Goal: Task Accomplishment & Management: Use online tool/utility

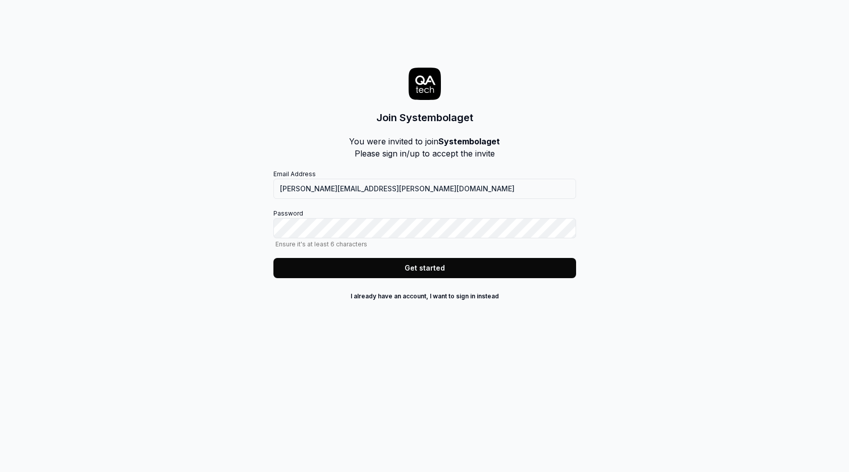
click at [424, 267] on button "Get started" at bounding box center [424, 268] width 303 height 20
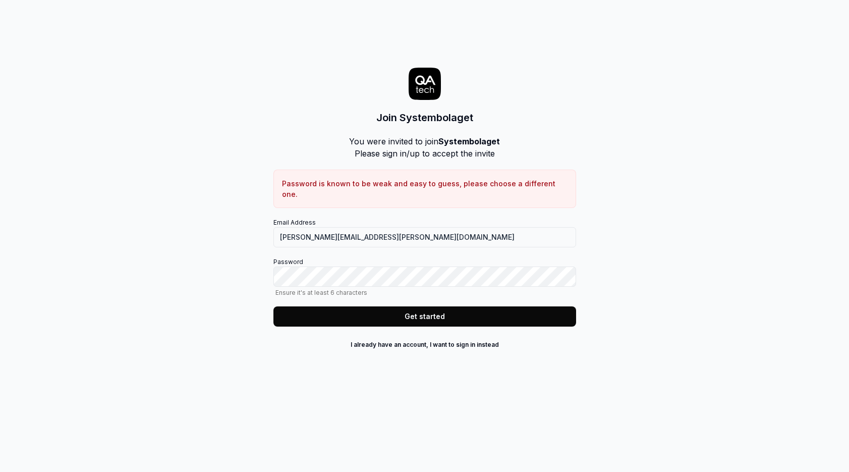
click at [424, 306] on button "Get started" at bounding box center [424, 316] width 303 height 20
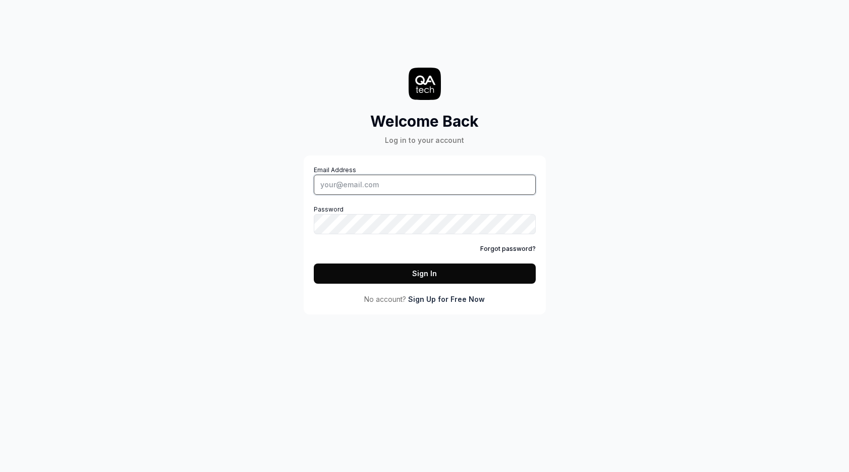
click at [393, 190] on input "Email Address" at bounding box center [425, 185] width 222 height 20
type input "[PERSON_NAME][EMAIL_ADDRESS][PERSON_NAME][DOMAIN_NAME]"
click at [424, 273] on button "Sign In" at bounding box center [425, 273] width 222 height 20
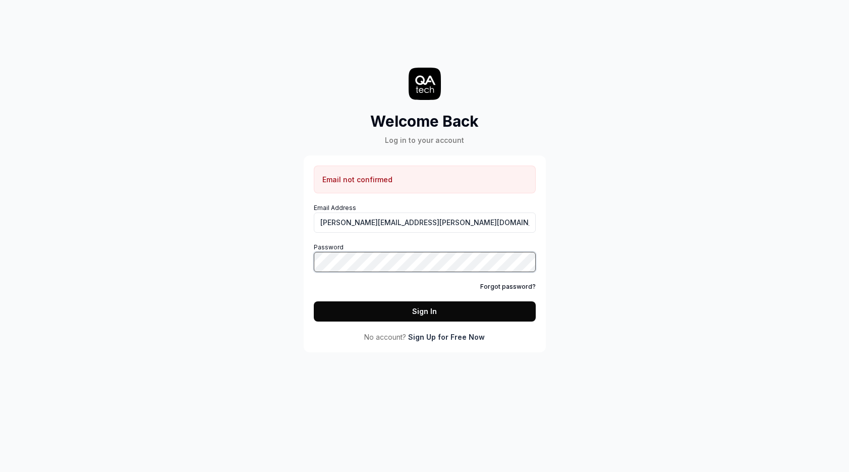
click at [424, 311] on button "Sign In" at bounding box center [425, 311] width 222 height 20
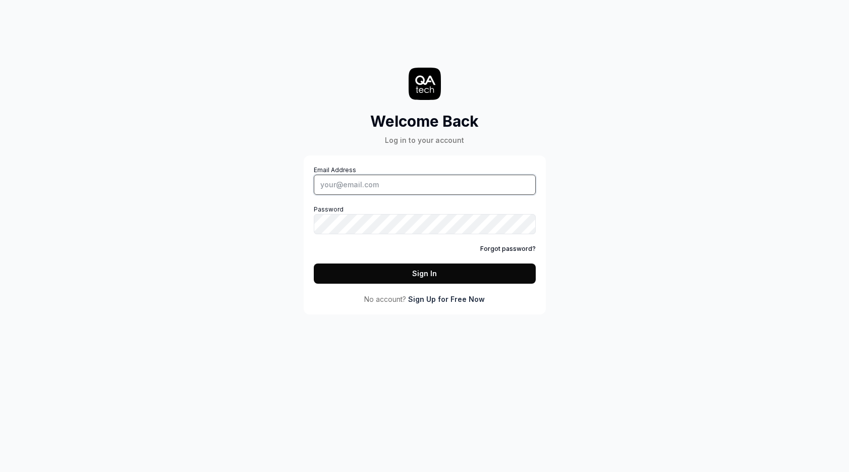
click at [426, 178] on input "Email Address" at bounding box center [425, 185] width 222 height 20
click at [390, 182] on input "Email Address" at bounding box center [425, 185] width 222 height 20
type input "frida.berglund@systembolaget.se"
click at [424, 273] on button "Sign In" at bounding box center [425, 273] width 222 height 20
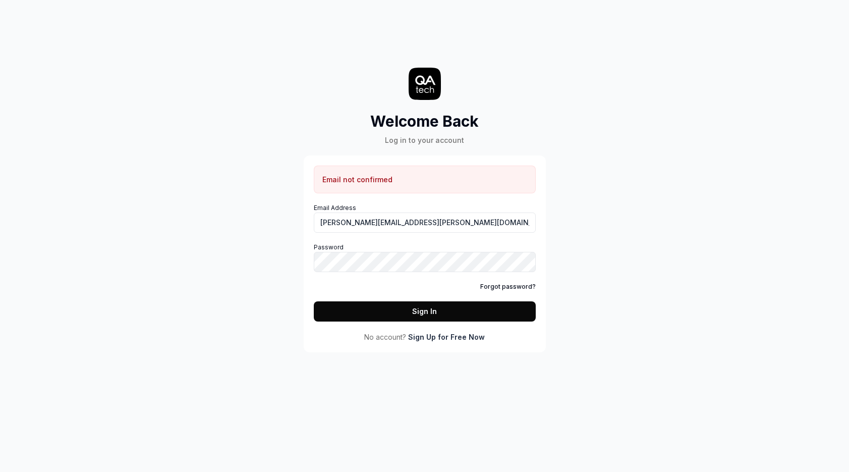
click at [512, 287] on link "Forgot password?" at bounding box center [507, 286] width 55 height 9
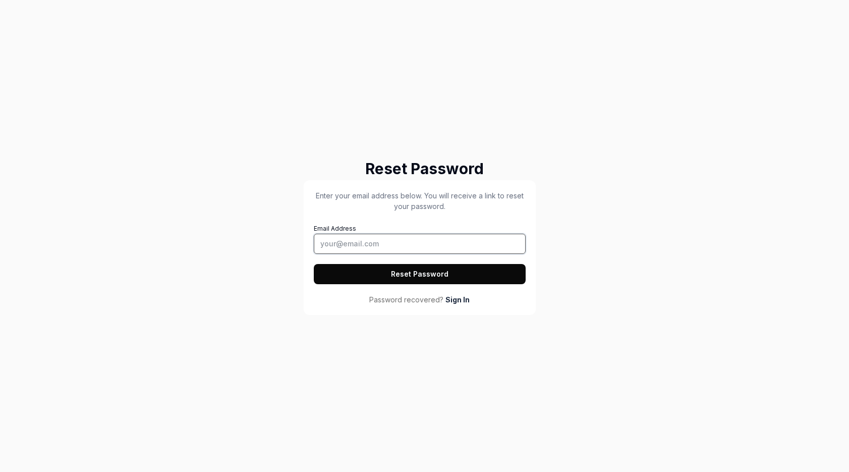
click at [432, 246] on input "Email Address" at bounding box center [420, 244] width 212 height 20
type input "frida.berglund@systembolaget.se"
click at [438, 273] on button "Reset Password" at bounding box center [420, 274] width 212 height 20
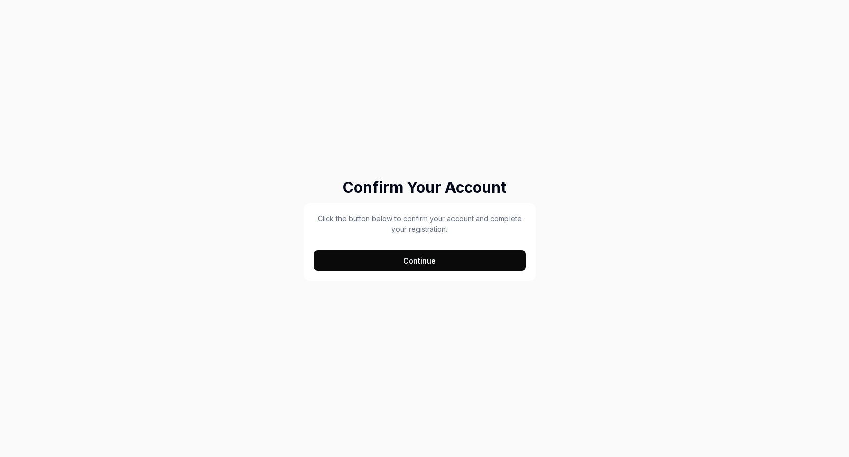
click at [420, 258] on button "Continue" at bounding box center [420, 261] width 212 height 20
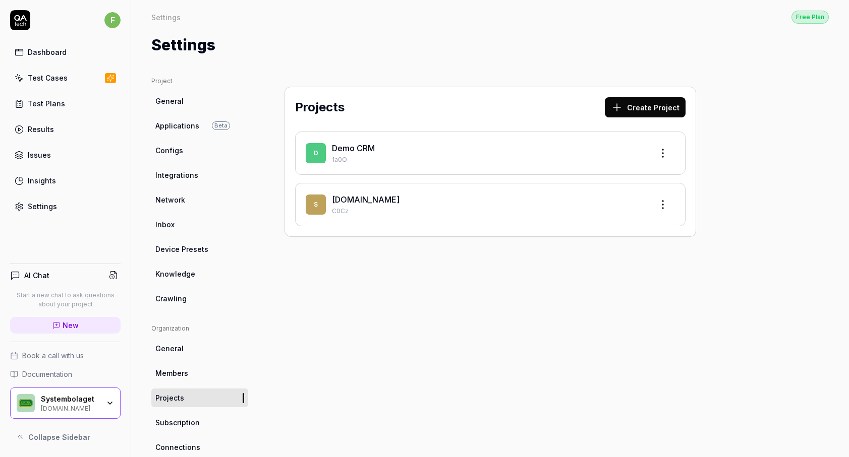
click at [68, 88] on div "Dashboard Test Cases Test Plans Results Issues Insights Settings" at bounding box center [65, 129] width 110 height 174
click at [72, 75] on link "Test Cases" at bounding box center [65, 78] width 110 height 20
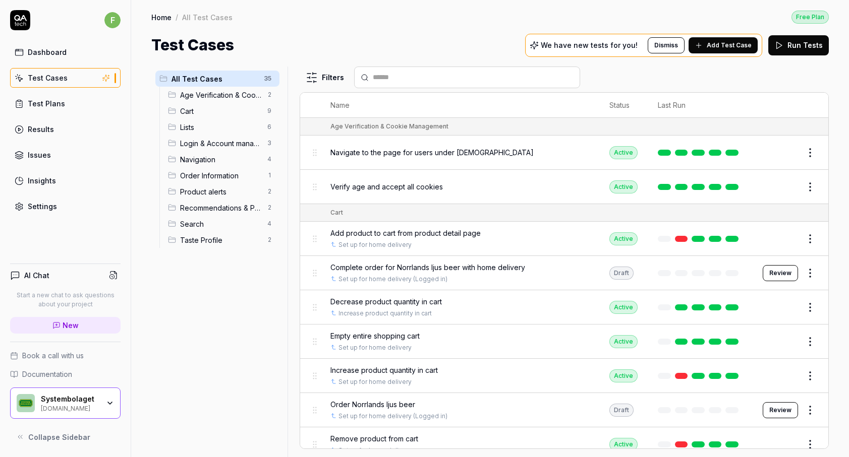
click at [785, 151] on button "Edit" at bounding box center [786, 153] width 24 height 16
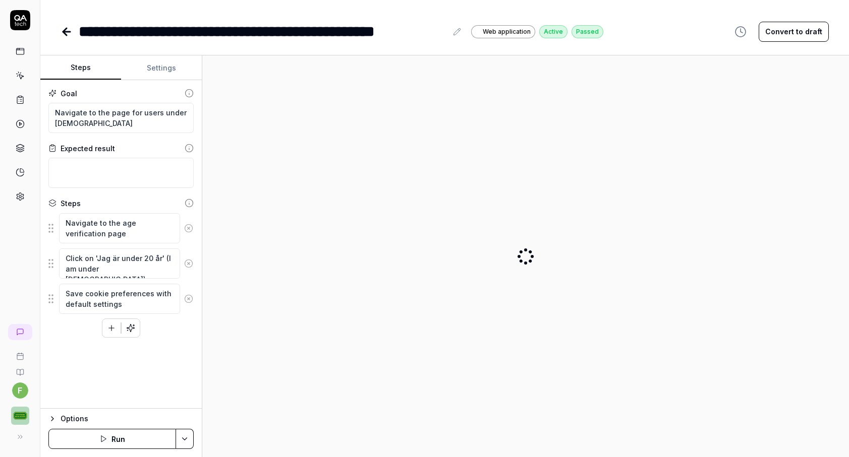
type textarea "*"
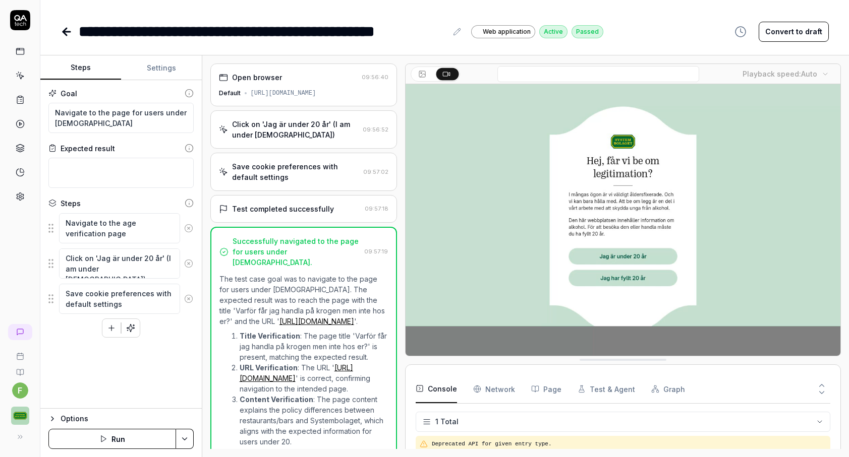
click at [64, 33] on icon at bounding box center [65, 31] width 4 height 7
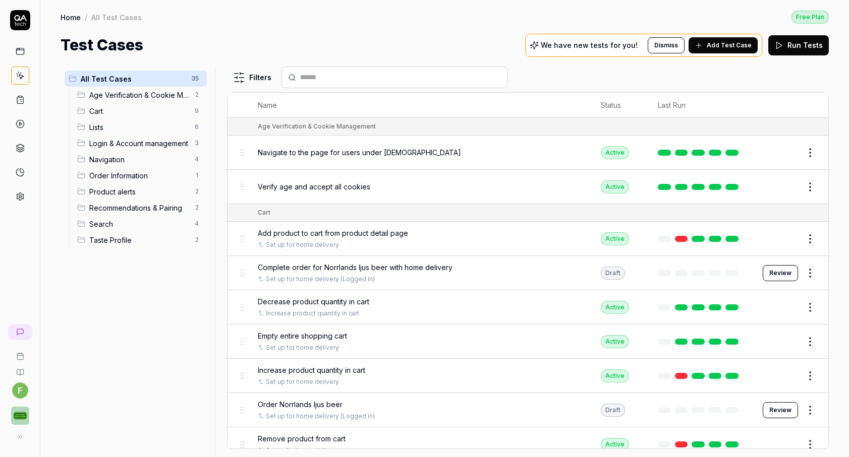
click at [731, 49] on span "Add Test Case" at bounding box center [729, 45] width 45 height 9
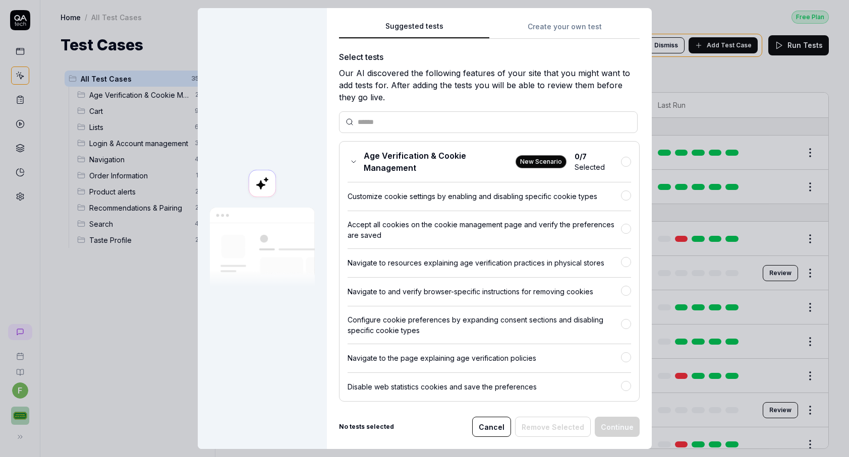
click at [486, 434] on button "Cancel" at bounding box center [491, 427] width 39 height 20
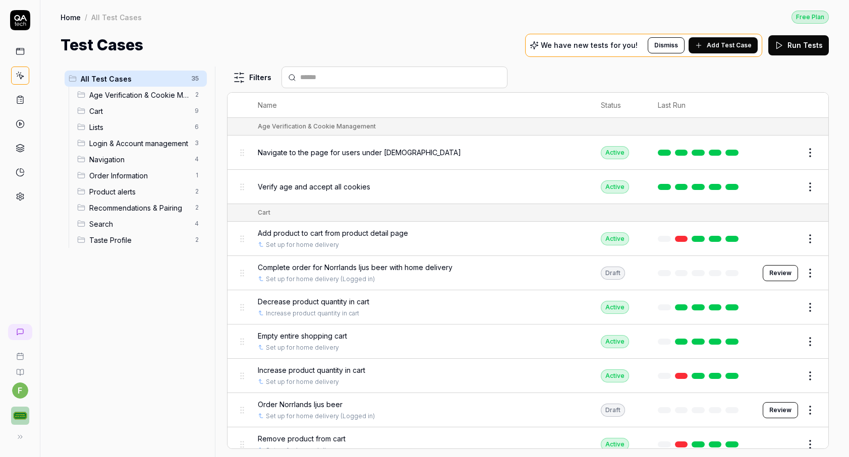
click at [734, 46] on span "Add Test Case" at bounding box center [729, 45] width 45 height 9
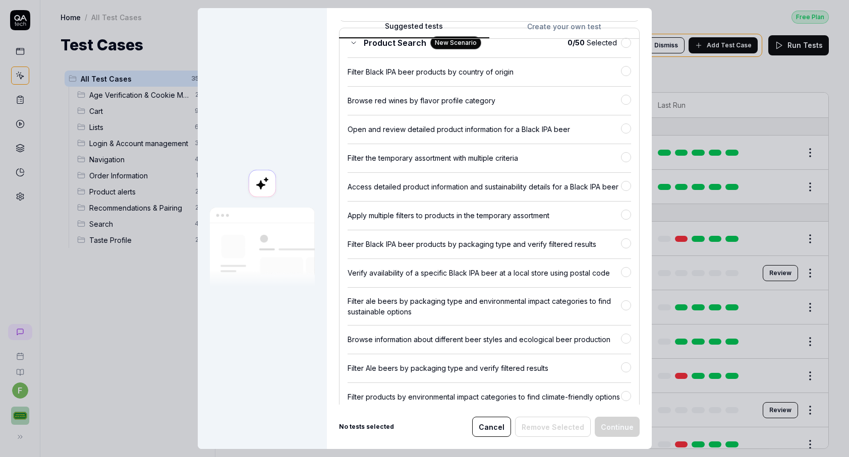
scroll to position [2363, 0]
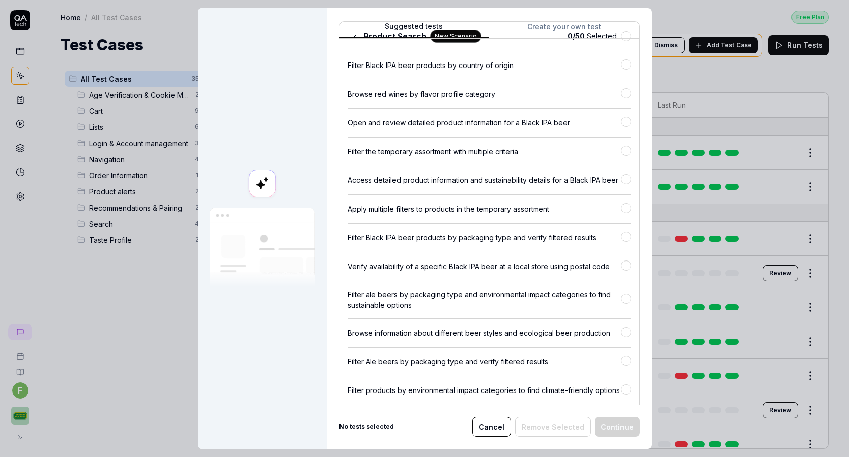
click at [496, 426] on button "Cancel" at bounding box center [491, 427] width 39 height 20
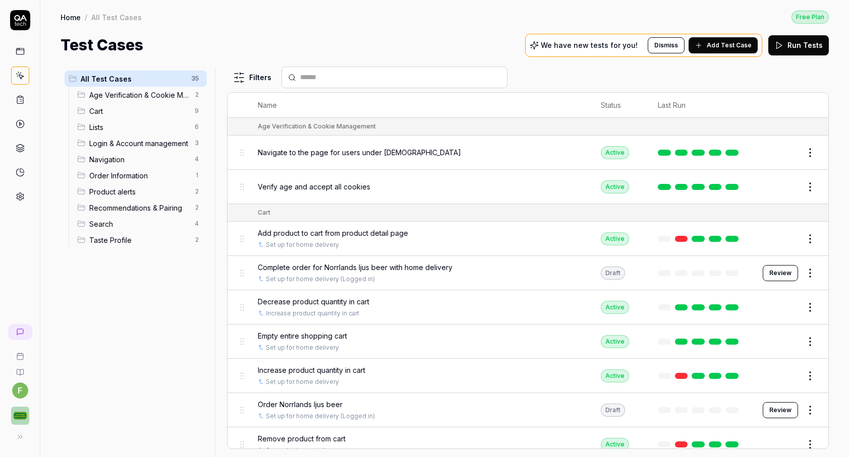
click at [117, 90] on span "Age Verification & Cookie Management" at bounding box center [138, 95] width 99 height 11
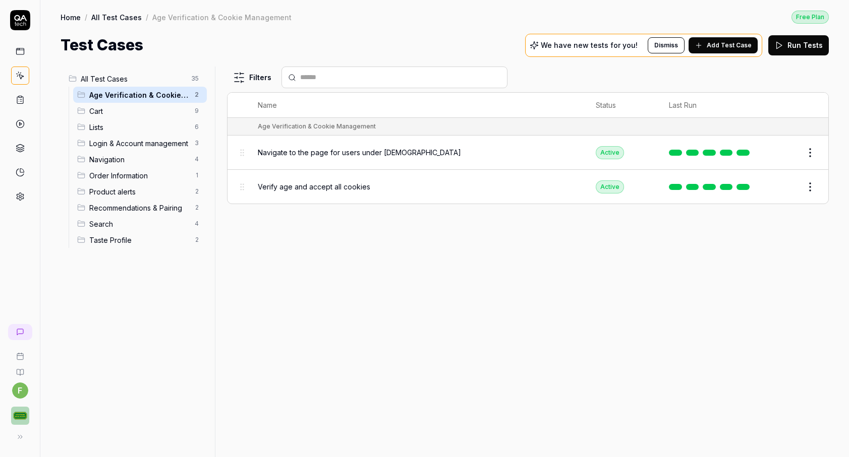
click at [132, 117] on div "Cart 9" at bounding box center [140, 111] width 134 height 16
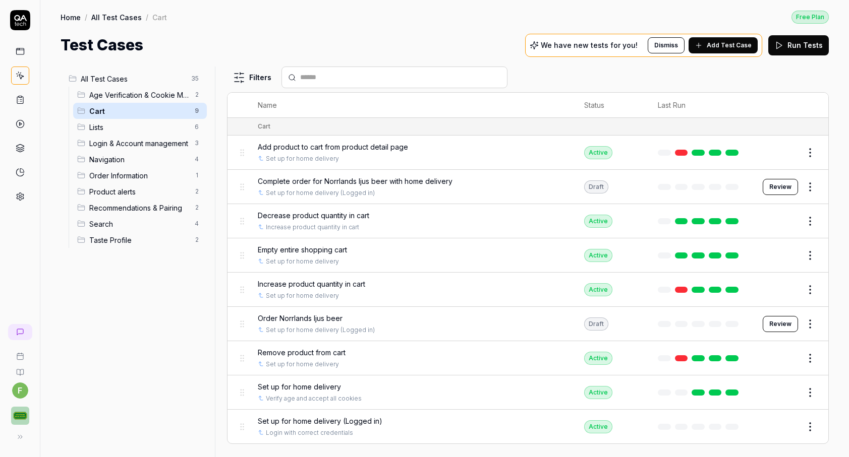
click at [149, 128] on span "Lists" at bounding box center [138, 127] width 99 height 11
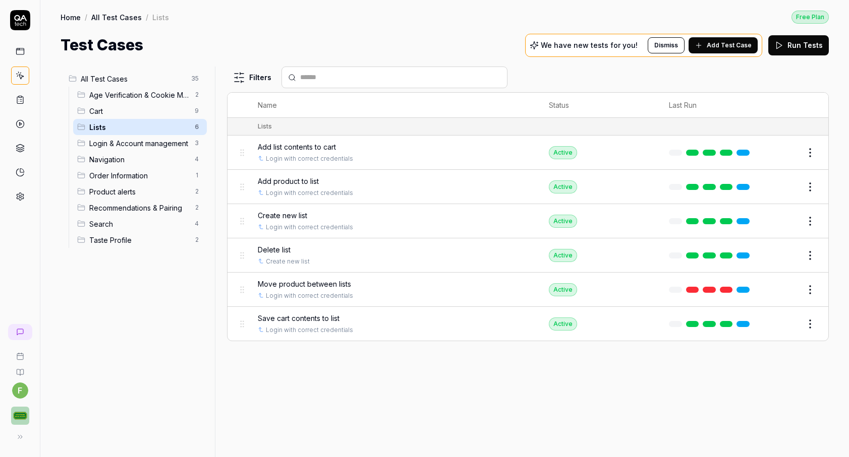
click at [146, 236] on span "Taste Profile" at bounding box center [138, 240] width 99 height 11
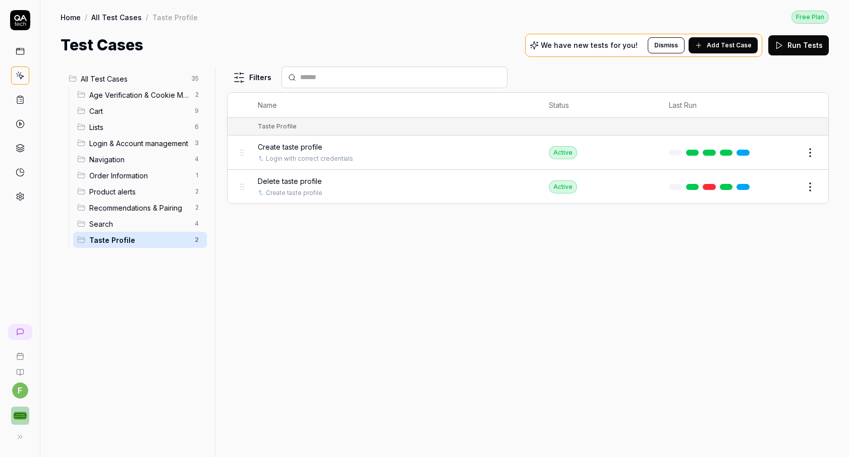
click at [146, 223] on span "Search" at bounding box center [138, 224] width 99 height 11
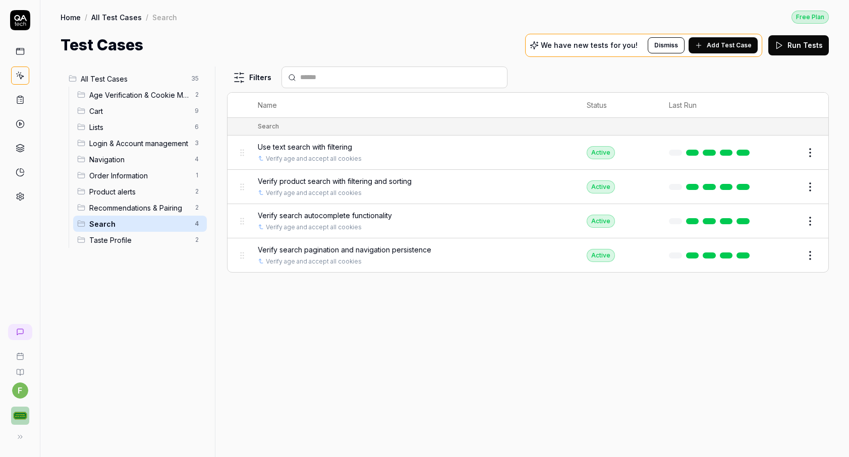
click at [146, 209] on span "Recommendations & Pairing" at bounding box center [138, 208] width 99 height 11
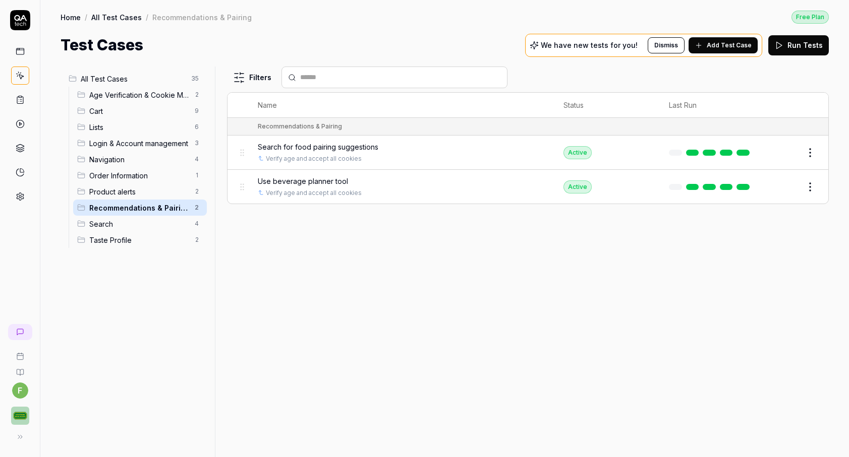
click at [146, 187] on span "Product alerts" at bounding box center [138, 192] width 99 height 11
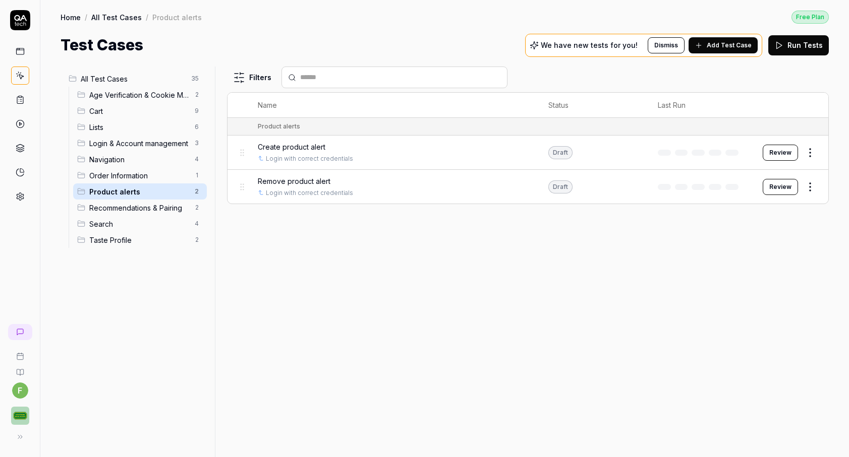
click at [147, 173] on span "Order Information" at bounding box center [138, 175] width 99 height 11
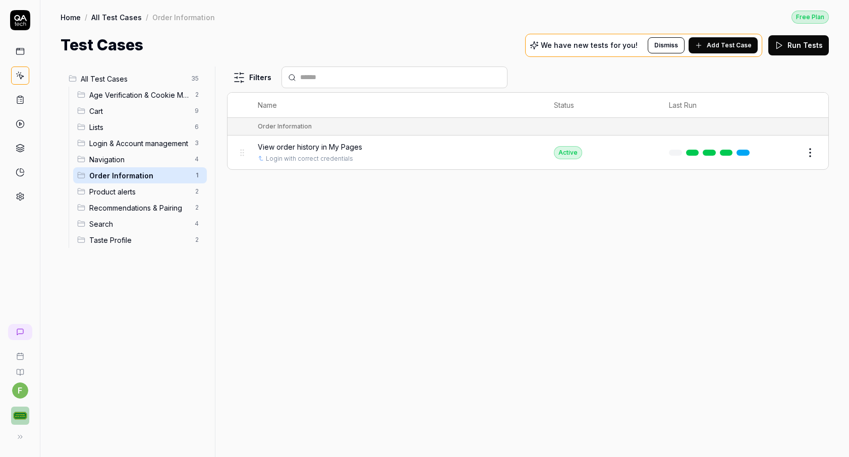
click at [133, 99] on span "Age Verification & Cookie Management" at bounding box center [138, 95] width 99 height 11
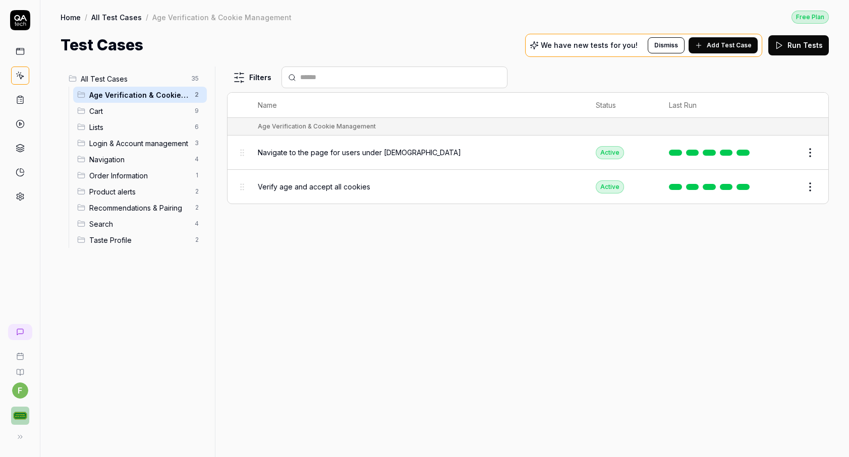
click at [139, 114] on span "Cart" at bounding box center [138, 111] width 99 height 11
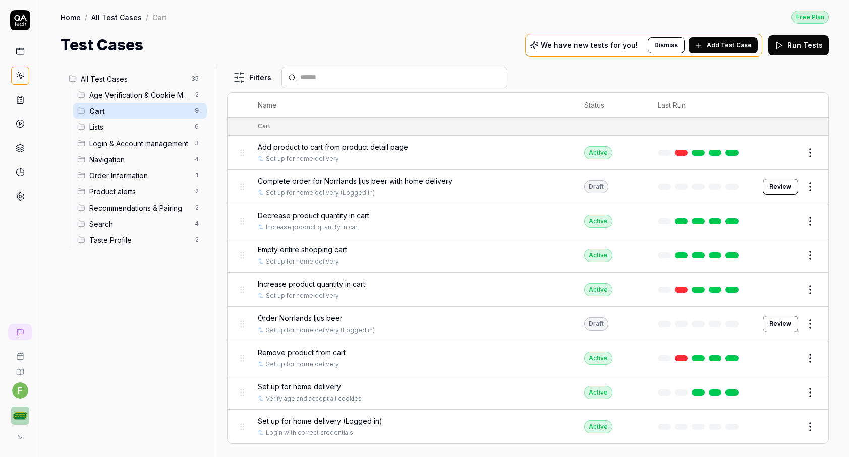
click at [136, 286] on div "All Test Cases 35 Age Verification & Cookie Management 2 Cart 9 Lists 6 Login &…" at bounding box center [136, 256] width 150 height 379
click at [740, 50] on button "Add Test Case" at bounding box center [722, 45] width 69 height 16
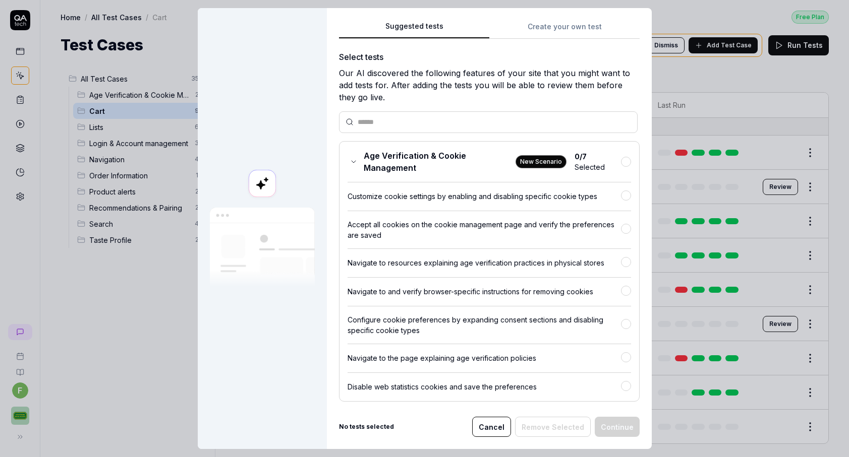
scroll to position [5, 0]
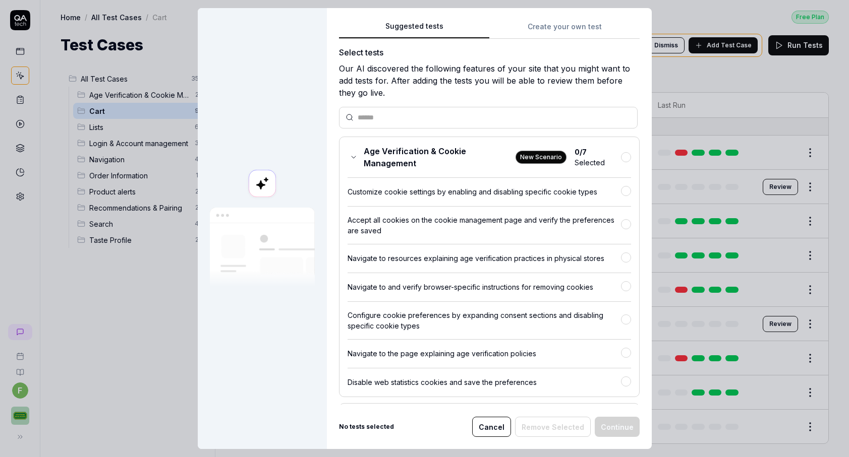
click at [579, 22] on div "Suggested tests Create your own test Select tests Our AI discovered the followi…" at bounding box center [489, 228] width 325 height 441
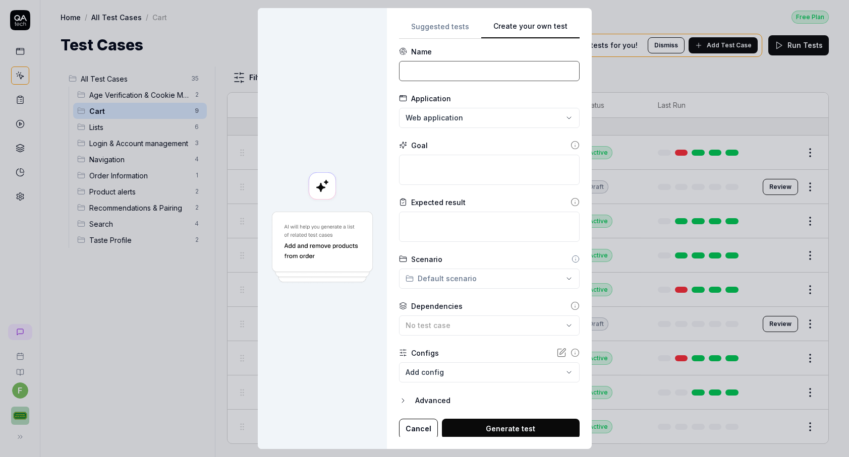
click at [485, 78] on input at bounding box center [489, 71] width 181 height 20
type input "T"
type input "Testing"
click at [516, 124] on div "**********" at bounding box center [424, 228] width 849 height 457
click at [577, 130] on div "**********" at bounding box center [424, 228] width 849 height 457
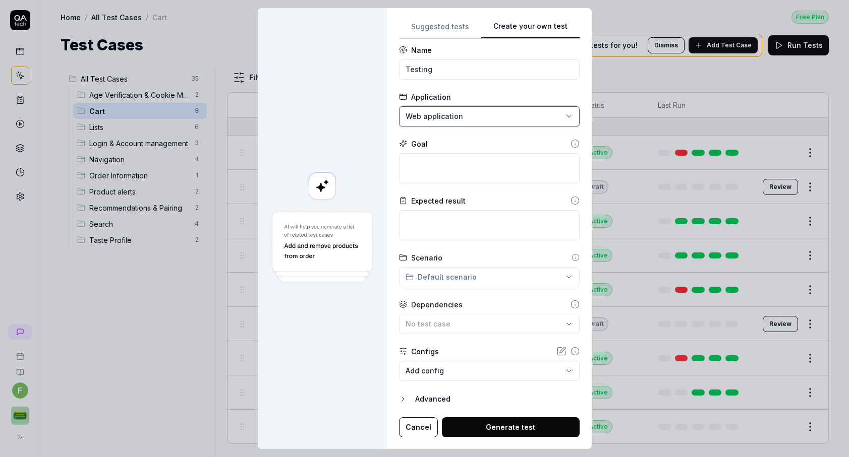
scroll to position [8, 0]
click at [487, 159] on textarea at bounding box center [489, 168] width 181 height 30
type textarea "*"
type textarea "U"
type textarea "*"
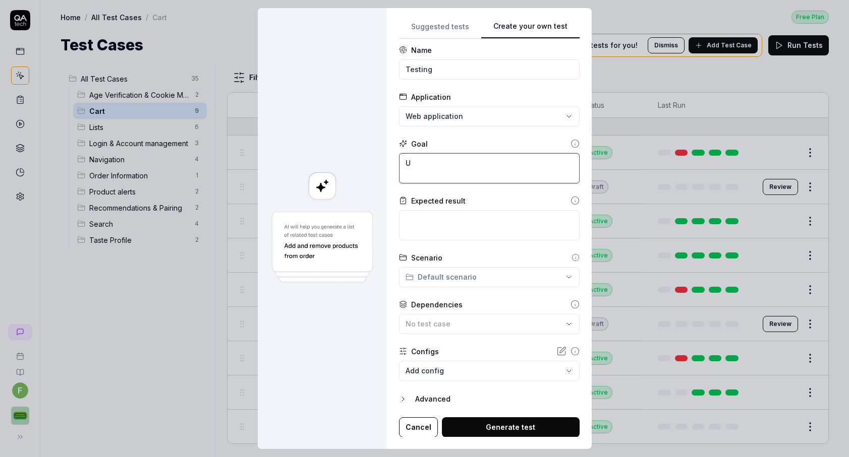
type textarea "Us"
type textarea "*"
type textarea "Use"
type textarea "*"
type textarea "User"
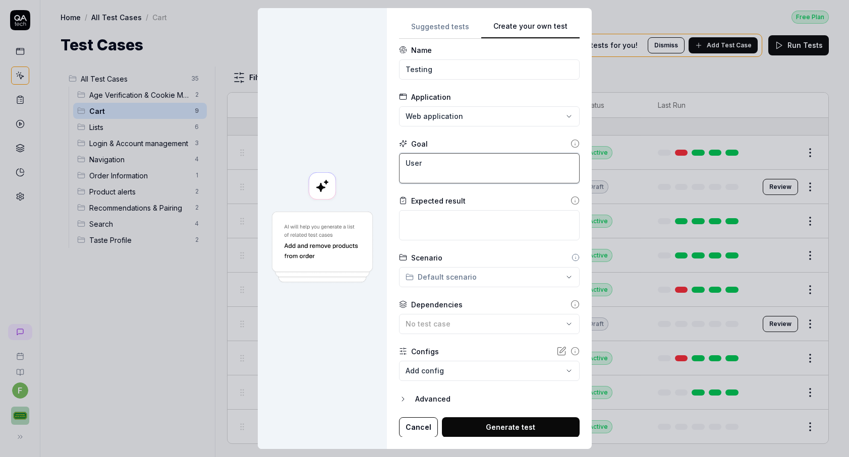
type textarea "*"
type textarea "User"
type textarea "*"
type textarea "User c"
type textarea "*"
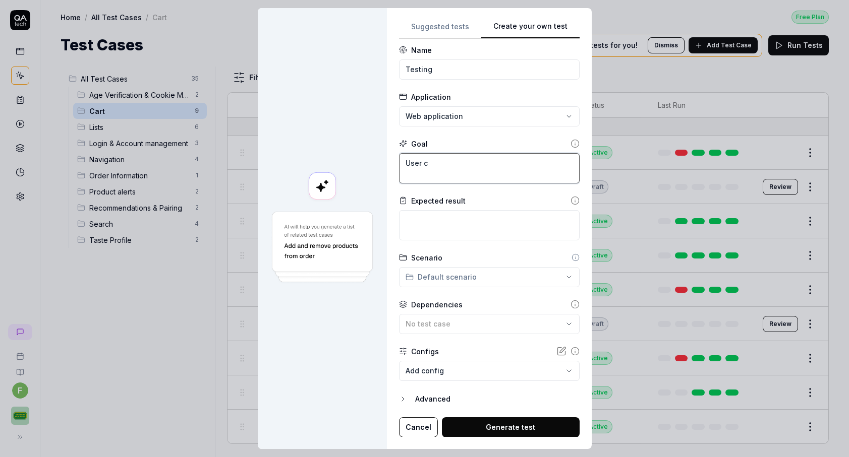
type textarea "User ca"
type textarea "*"
type textarea "User can"
type textarea "*"
type textarea "User can"
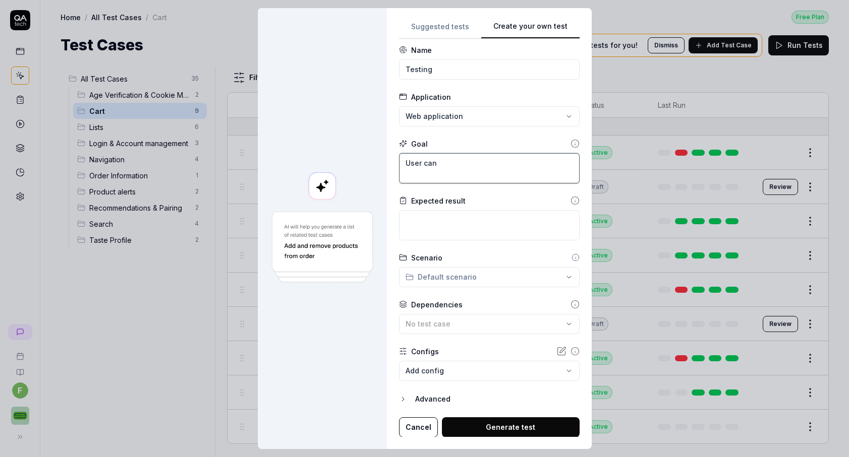
type textarea "*"
type textarea "User can n"
type textarea "*"
type textarea "User can na"
type textarea "*"
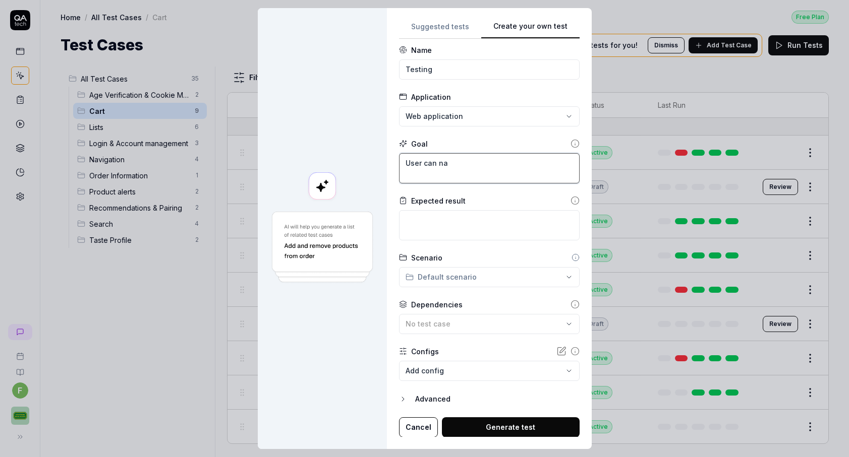
type textarea "User can nav"
type textarea "*"
type textarea "User can navi"
type textarea "*"
type textarea "User can navig"
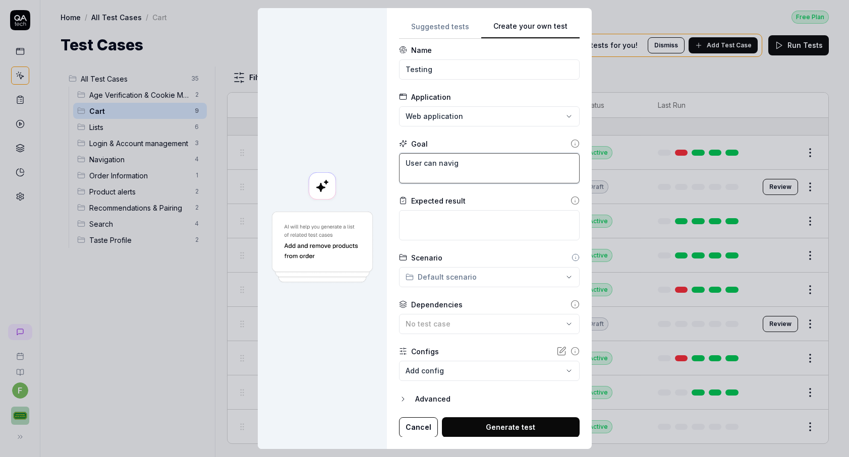
type textarea "*"
type textarea "User can naviga"
type textarea "*"
type textarea "User can navigat"
type textarea "*"
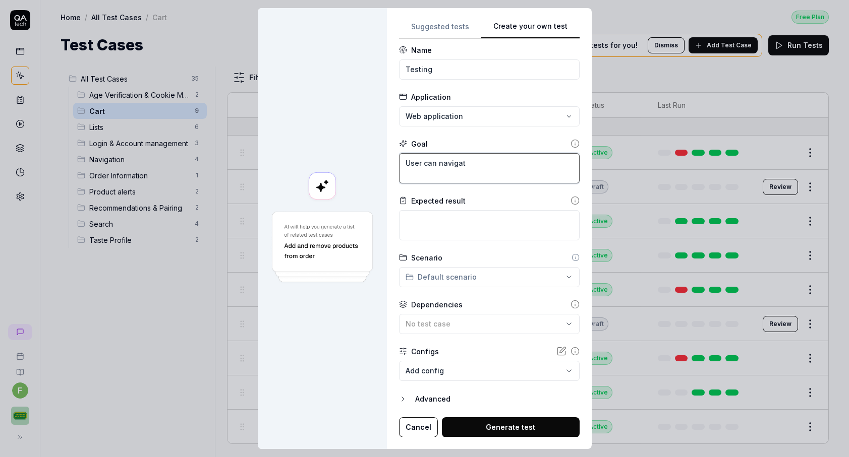
type textarea "User can navigate"
type textarea "*"
type textarea "User can navigate"
type textarea "*"
type textarea "User can navigate t"
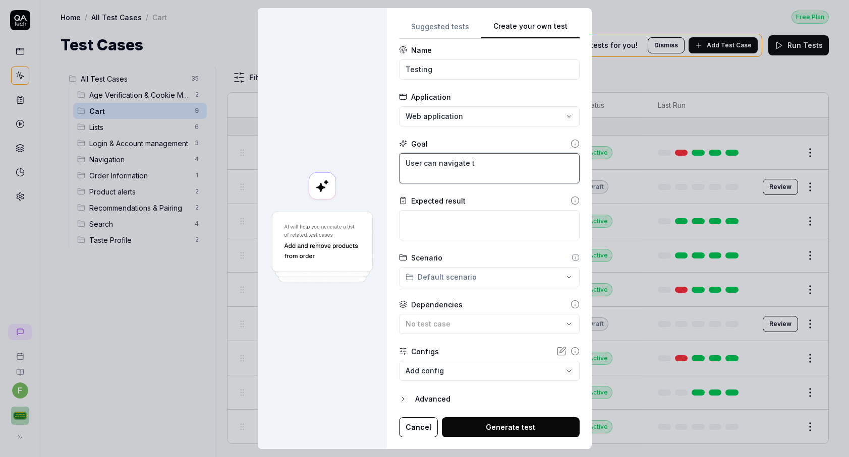
type textarea "*"
type textarea "User can navigate to"
type textarea "*"
type textarea "User can navigate to"
type textarea "*"
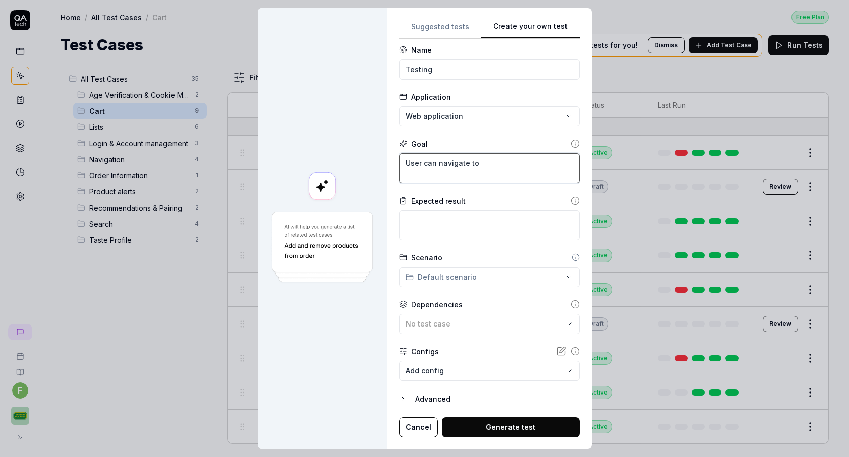
type textarea "User can navigate to r"
type textarea "*"
type textarea "User can navigate to re"
type textarea "*"
type textarea "User can navigate to r"
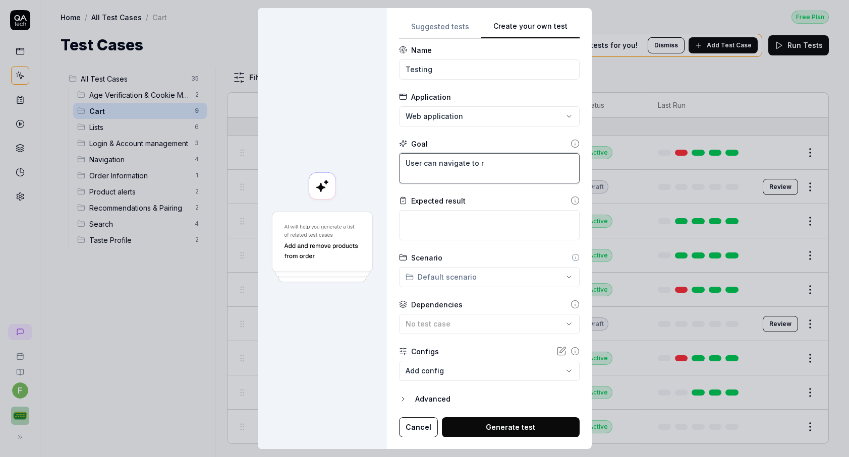
type textarea "*"
type textarea "User can navigate to"
type textarea "*"
type textarea "User can navigate to ""
type textarea "*"
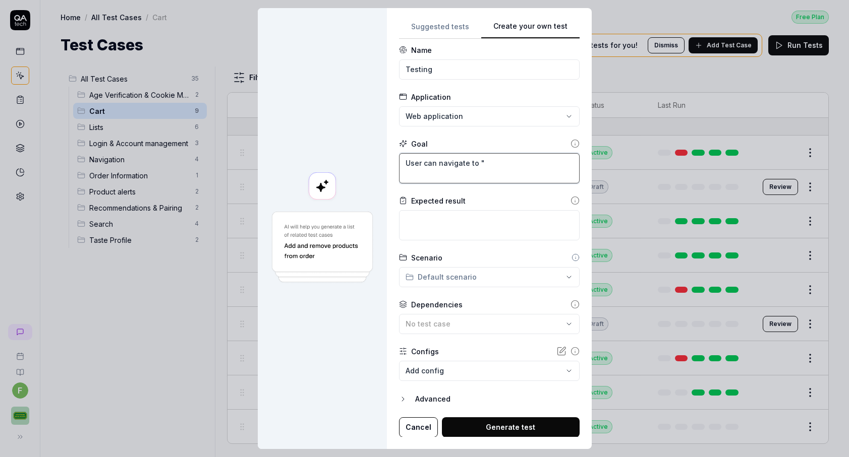
type textarea "User can navigate to "V"
type textarea "*"
type textarea "User can navigate to "Vä"
type textarea "*"
type textarea "User can navigate to "Vär"
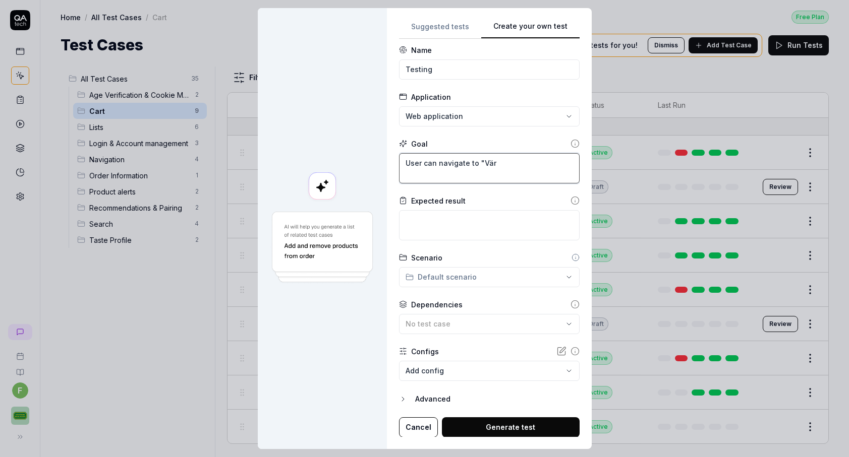
type textarea "*"
type textarea "User can navigate to "Värl"
type textarea "*"
type textarea "User can navigate to "Värld"
type textarea "*"
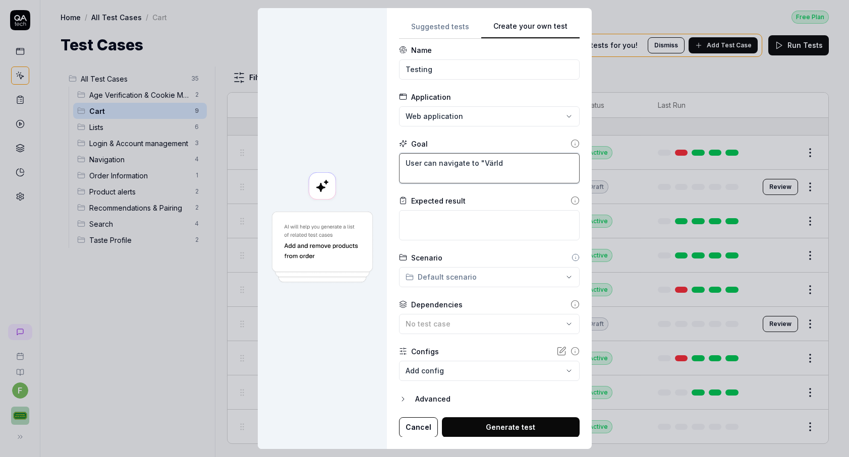
type textarea "User can navigate to "Världe"
type textarea "*"
type textarea "User can navigate to "Världen"
type textarea "*"
type textarea "User can navigate to "Världens"
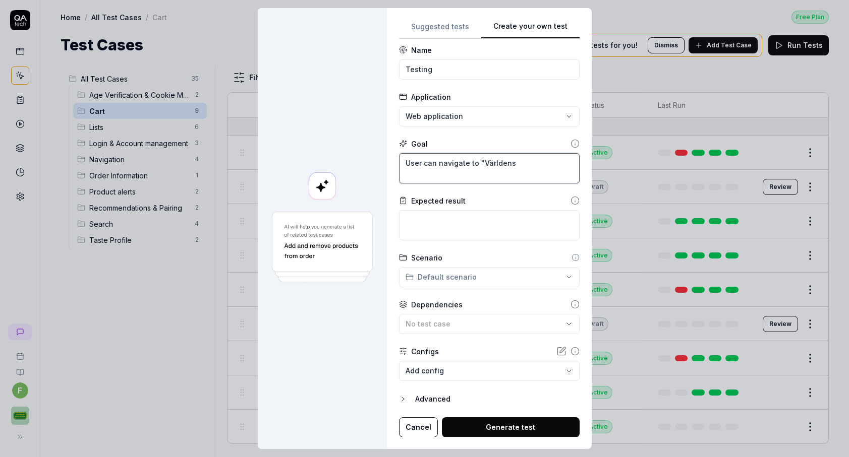
type textarea "*"
type textarea "User can navigate to "Världens"
type textarea "*"
type textarea "User can navigate to "Världens m"
type textarea "*"
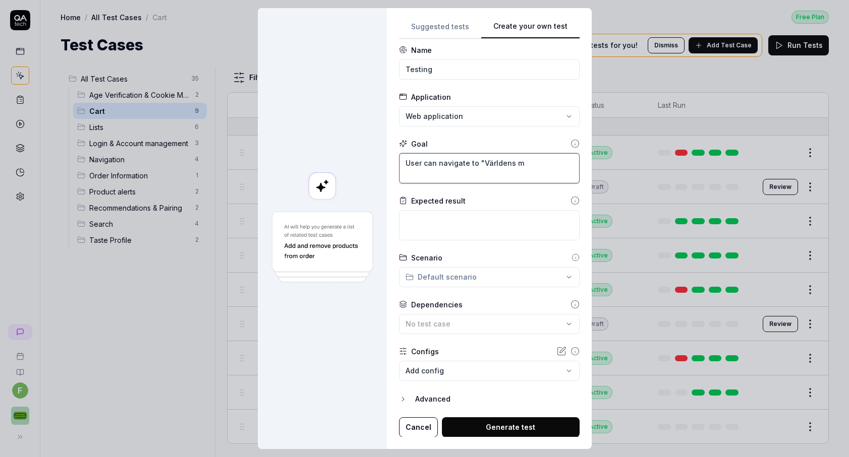
type textarea "User can navigate to "Världens ma"
type textarea "*"
type textarea "User can navigate to "Världens mat"
type textarea "*"
type textarea "User can navigate to "Världens mat""
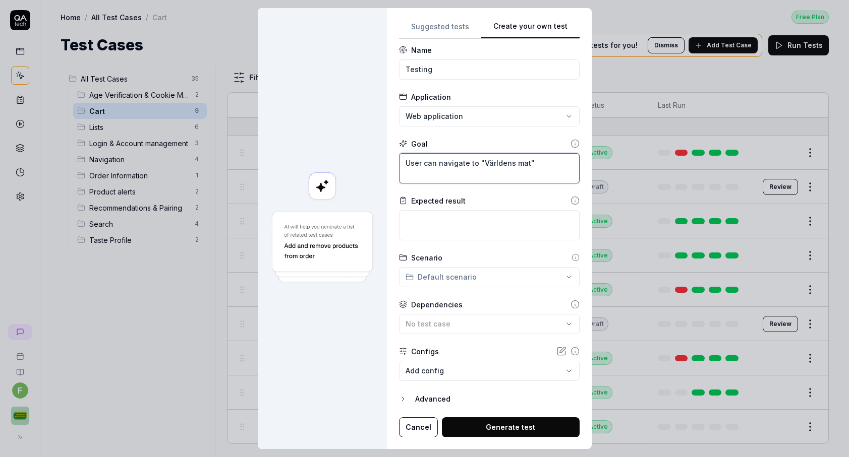
type textarea "*"
type textarea "User can navigate to "Världens mat""
type textarea "*"
type textarea "User can navigate to "Världens mat" t"
type textarea "*"
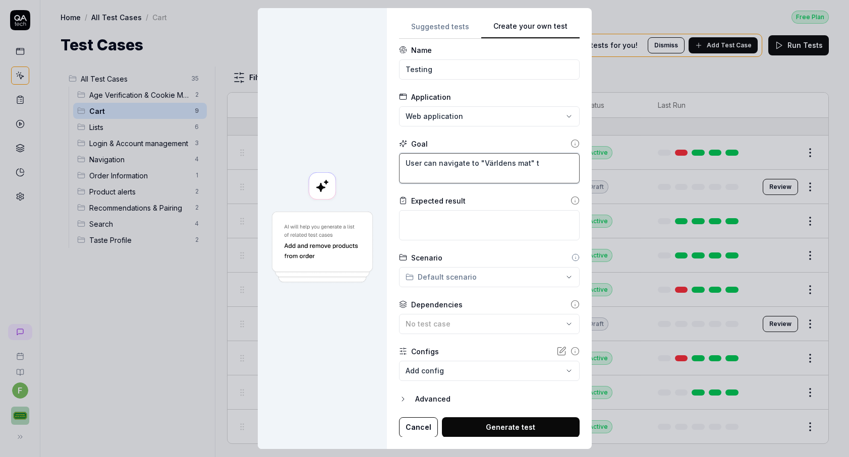
type textarea "User can navigate to "Världens mat" th"
type textarea "*"
type textarea "User can navigate to "Världens mat" tho"
type textarea "*"
type textarea "User can navigate to "Världens mat" thor"
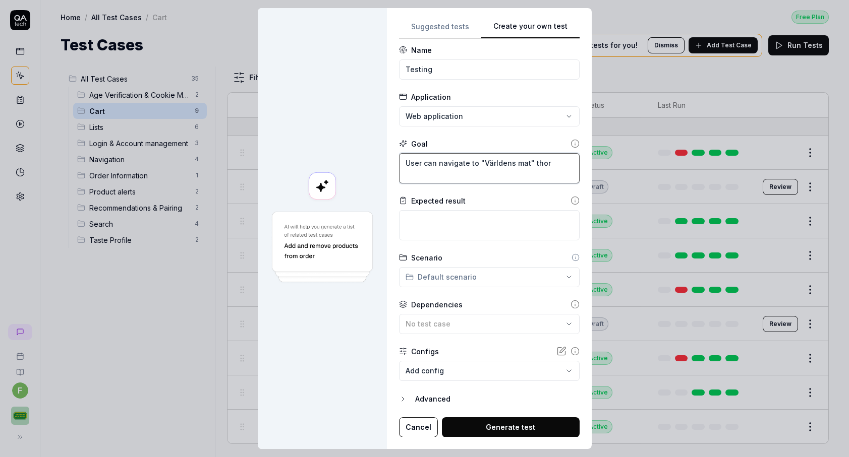
type textarea "*"
type textarea "User can navigate to "Världens mat" thoru"
type textarea "*"
type textarea "User can navigate to "Världens mat" thorug"
type textarea "*"
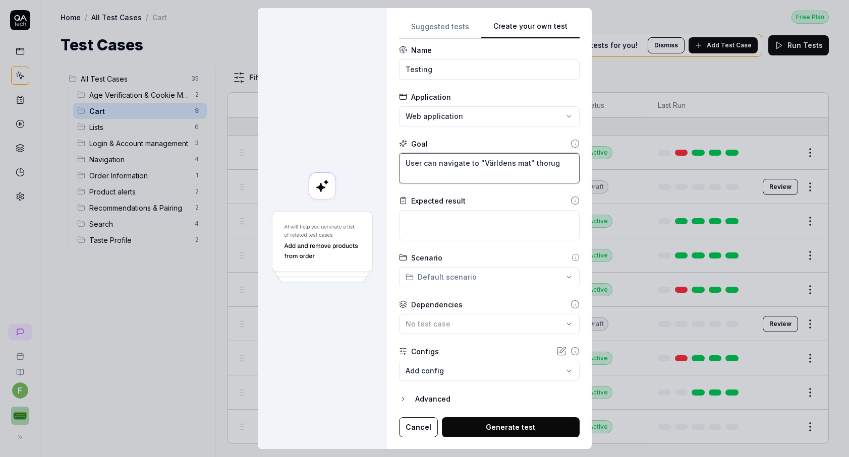
type textarea "User can navigate to "Världens mat" thorugh"
type textarea "*"
type textarea "User can navigate to "Världens mat" thorugh"
type textarea "*"
type textarea "User can navigate to "Världens mat" thorugh"
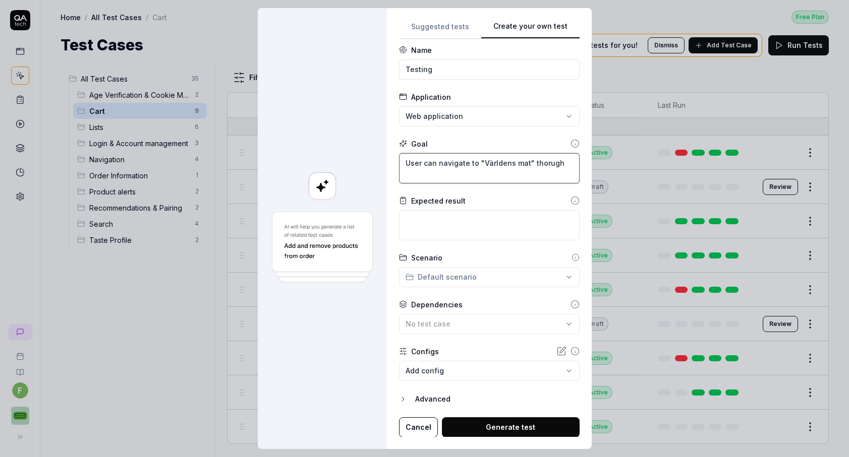
type textarea "*"
type textarea "User can navigate to "Världens mat" thorug"
type textarea "*"
type textarea "User can navigate to "Världens mat" thoru"
type textarea "*"
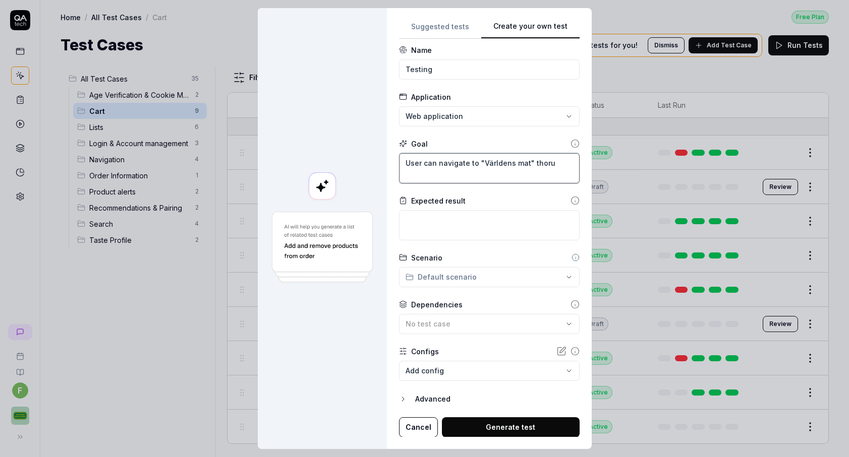
type textarea "User can navigate to "Världens mat" thor"
type textarea "*"
type textarea "User can navigate to "Världens mat" tho"
type textarea "*"
type textarea "User can navigate to "Världens mat" th"
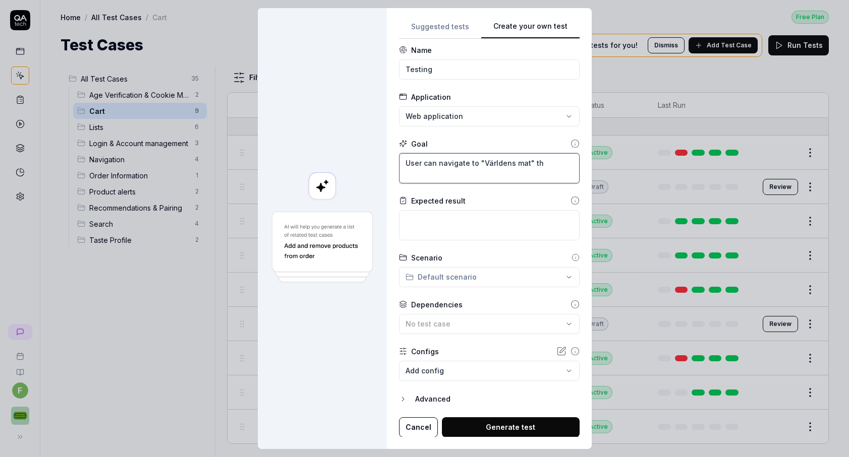
type textarea "*"
type textarea "User can navigate to "Världens mat" thr"
type textarea "*"
type textarea "User can navigate to "Världens mat" thro"
type textarea "*"
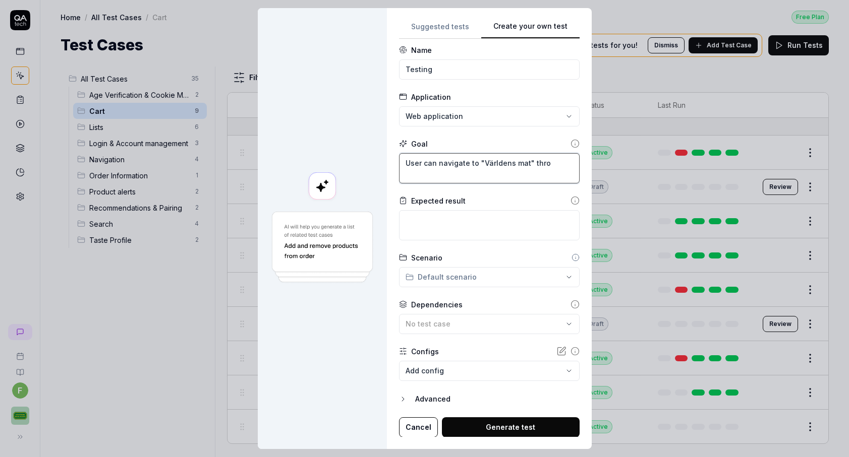
type textarea "User can navigate to "Världens mat" throu"
type textarea "*"
type textarea "User can navigate to "Världens mat" throug"
type textarea "*"
type textarea "User can navigate to "Världens mat" through"
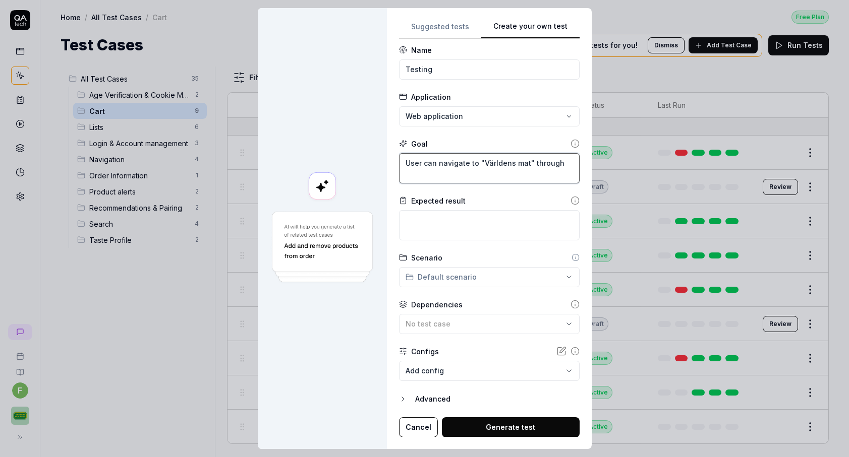
type textarea "*"
type textarea "User can navigate to "Världens mat" throug"
type textarea "*"
type textarea "User can navigate to "Världens mat" throu"
type textarea "*"
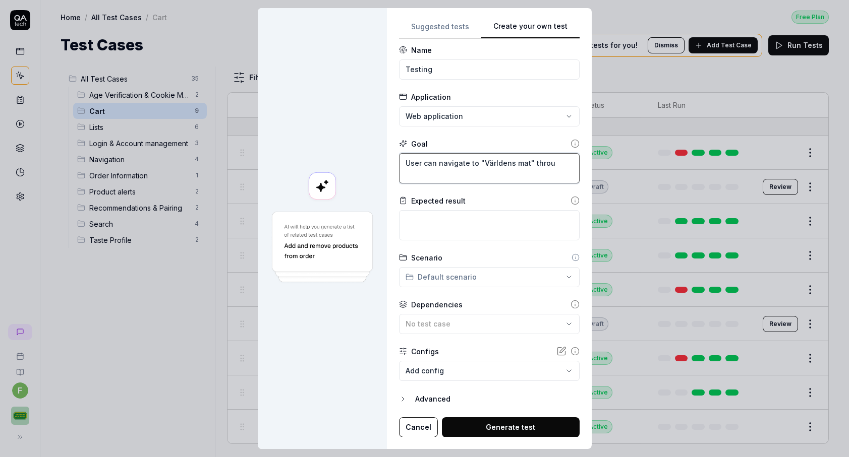
type textarea "User can navigate to "Världens mat" thro"
type textarea "*"
type textarea "User can navigate to "Världens mat" thr"
type textarea "*"
type textarea "User can navigate to "Världens mat" th"
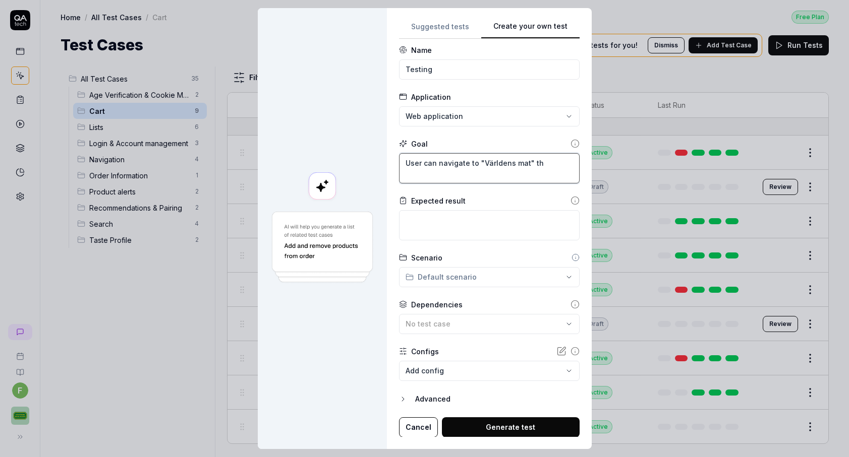
type textarea "*"
type textarea "User can navigate to "Världens mat" t"
type textarea "*"
type textarea "User can navigate to "Världens mat""
type textarea "*"
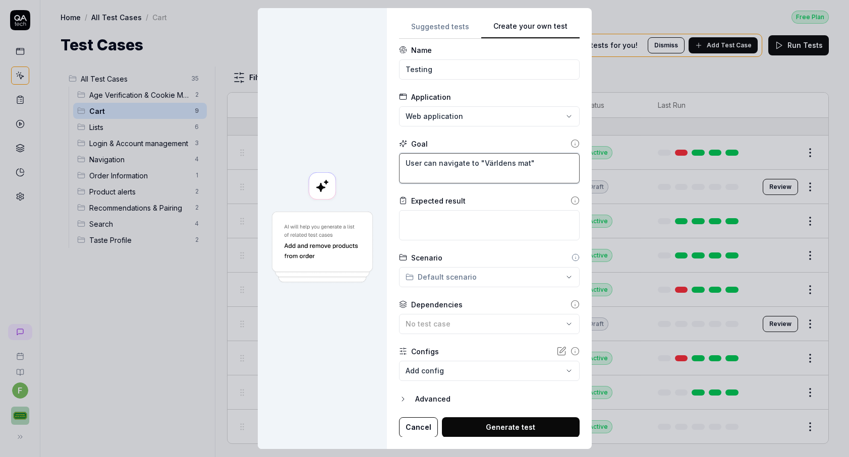
type textarea "User can navigate to "Världens mat" v"
type textarea "*"
type textarea "User can navigate to "Världens mat" vi"
type textarea "*"
type textarea "User can navigate to "Världens mat" via"
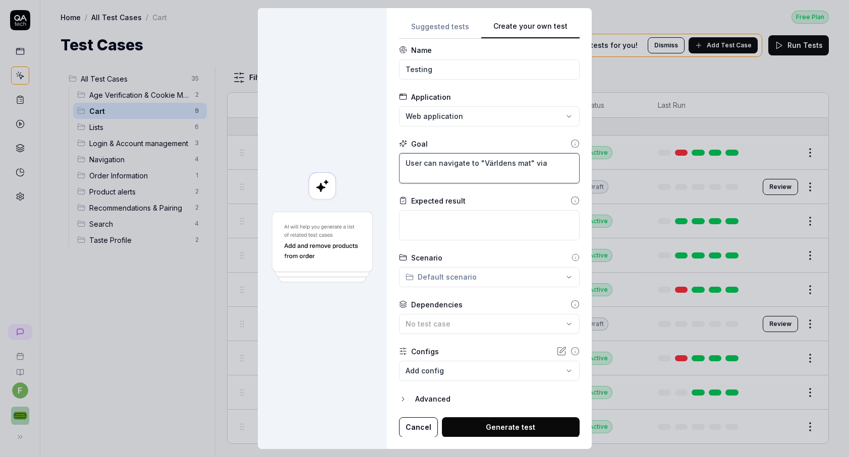
type textarea "*"
type textarea "User can navigate to "Världens mat" via"
type textarea "*"
type textarea "User can navigate to "Världens mat" via a"
type textarea "*"
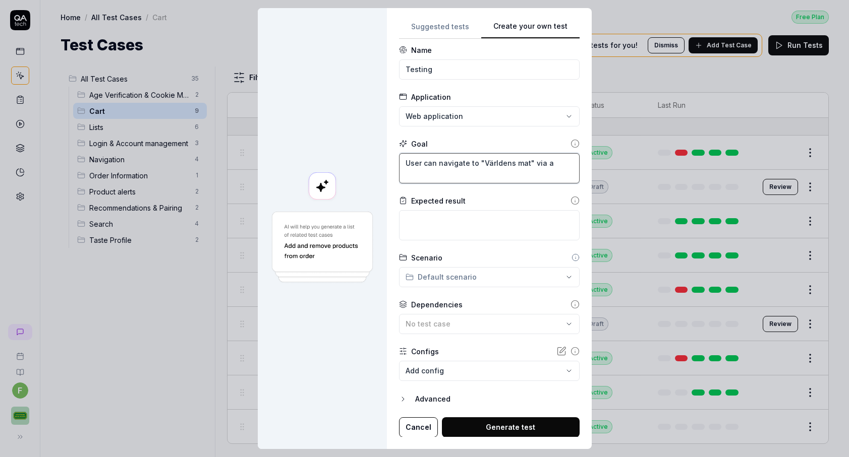
type textarea "User can navigate to "Världens mat" via at"
type textarea "*"
type textarea "User can navigate to "Världens mat" via a"
type textarea "*"
type textarea "User can navigate to "Världens mat" via"
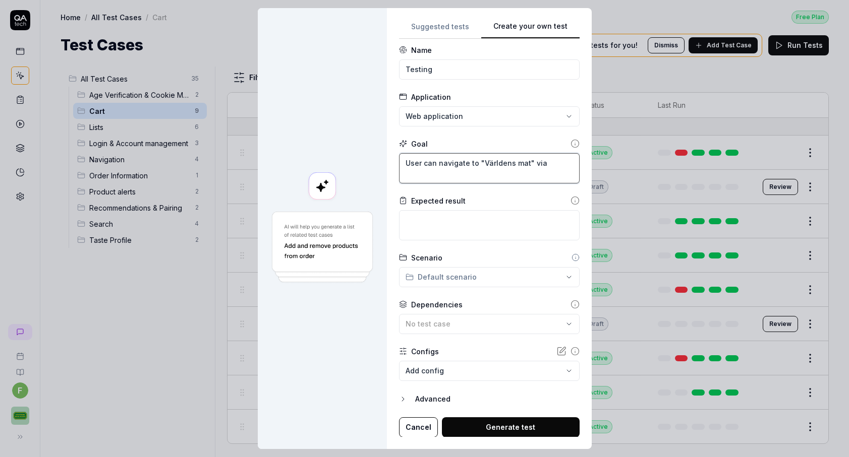
type textarea "*"
type textarea "User can navigate to "Världens mat" via s"
type textarea "*"
type textarea "User can navigate to "Världens mat" via st"
type textarea "*"
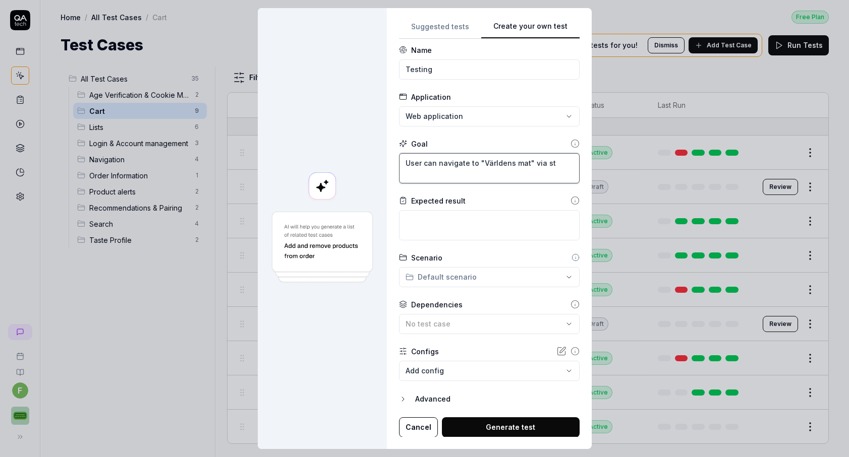
type textarea "User can navigate to "Världens mat" via sta"
type textarea "*"
type textarea "User can navigate to "Världens mat" via star"
type textarea "*"
type textarea "User can navigate to "Världens mat" via start"
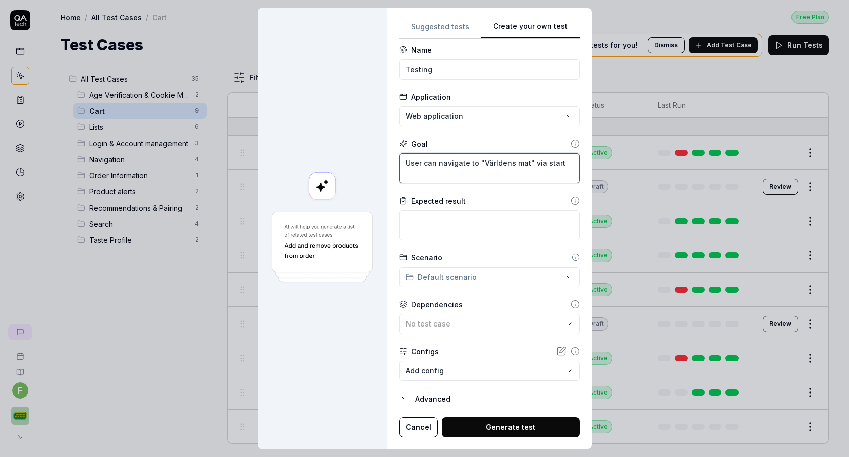
type textarea "*"
type textarea "User can navigate to "Världens mat" via start"
type textarea "*"
type textarea "User can navigate to "Världens mat" via start p"
type textarea "*"
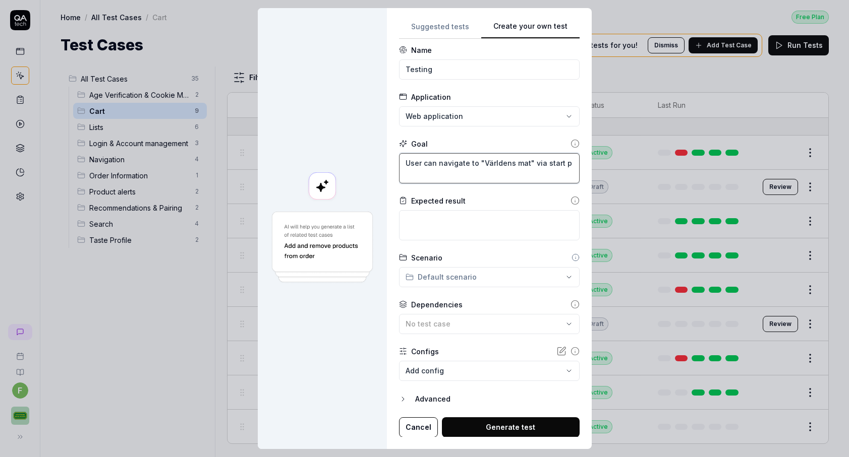
type textarea "User can navigate to "Världens mat" via start pa"
type textarea "*"
type textarea "User can navigate to "Världens mat" via start paf"
type textarea "*"
type textarea "User can navigate to "Världens mat" via start pafe"
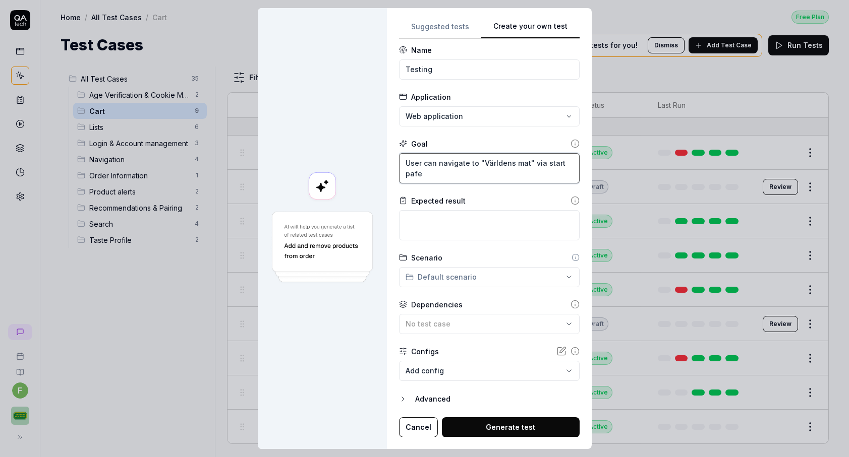
type textarea "*"
type textarea "User can navigate to "Världens mat" via start paf"
type textarea "*"
type textarea "User can navigate to "Världens mat" via start pa"
type textarea "*"
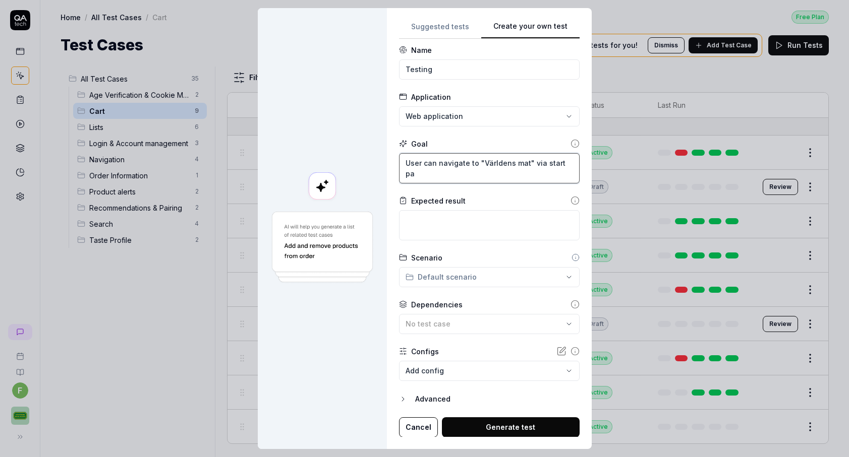
type textarea "User can navigate to "Världens mat" via start pag"
type textarea "*"
type textarea "User can navigate to "Världens mat" via start page"
click at [478, 222] on textarea at bounding box center [489, 225] width 181 height 30
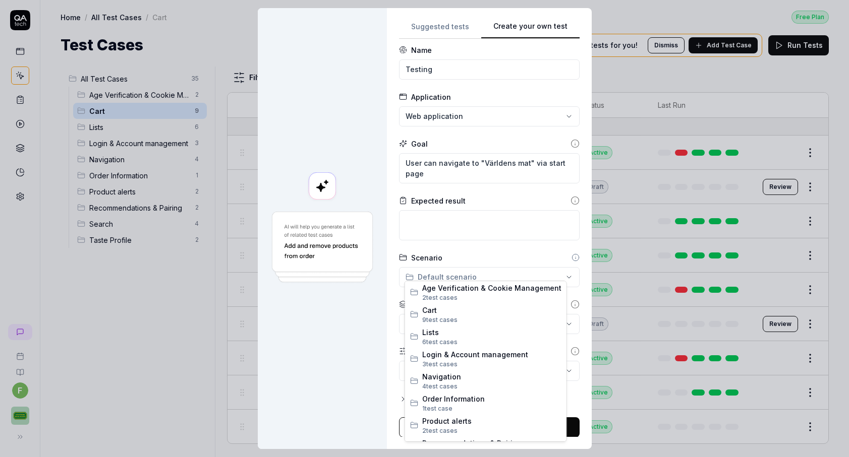
click at [561, 270] on div "**********" at bounding box center [424, 228] width 849 height 457
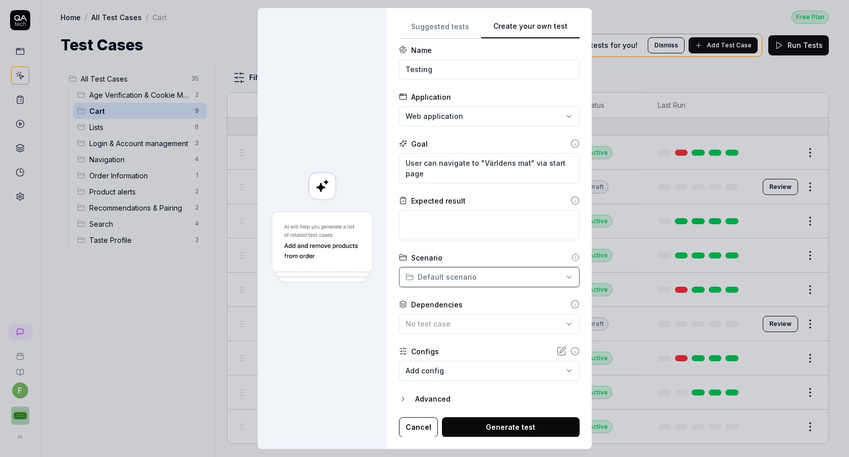
click at [561, 270] on div "**********" at bounding box center [424, 228] width 849 height 457
click at [558, 321] on div "No test case" at bounding box center [483, 324] width 157 height 11
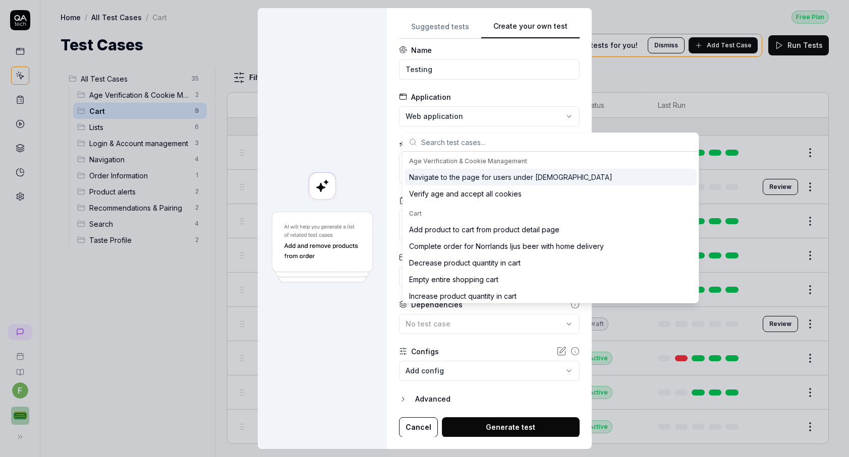
click at [557, 321] on div "No test case" at bounding box center [483, 324] width 157 height 11
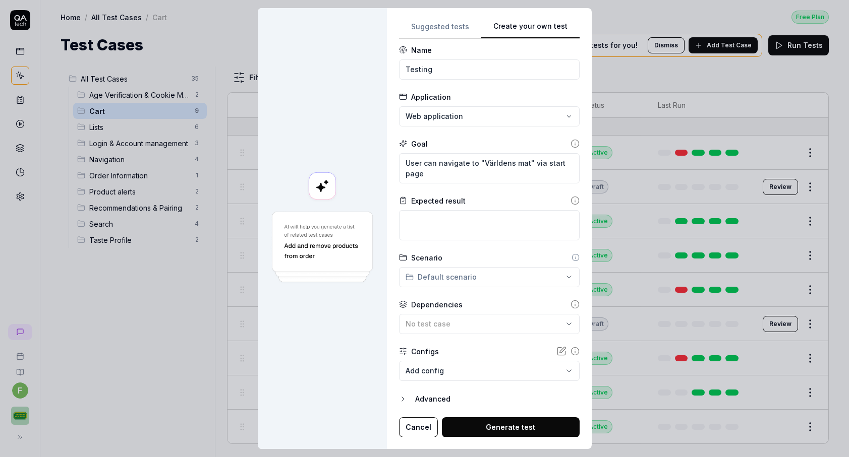
click at [535, 368] on body "f Home / All Test Cases / Cart Free Plan Home / All Test Cases / Cart Free Plan…" at bounding box center [424, 228] width 849 height 457
click at [581, 304] on div "**********" at bounding box center [424, 228] width 849 height 457
click at [526, 160] on textarea "User can navigate to "Världens mat" via start page" at bounding box center [489, 168] width 181 height 30
click at [531, 156] on textarea "User can navigate to "Världens mat" via start page" at bounding box center [489, 168] width 181 height 30
type textarea "*"
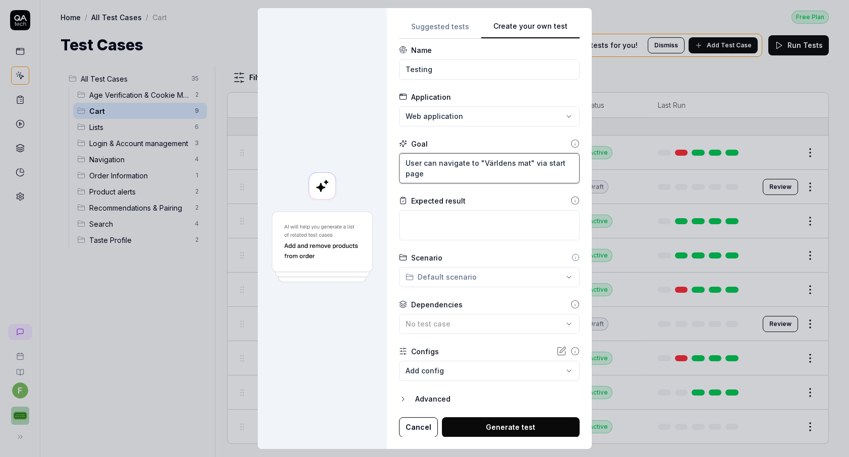
type textarea "User can navigate to "Världens mat via start page"
click at [484, 155] on textarea "User can navigate to "Världens mat via start page" at bounding box center [489, 168] width 181 height 30
type textarea "*"
type textarea "User can navigate to Världens mat via start page"
click at [527, 155] on textarea "User can navigate to Världens mat via start page" at bounding box center [489, 168] width 181 height 30
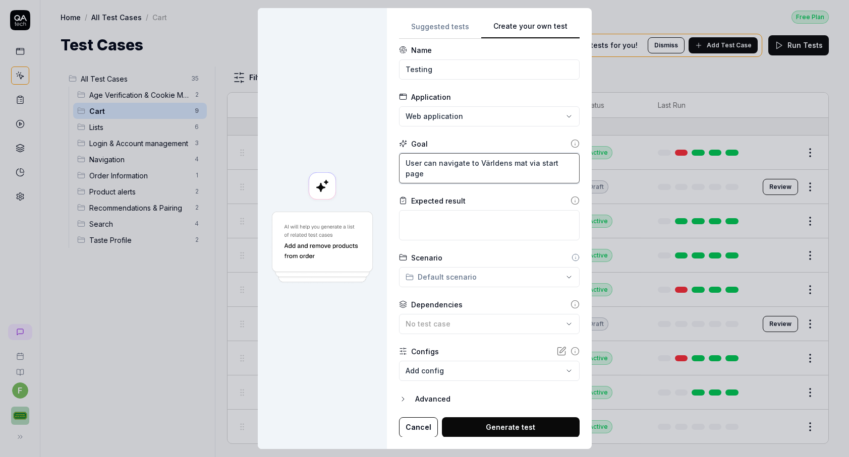
type textarea "*"
type textarea "User can navigate to Världens mat pvia start page"
type textarea "*"
type textarea "User can navigate to Världens mat pavia start page"
type textarea "*"
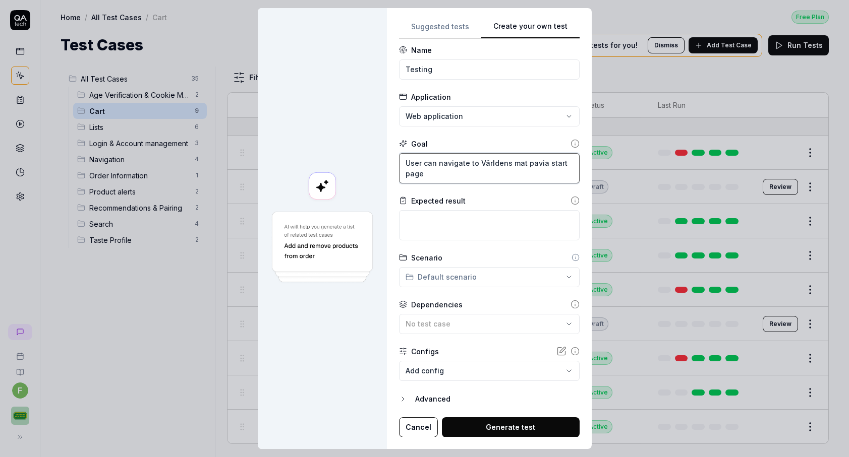
type textarea "User can navigate to Världens mat pagvia start page"
type textarea "*"
type textarea "User can navigate to Världens mat pagevia start page"
type textarea "*"
type textarea "User can navigate to Världens mat page via start page"
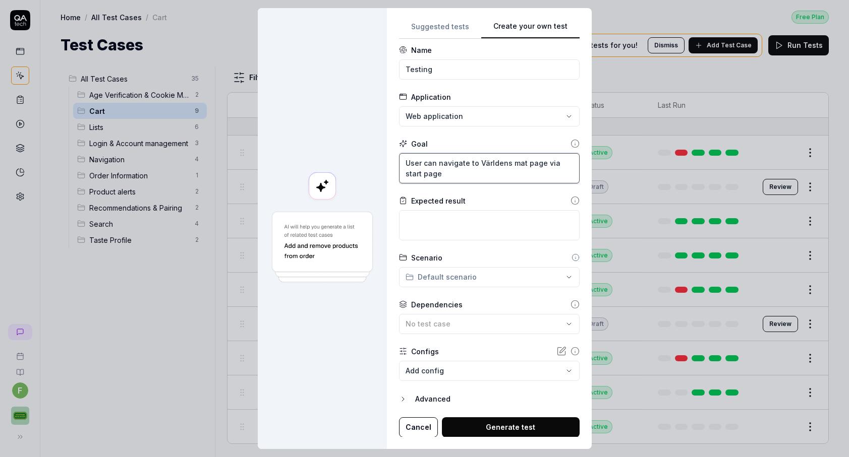
click at [467, 167] on textarea "User can navigate to Världens mat page via start page" at bounding box center [489, 168] width 181 height 30
type textarea "*"
type textarea "User can navigate to Världens mat page via start page."
click at [570, 196] on icon at bounding box center [574, 200] width 9 height 9
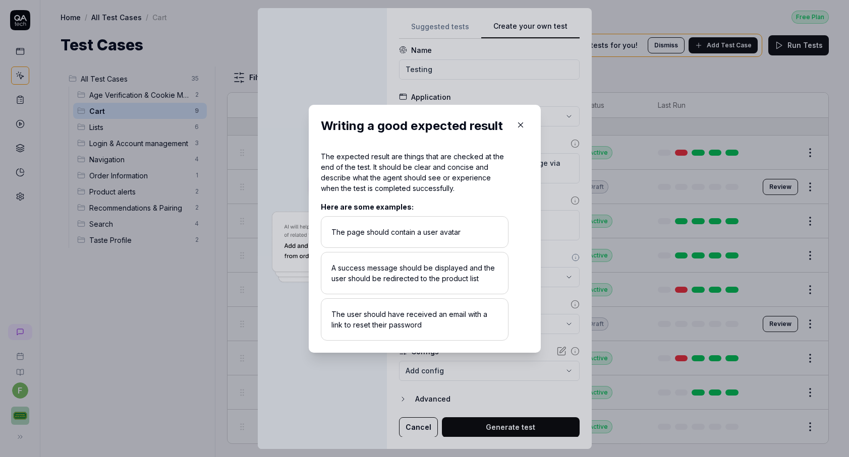
click at [517, 126] on icon "button" at bounding box center [520, 125] width 9 height 9
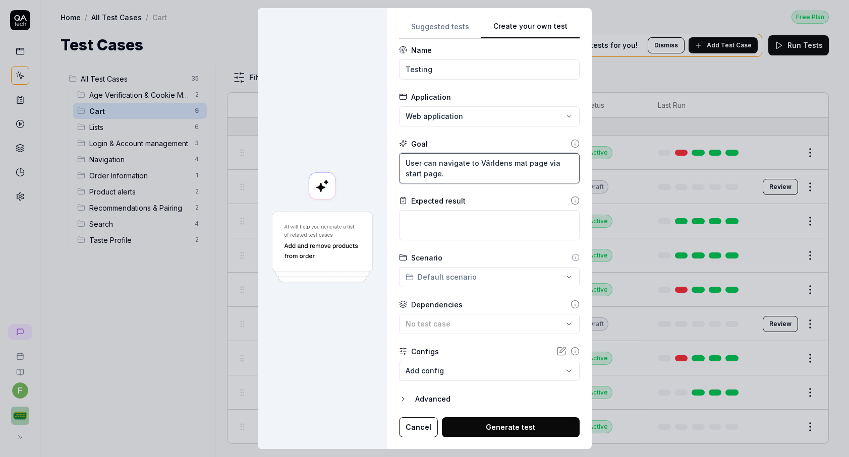
drag, startPoint x: 444, startPoint y: 156, endPoint x: 352, endPoint y: 155, distance: 92.3
click at [352, 155] on div "**********" at bounding box center [425, 228] width 334 height 441
type textarea "*"
type textarea "avigate to Världens mat page via start page."
type textarea "*"
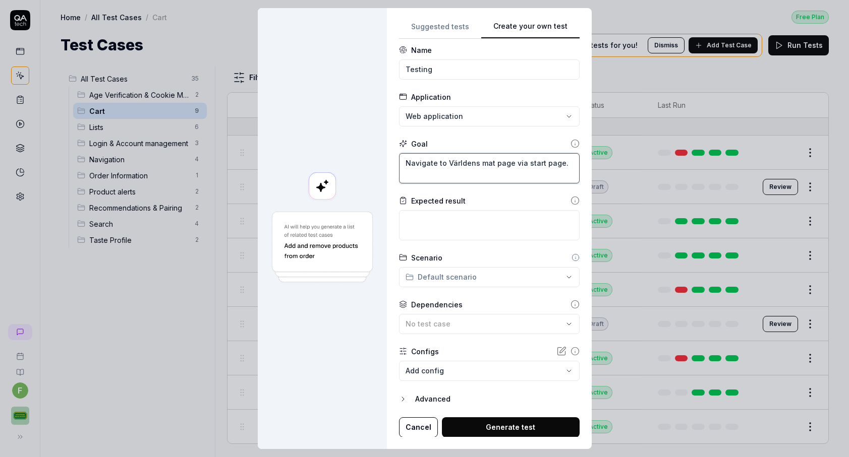
type textarea "Navigate to Världens mat page via start page."
click at [460, 210] on textarea at bounding box center [489, 225] width 181 height 30
type textarea "*"
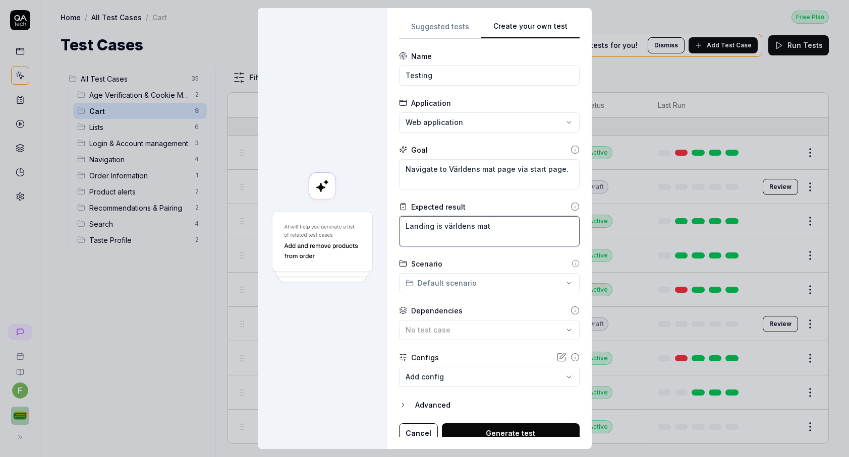
scroll to position [0, 0]
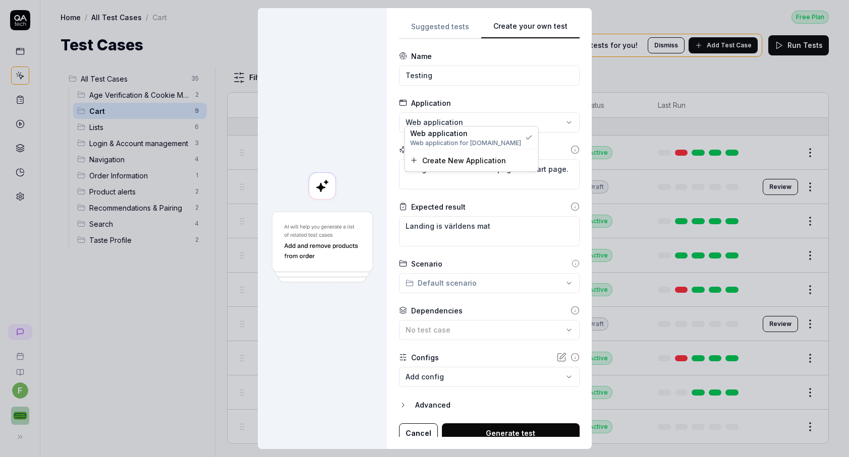
click at [524, 112] on div "**********" at bounding box center [424, 228] width 849 height 457
click at [374, 314] on div "**********" at bounding box center [424, 228] width 849 height 457
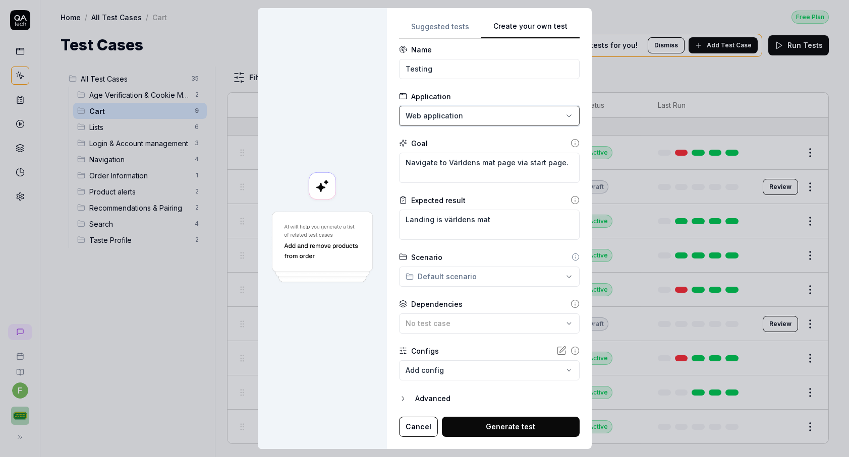
scroll to position [6, 0]
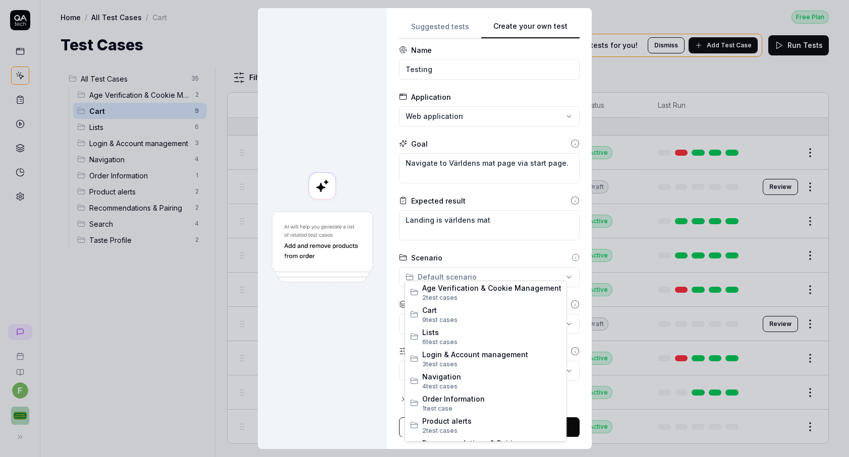
click at [532, 265] on div "**********" at bounding box center [424, 228] width 849 height 457
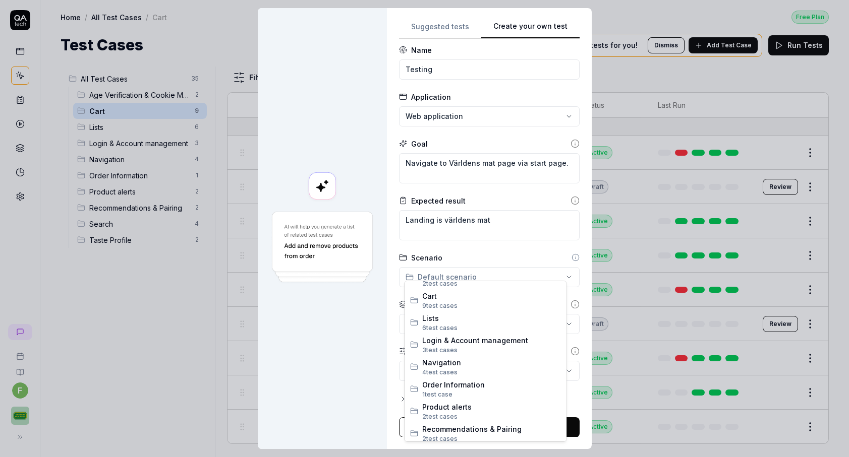
scroll to position [11, 0]
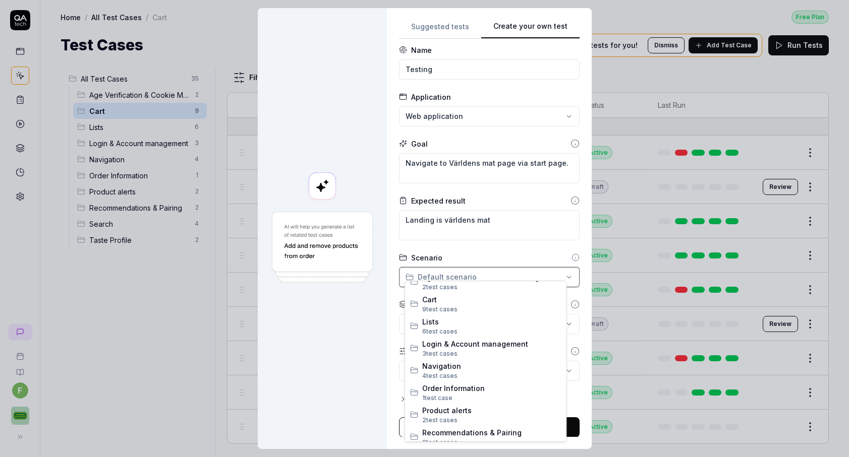
click at [573, 248] on div "**********" at bounding box center [424, 228] width 849 height 457
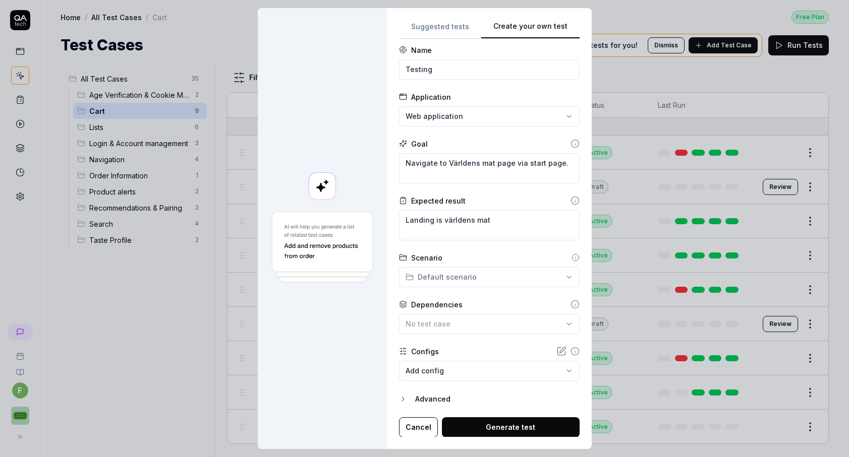
click at [573, 254] on icon at bounding box center [575, 258] width 8 height 8
click at [571, 254] on icon at bounding box center [575, 258] width 8 height 8
click at [572, 254] on icon at bounding box center [575, 258] width 8 height 8
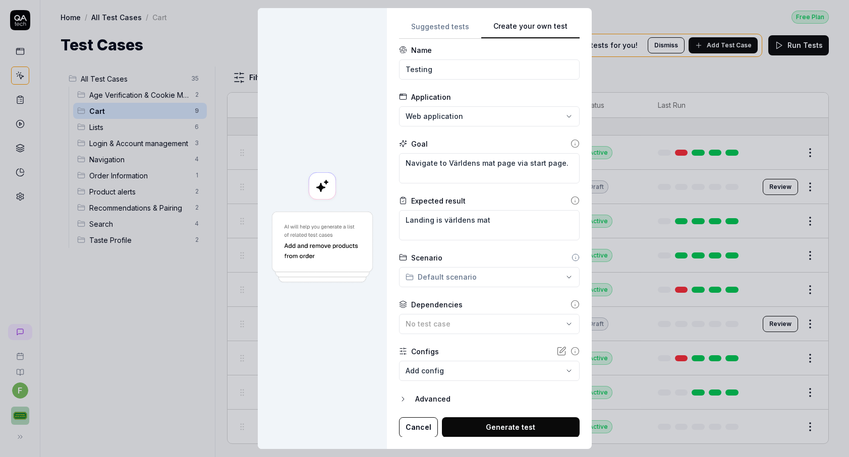
click at [508, 275] on div "**********" at bounding box center [424, 228] width 849 height 457
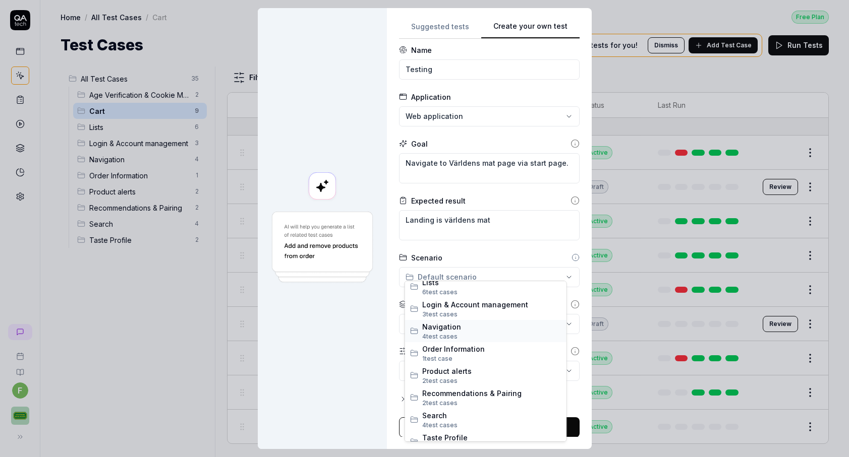
scroll to position [47, 0]
click at [469, 339] on span "4 test case s" at bounding box center [491, 339] width 139 height 9
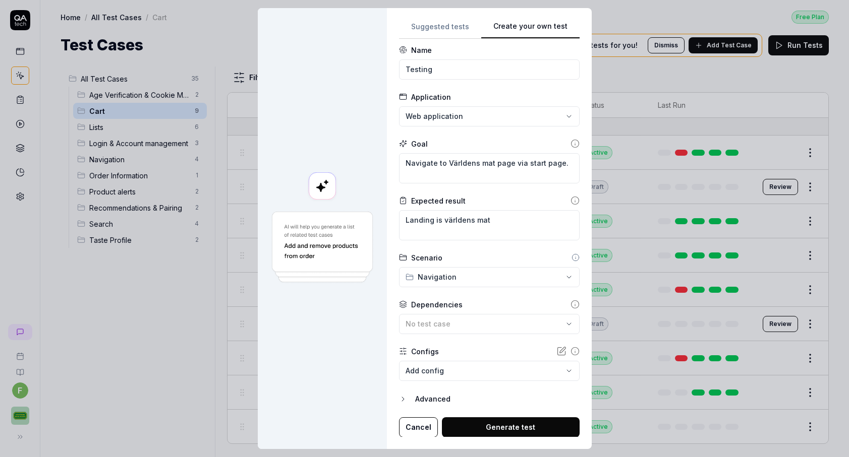
click at [494, 319] on div "No test case" at bounding box center [483, 324] width 157 height 11
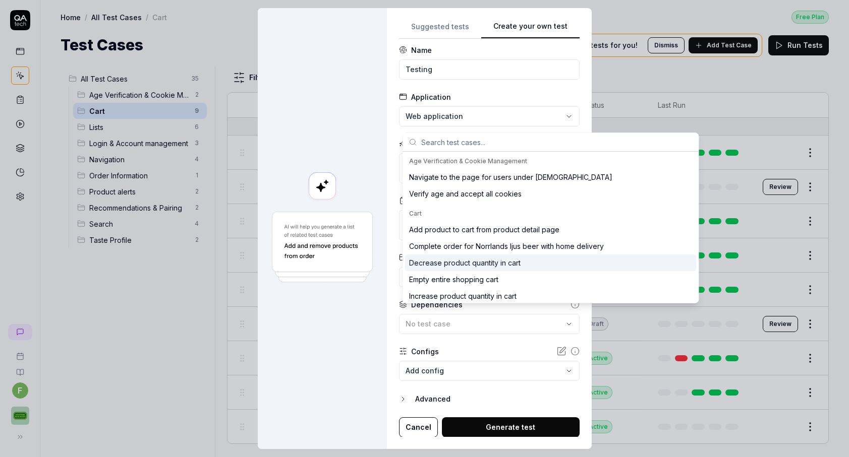
scroll to position [0, 0]
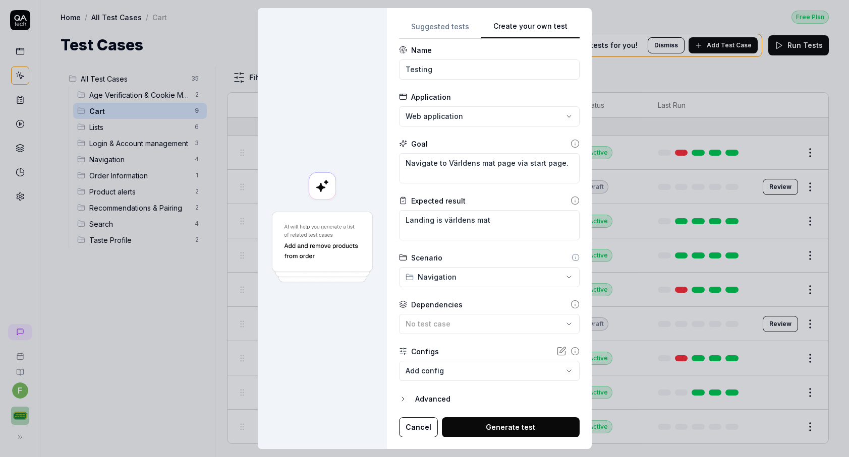
click at [364, 336] on div at bounding box center [322, 228] width 129 height 441
click at [502, 365] on body "f Home / All Test Cases / Cart Free Plan Home / All Test Cases / Cart Free Plan…" at bounding box center [424, 228] width 849 height 457
click at [358, 383] on div "**********" at bounding box center [424, 228] width 849 height 457
click at [428, 393] on div "Advanced" at bounding box center [497, 399] width 164 height 12
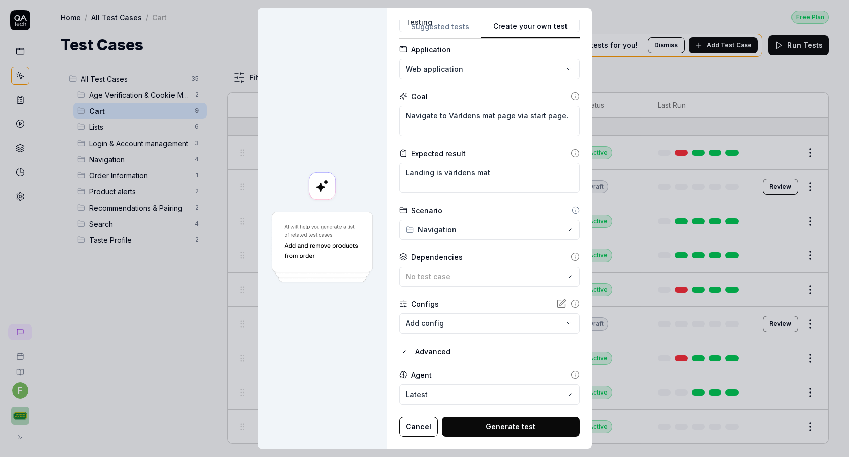
scroll to position [53, 0]
click at [508, 418] on button "Generate test" at bounding box center [511, 428] width 138 height 20
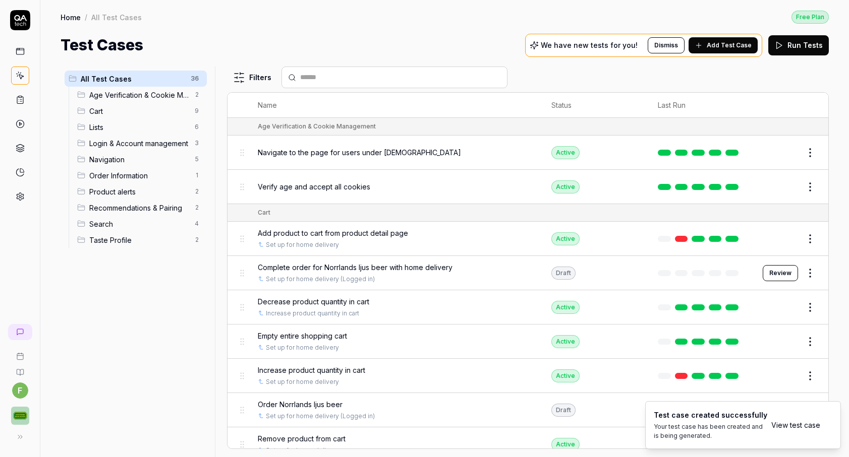
click at [176, 161] on span "Navigation" at bounding box center [138, 159] width 99 height 11
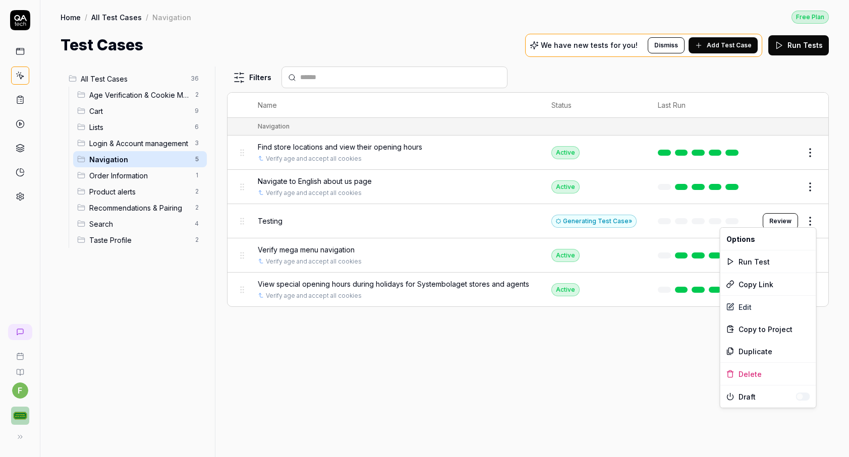
click at [811, 224] on html "f Home / All Test Cases / Navigation Free Plan Home / All Test Cases / Navigati…" at bounding box center [424, 228] width 849 height 457
click at [601, 427] on html "f Home / All Test Cases / Navigation Free Plan Home / All Test Cases / Navigati…" at bounding box center [424, 228] width 849 height 457
click at [788, 220] on button "Review" at bounding box center [780, 221] width 35 height 16
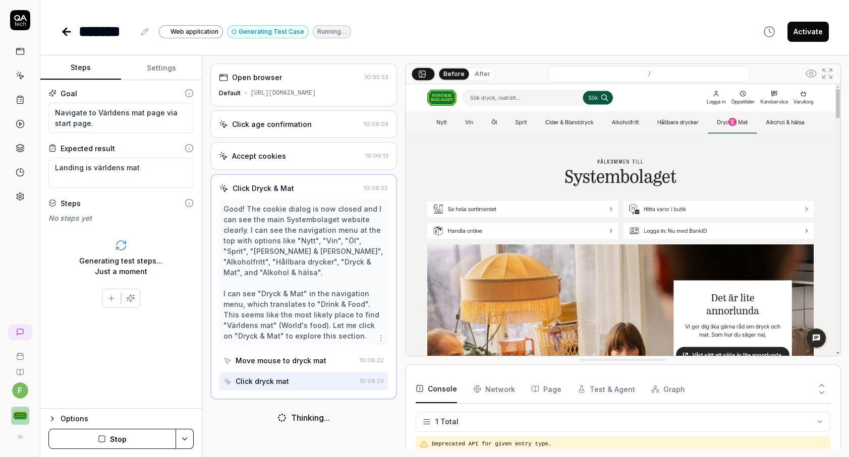
click at [327, 225] on div "Good! The cookie dialog is now closed and I can see the main Systembolaget webs…" at bounding box center [303, 273] width 160 height 138
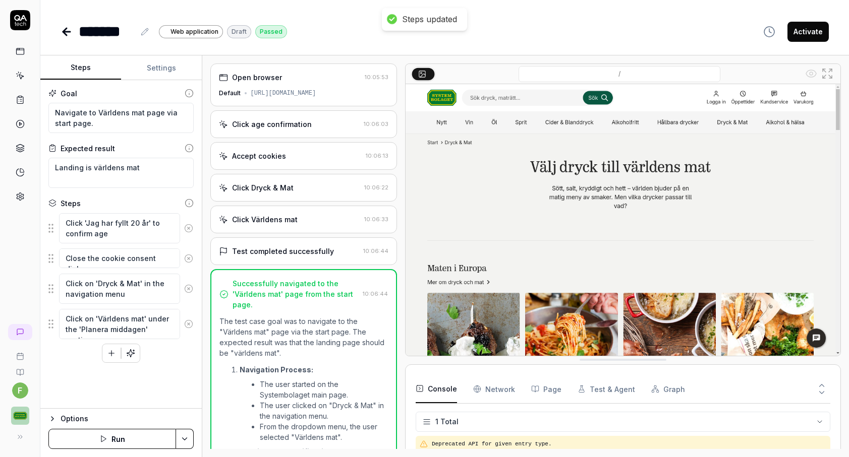
click at [565, 237] on img at bounding box center [622, 220] width 435 height 272
click at [642, 255] on img at bounding box center [622, 220] width 435 height 272
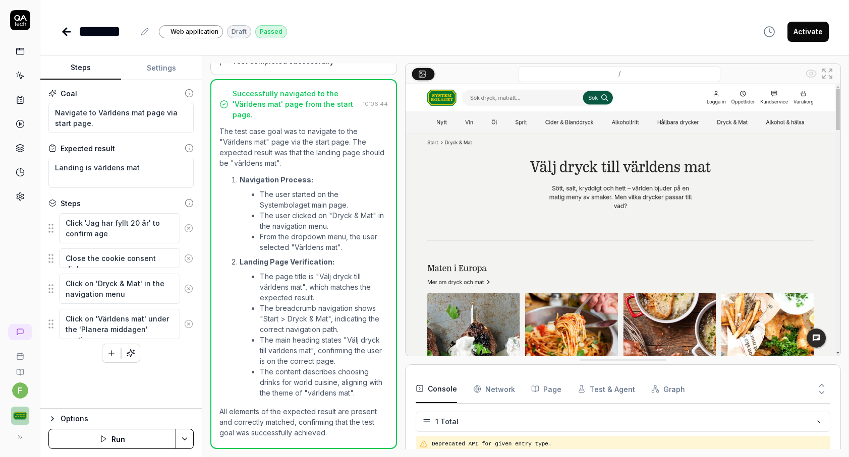
scroll to position [190, 0]
drag, startPoint x: 317, startPoint y: 302, endPoint x: 258, endPoint y: 294, distance: 59.5
click at [258, 294] on ul "The page title is "Välj dryck till världens mat", which matches the expected re…" at bounding box center [314, 334] width 148 height 131
click at [278, 296] on li "The page title is "Välj dryck till världens mat", which matches the expected re…" at bounding box center [324, 287] width 128 height 32
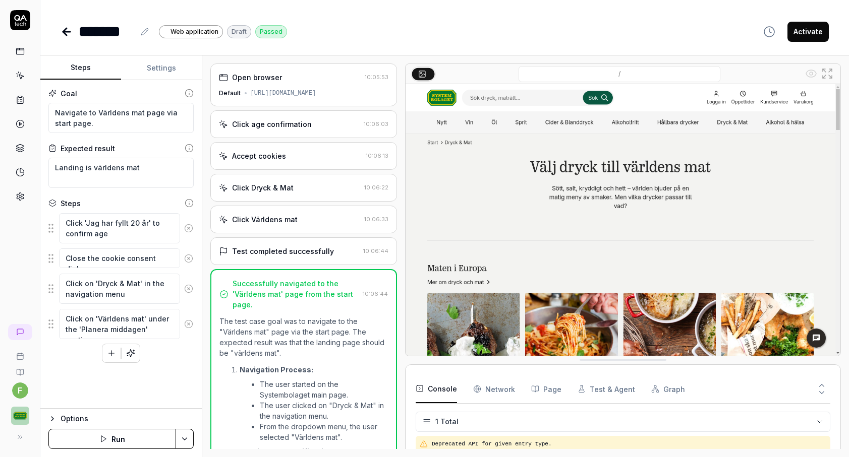
scroll to position [0, 0]
click at [542, 207] on img at bounding box center [622, 220] width 435 height 272
click at [475, 288] on img at bounding box center [622, 220] width 435 height 272
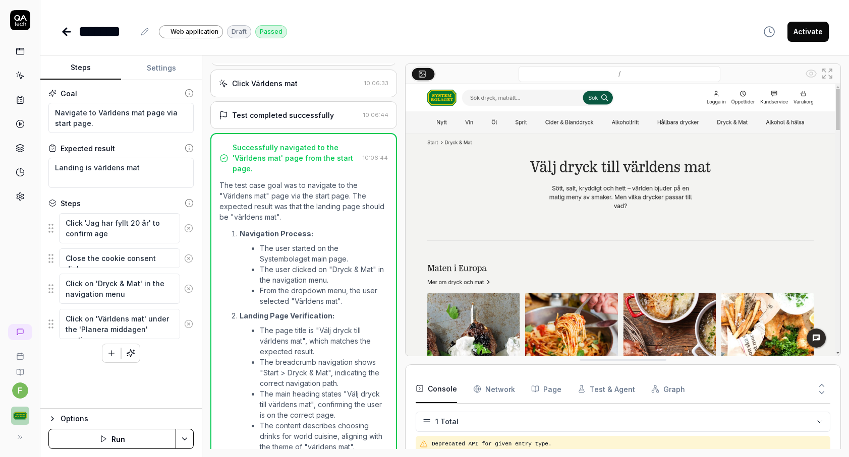
click at [692, 227] on img at bounding box center [622, 220] width 435 height 272
click at [828, 69] on icon at bounding box center [827, 74] width 12 height 12
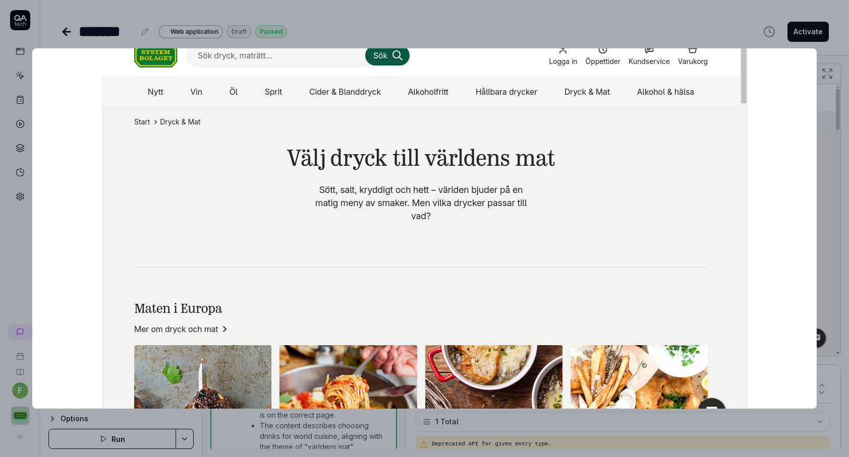
click at [460, 345] on img at bounding box center [425, 236] width 646 height 403
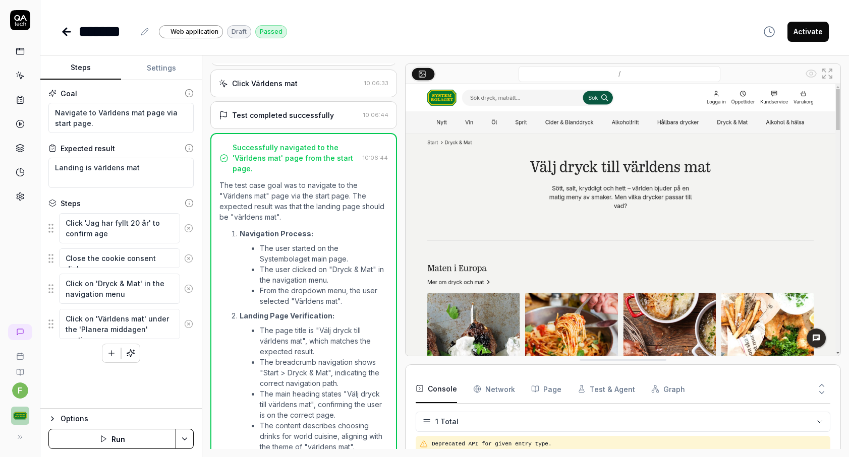
click at [480, 278] on img at bounding box center [622, 220] width 435 height 272
click at [417, 389] on icon "button" at bounding box center [420, 389] width 8 height 8
click at [420, 387] on icon "button" at bounding box center [420, 389] width 8 height 8
click at [544, 251] on img at bounding box center [622, 220] width 435 height 272
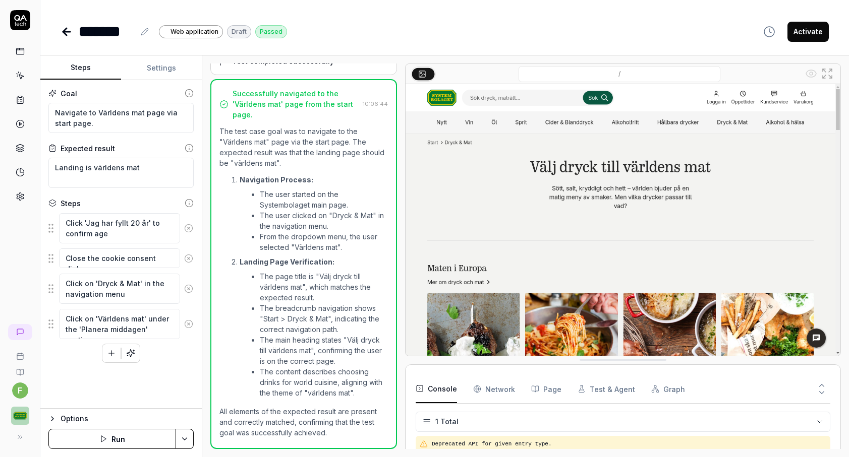
click at [125, 437] on button "Run" at bounding box center [112, 439] width 128 height 20
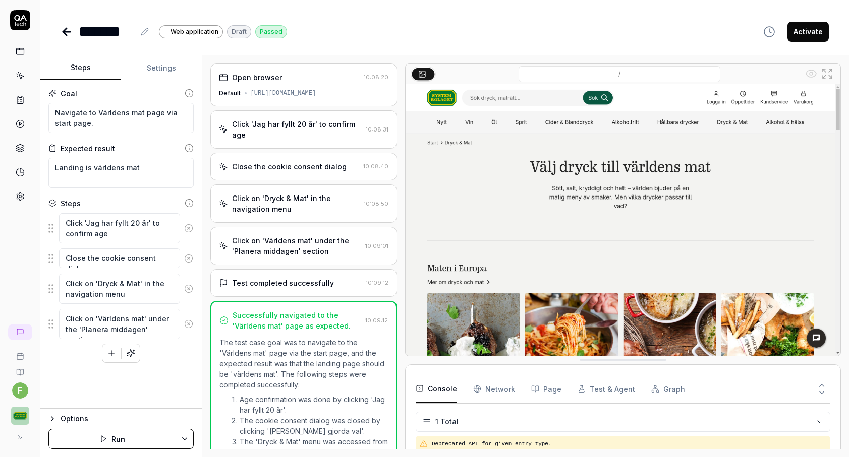
click at [421, 72] on icon at bounding box center [422, 74] width 8 height 8
click at [498, 187] on img at bounding box center [622, 220] width 435 height 272
click at [517, 258] on img at bounding box center [622, 220] width 435 height 272
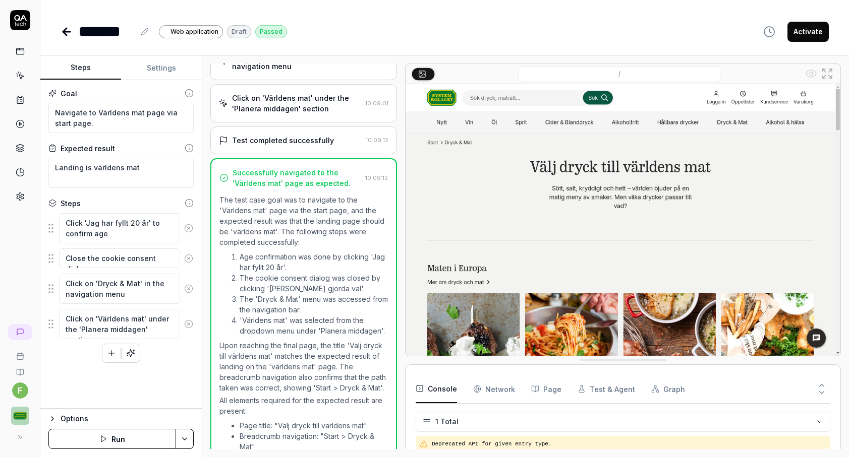
scroll to position [0, 0]
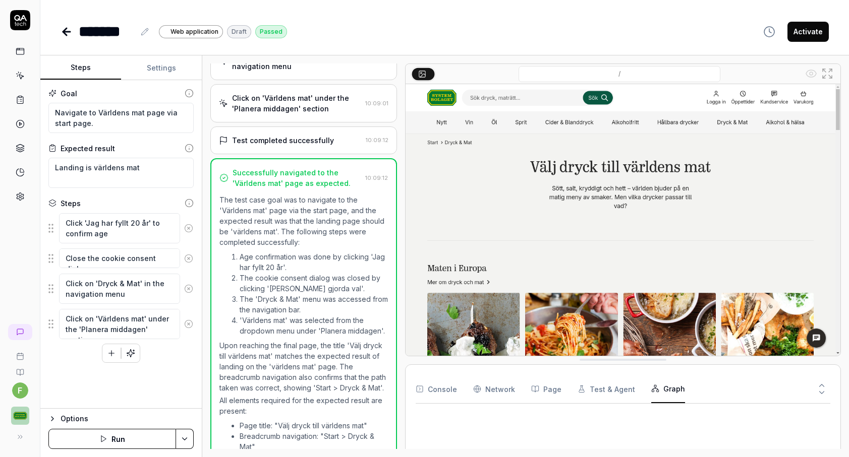
click at [669, 387] on button "Graph" at bounding box center [668, 389] width 34 height 28
click at [62, 32] on icon at bounding box center [67, 32] width 12 height 12
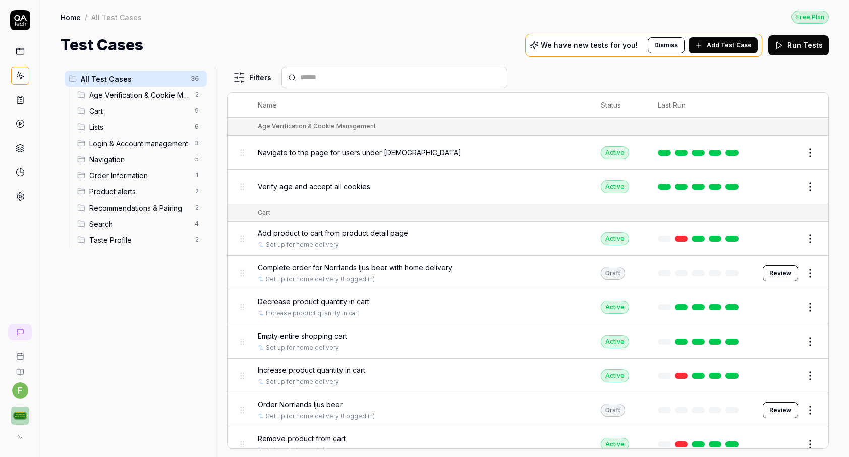
click at [118, 115] on span "Cart" at bounding box center [138, 111] width 99 height 11
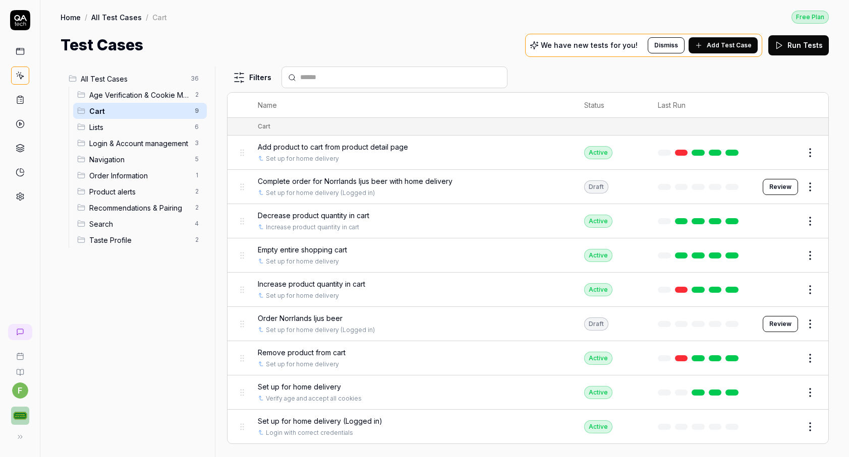
click at [131, 155] on span "Navigation" at bounding box center [138, 159] width 99 height 11
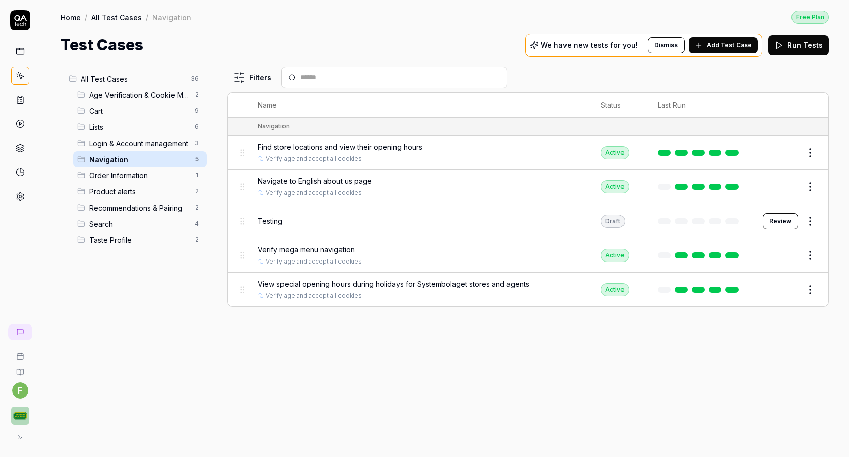
click at [308, 248] on span "Verify mega menu navigation" at bounding box center [306, 250] width 97 height 11
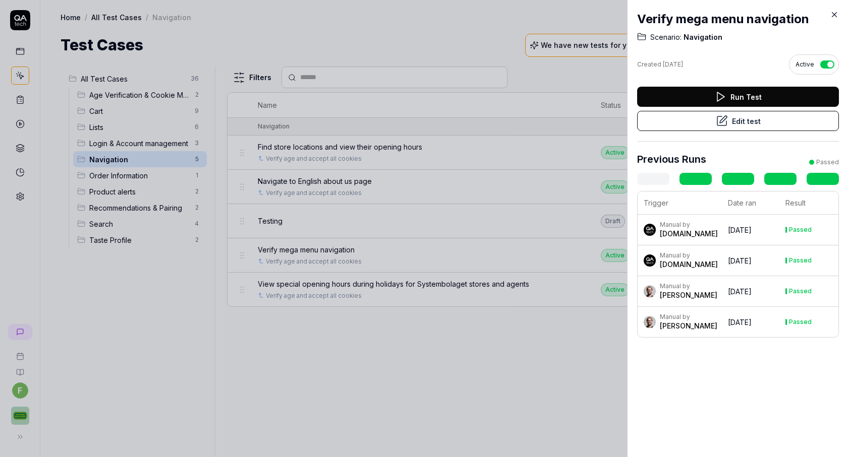
click at [594, 374] on div at bounding box center [424, 228] width 849 height 457
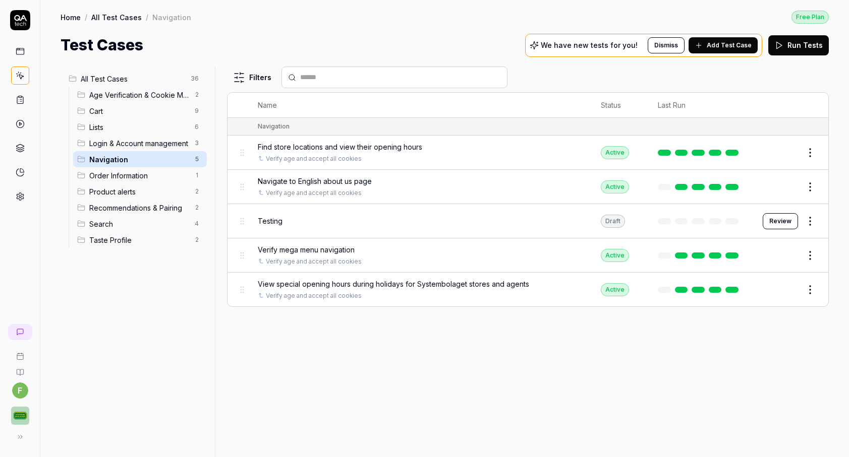
click at [790, 256] on button "Edit" at bounding box center [786, 256] width 24 height 16
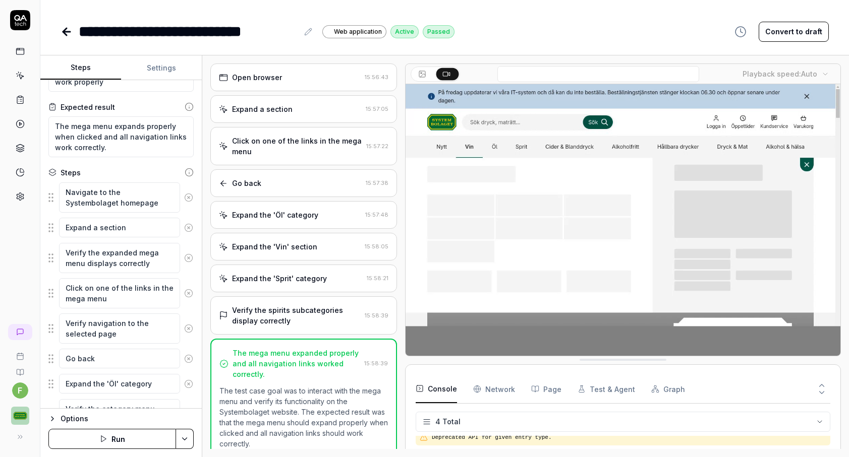
scroll to position [53, 0]
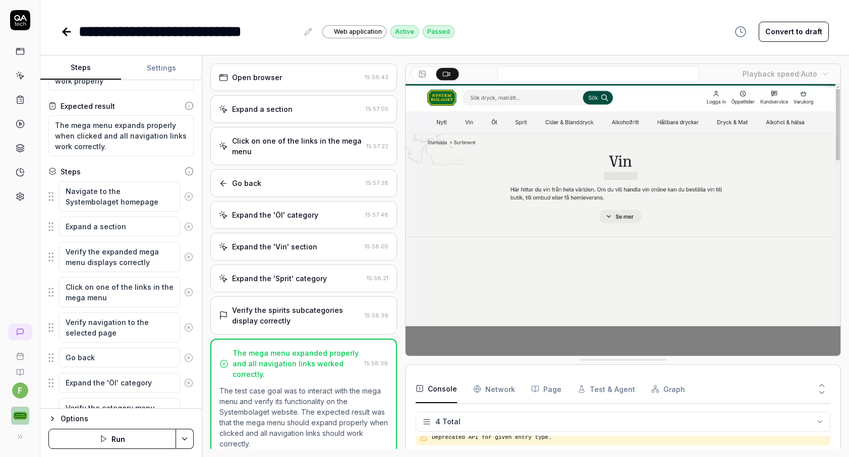
click at [66, 33] on icon at bounding box center [67, 32] width 12 height 12
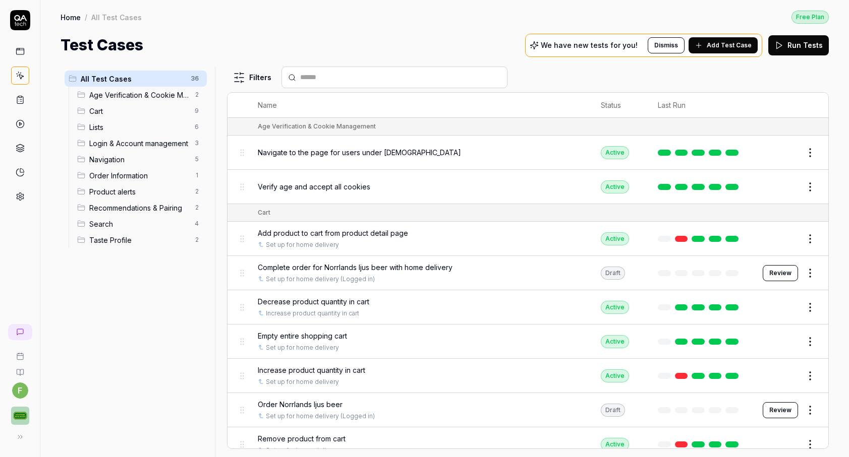
click at [137, 95] on span "Age Verification & Cookie Management" at bounding box center [138, 95] width 99 height 11
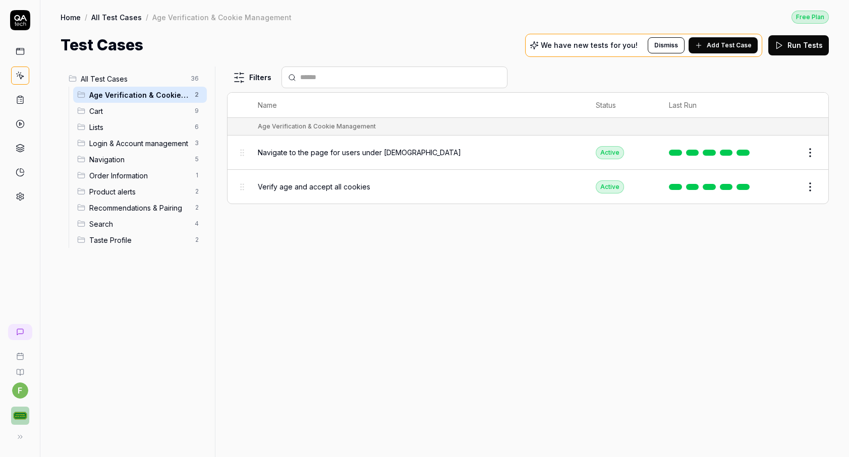
click at [126, 113] on span "Cart" at bounding box center [138, 111] width 99 height 11
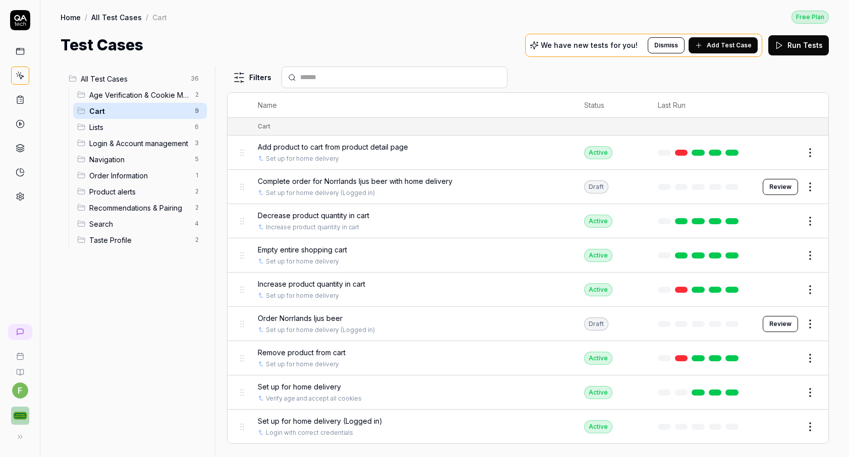
click at [147, 141] on span "Login & Account management" at bounding box center [138, 143] width 99 height 11
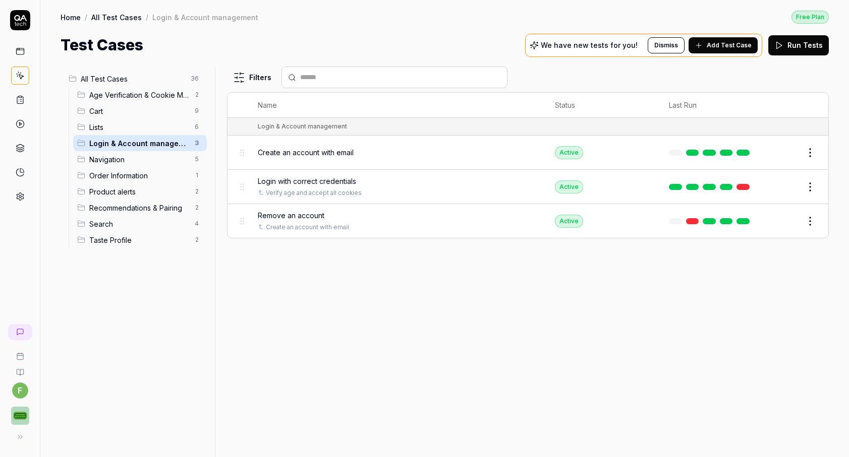
click at [789, 145] on button "Edit" at bounding box center [786, 153] width 24 height 16
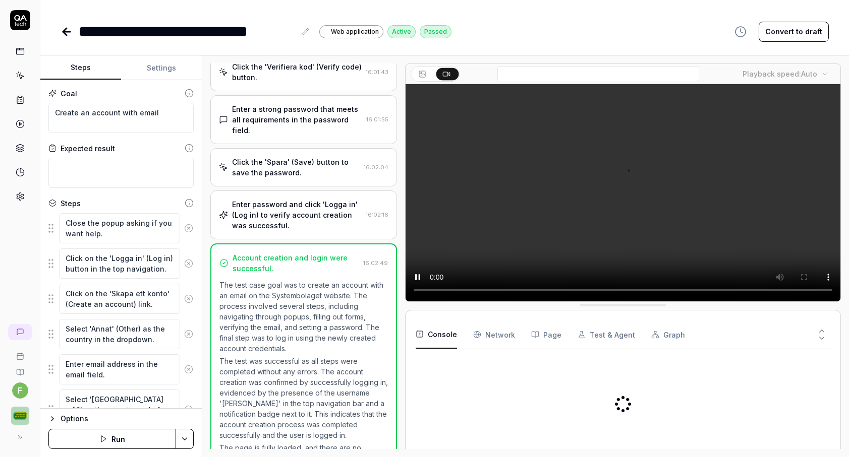
scroll to position [672, 0]
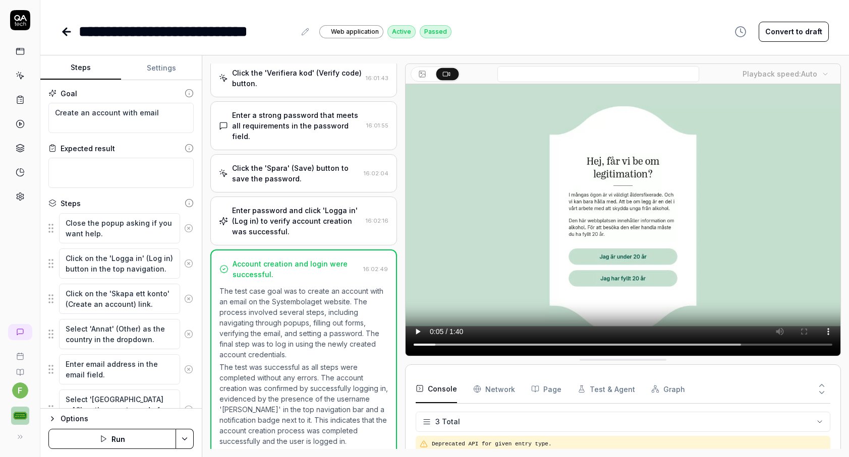
drag, startPoint x: 580, startPoint y: 346, endPoint x: 586, endPoint y: 349, distance: 5.6
click at [586, 349] on video at bounding box center [622, 220] width 435 height 272
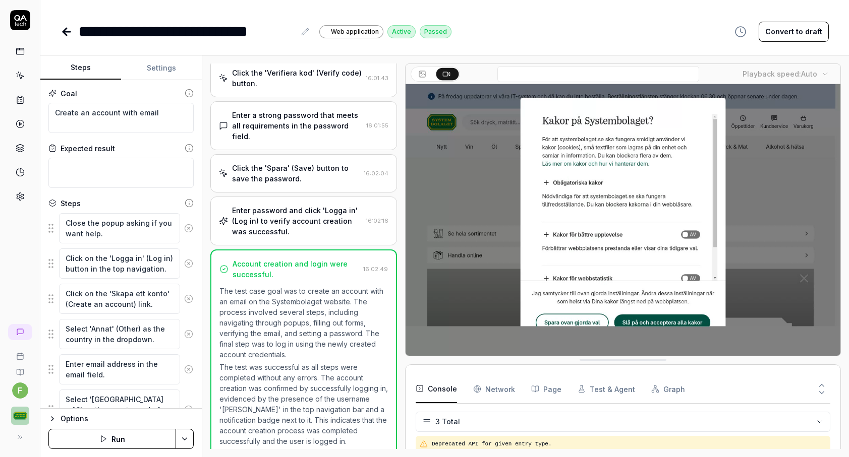
click at [308, 362] on p "The test was successful as all steps were completed without any errors. The acc…" at bounding box center [303, 404] width 168 height 85
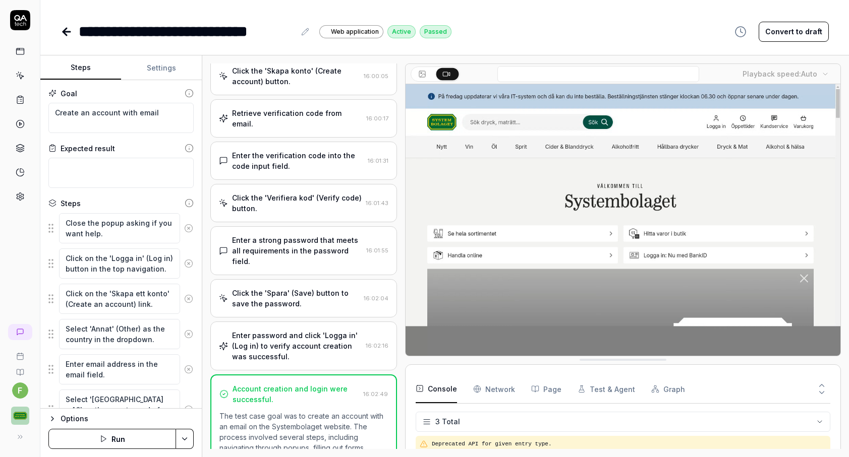
scroll to position [546, 0]
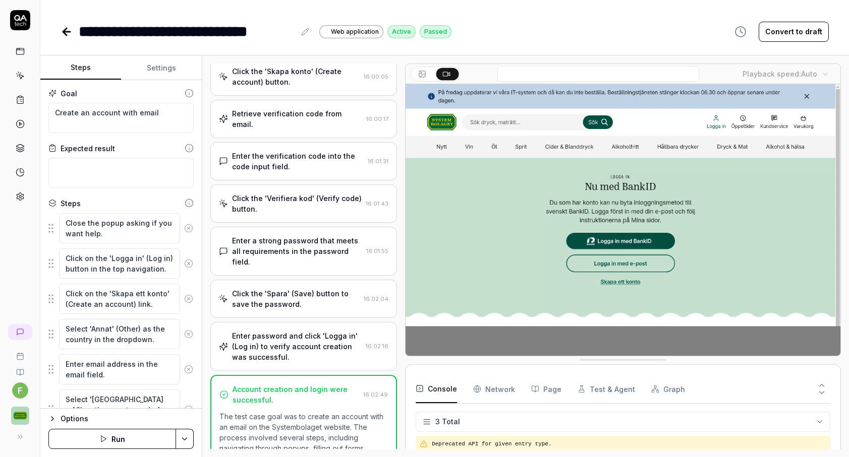
click at [328, 236] on div "Enter a strong password that meets all requirements in the password field." at bounding box center [297, 252] width 130 height 32
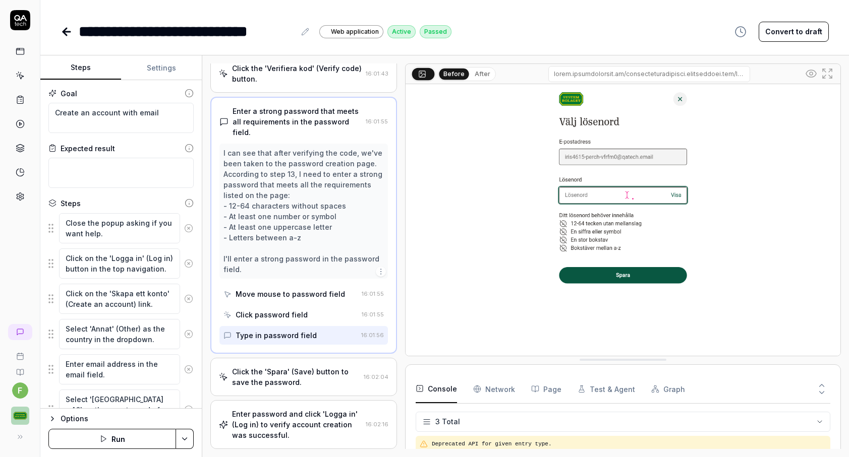
scroll to position [0, 0]
click at [321, 367] on div "Click the 'Spara' (Save) button to save the password." at bounding box center [296, 377] width 128 height 21
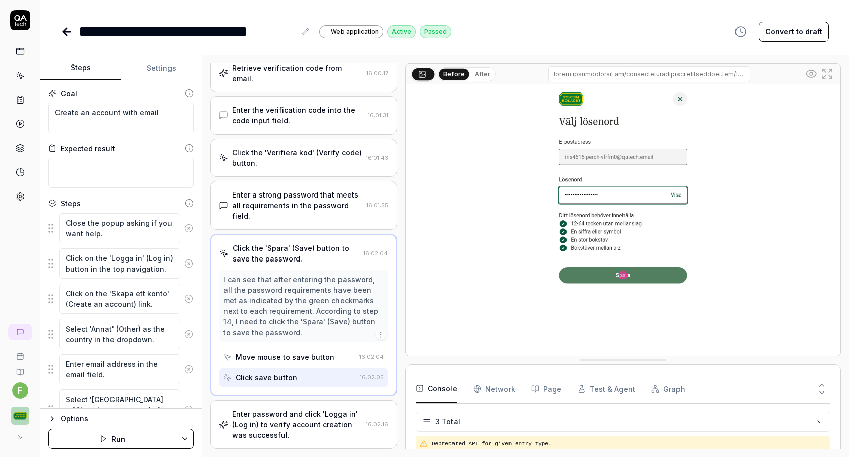
click at [329, 409] on div "Enter password and click 'Logga in' (Log in) to verify account creation was suc…" at bounding box center [297, 425] width 130 height 32
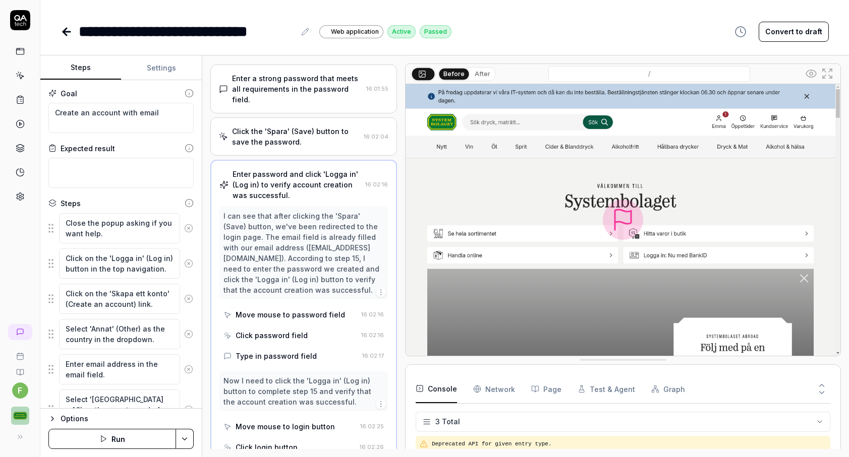
scroll to position [690, 0]
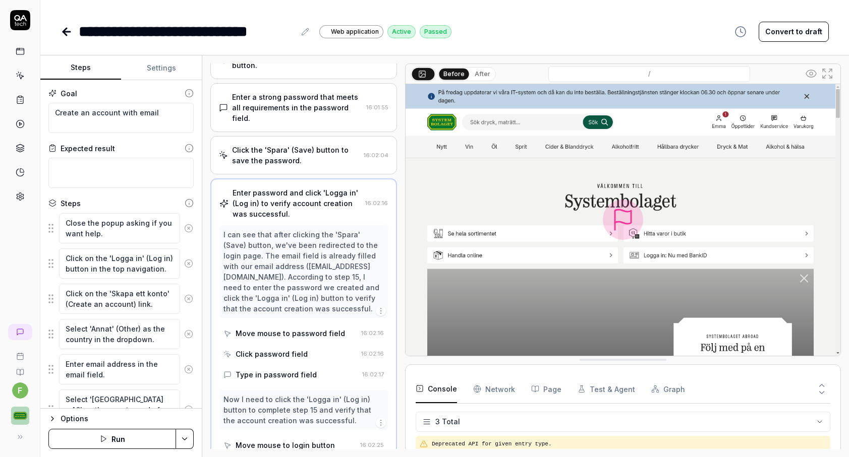
click at [65, 29] on icon at bounding box center [65, 31] width 4 height 7
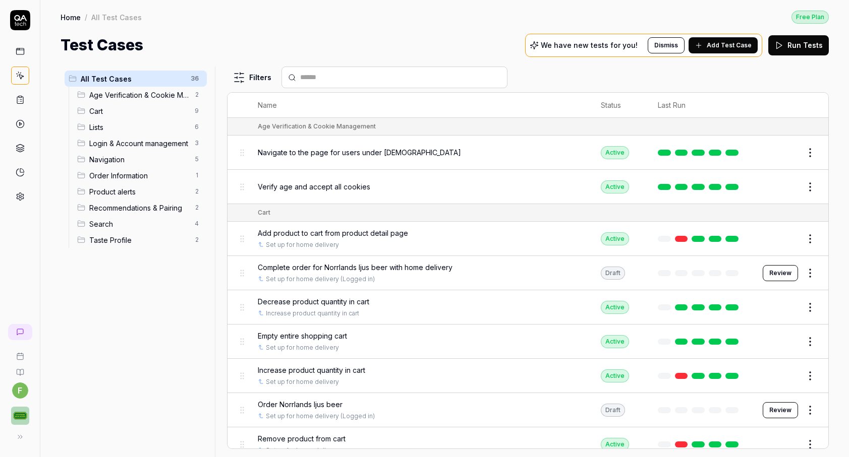
click at [138, 144] on span "Login & Account management" at bounding box center [138, 143] width 99 height 11
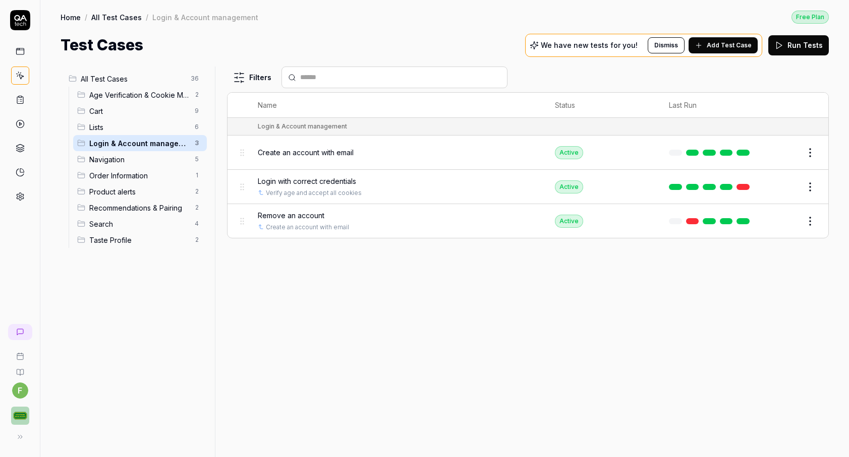
click at [785, 221] on button "Edit" at bounding box center [786, 221] width 24 height 16
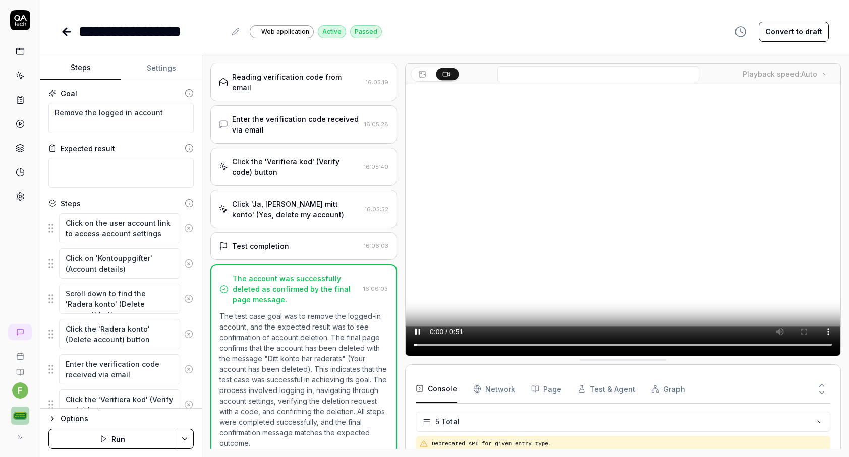
scroll to position [27, 0]
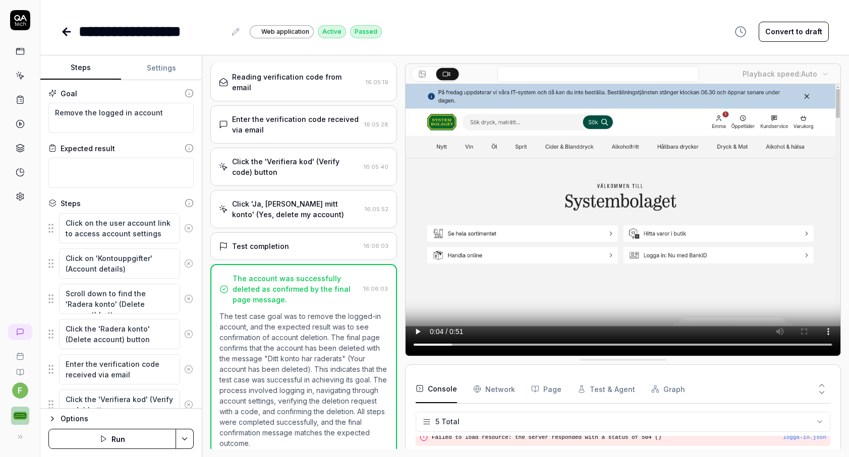
drag, startPoint x: 641, startPoint y: 342, endPoint x: 632, endPoint y: 350, distance: 11.1
click at [632, 350] on video at bounding box center [622, 220] width 435 height 272
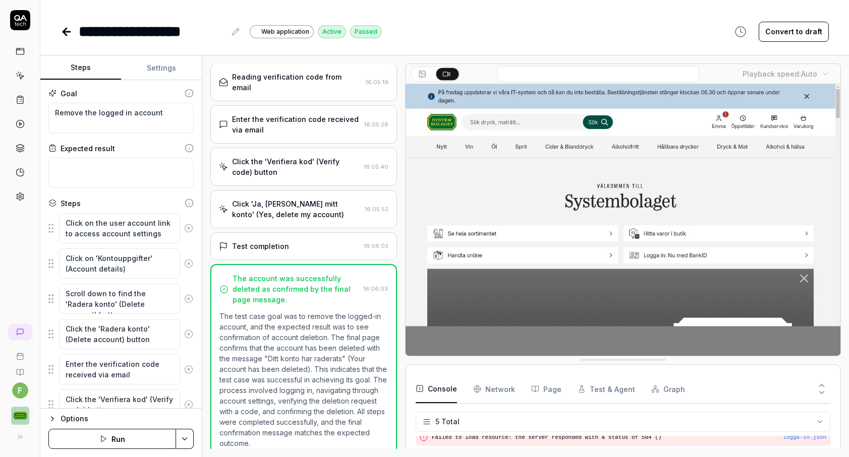
drag, startPoint x: 632, startPoint y: 350, endPoint x: 653, endPoint y: 352, distance: 20.8
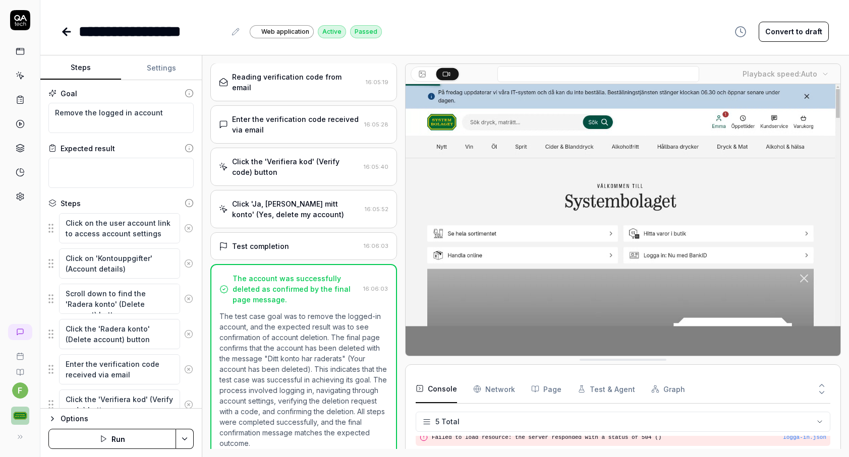
click at [653, 352] on video at bounding box center [622, 220] width 435 height 272
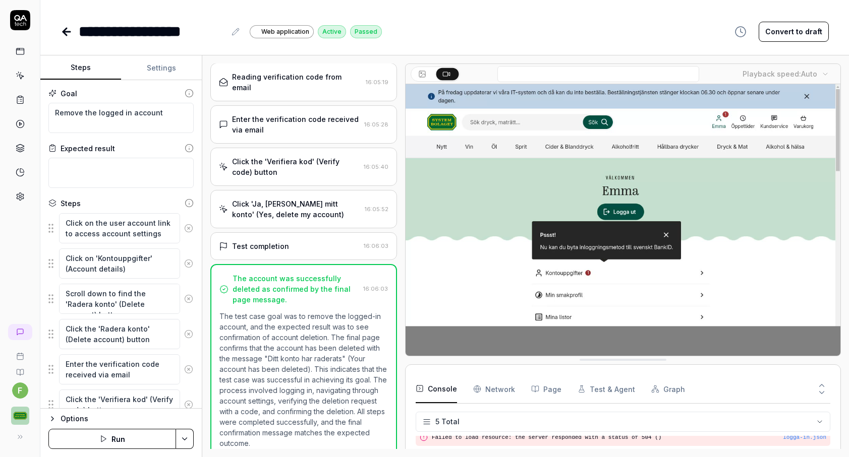
click at [437, 351] on video at bounding box center [622, 220] width 435 height 272
click at [431, 344] on video at bounding box center [622, 220] width 435 height 272
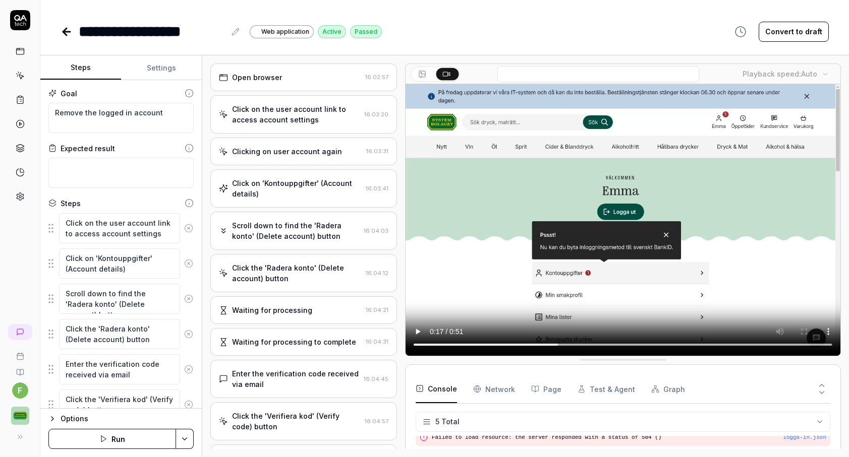
scroll to position [0, 0]
click at [330, 126] on div "Click on the user account link to access account settings 16:03:20" at bounding box center [303, 114] width 187 height 38
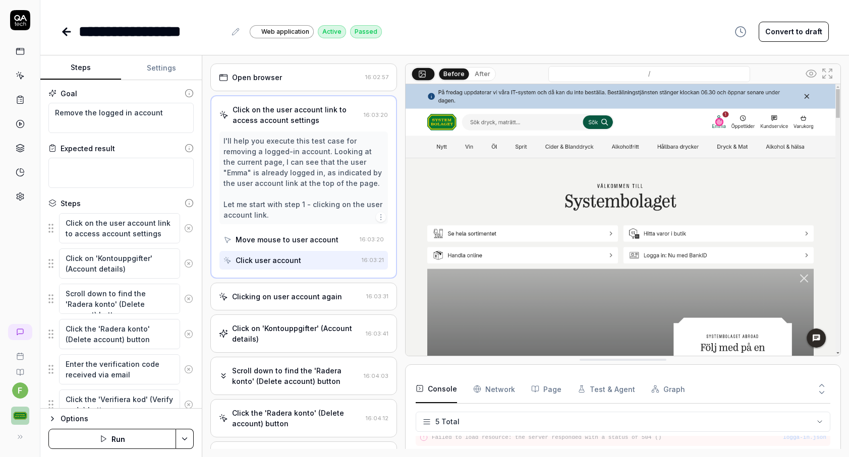
click at [299, 297] on div "Clicking on user account again" at bounding box center [287, 297] width 110 height 11
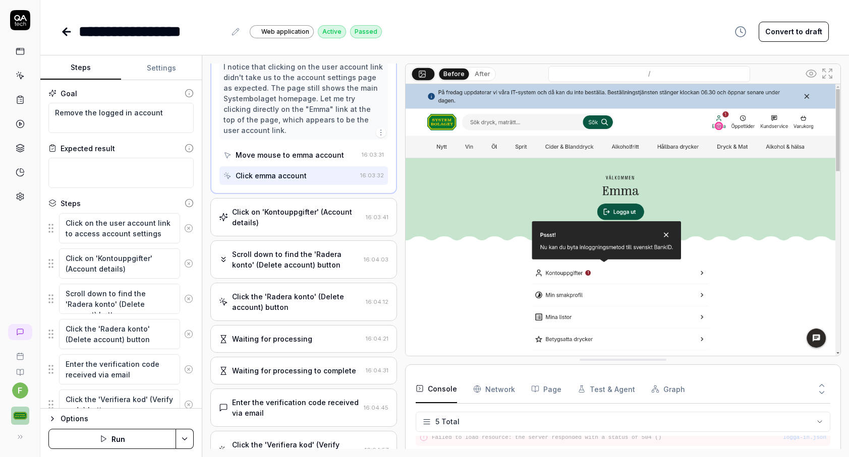
click at [310, 223] on div "Click on 'Kontouppgifter' (Account details)" at bounding box center [297, 217] width 130 height 21
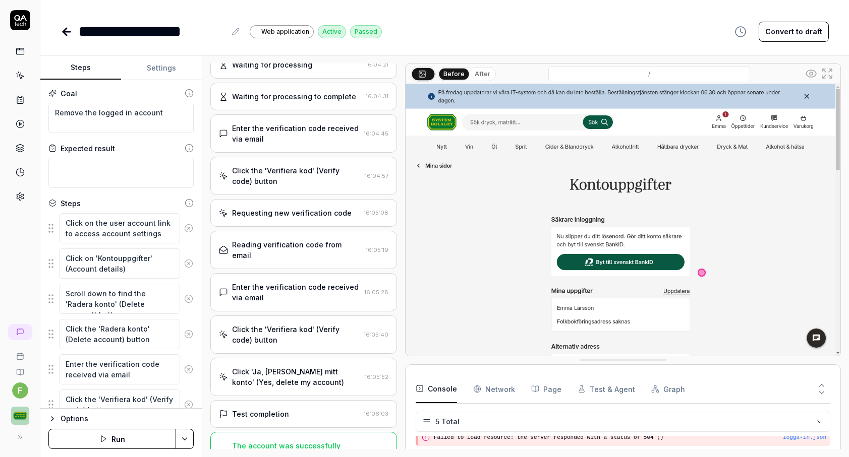
click at [495, 391] on Requests "Network" at bounding box center [494, 389] width 42 height 28
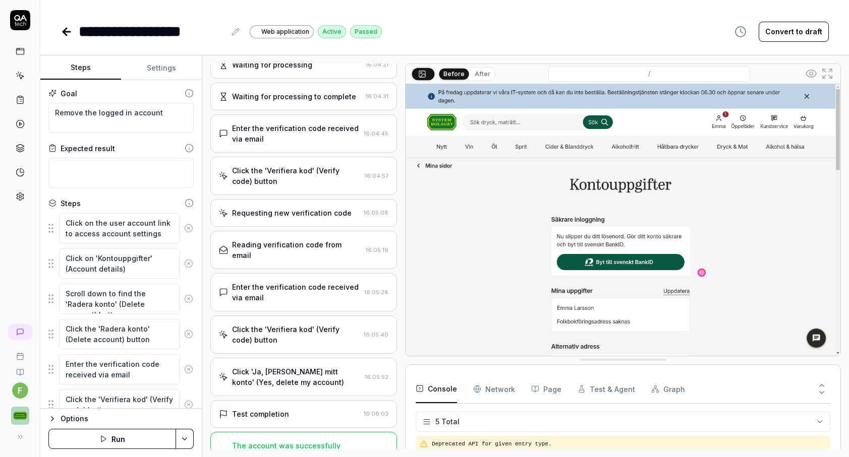
click at [454, 391] on button "Console" at bounding box center [436, 389] width 41 height 28
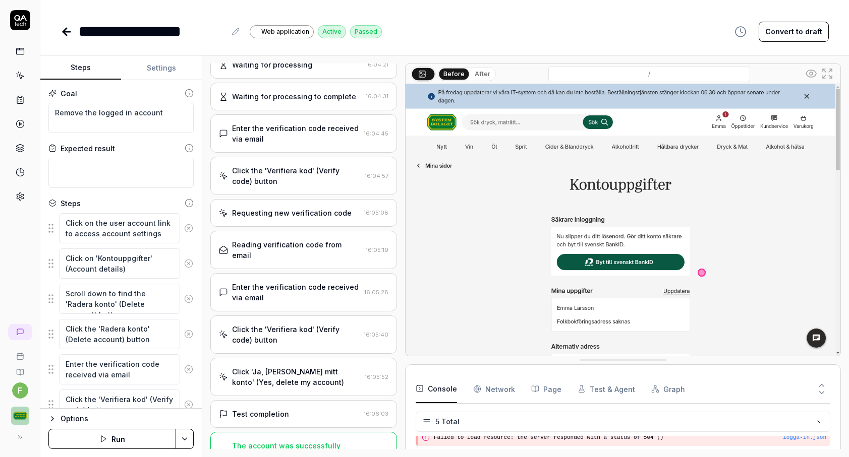
click at [423, 424] on html "**********" at bounding box center [424, 228] width 849 height 457
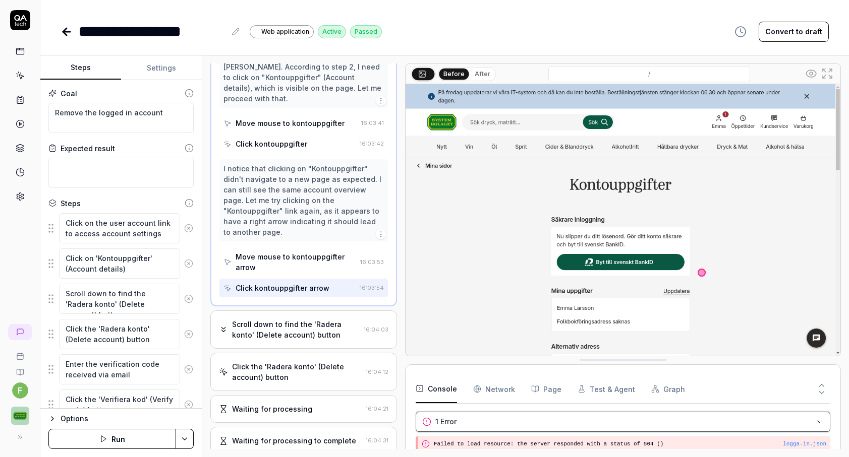
scroll to position [149, 0]
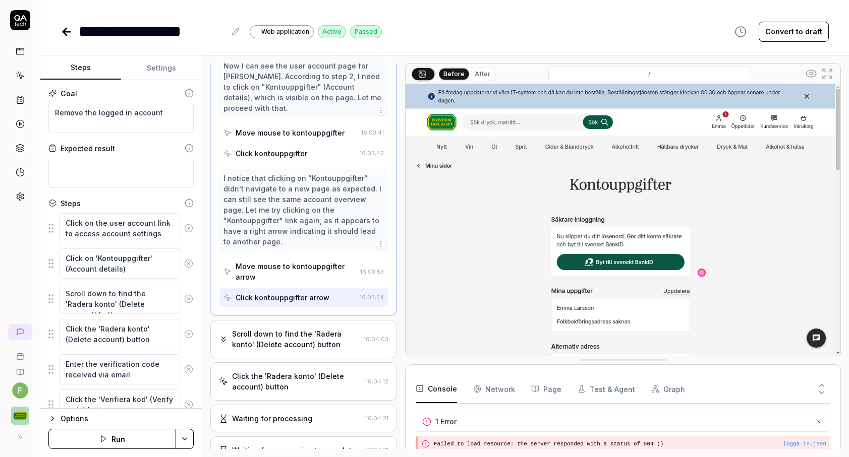
click at [334, 329] on div "Scroll down to find the 'Radera konto' (Delete account) button" at bounding box center [296, 339] width 128 height 21
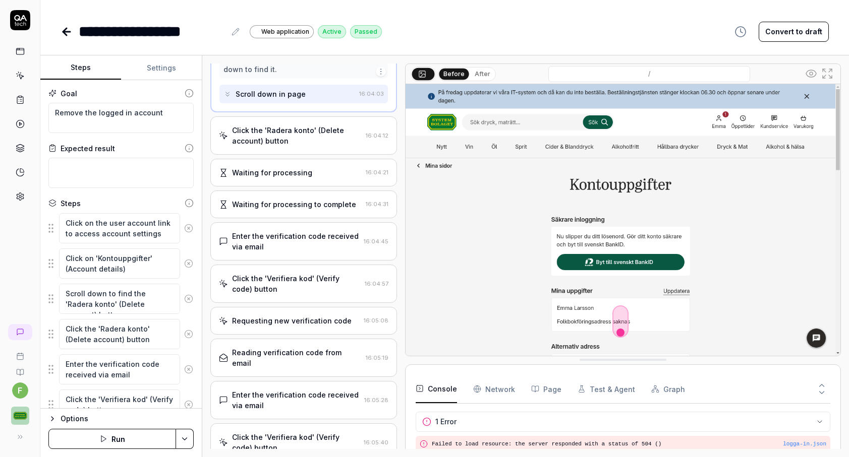
scroll to position [294, 0]
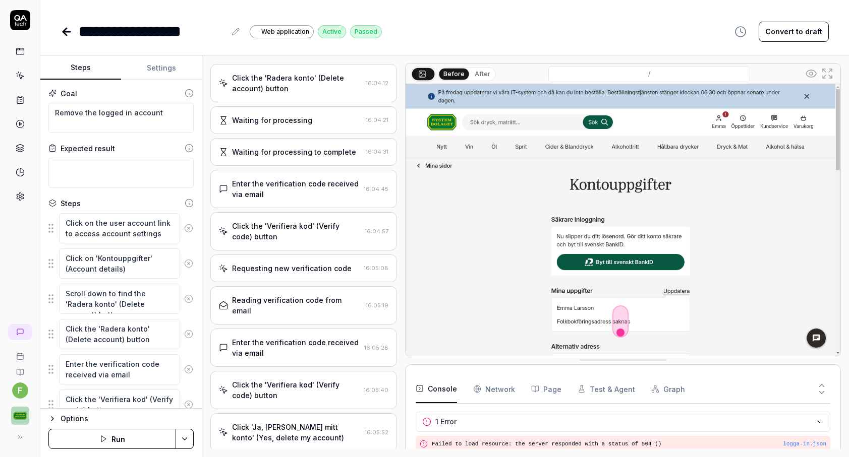
click at [64, 33] on icon at bounding box center [65, 31] width 4 height 7
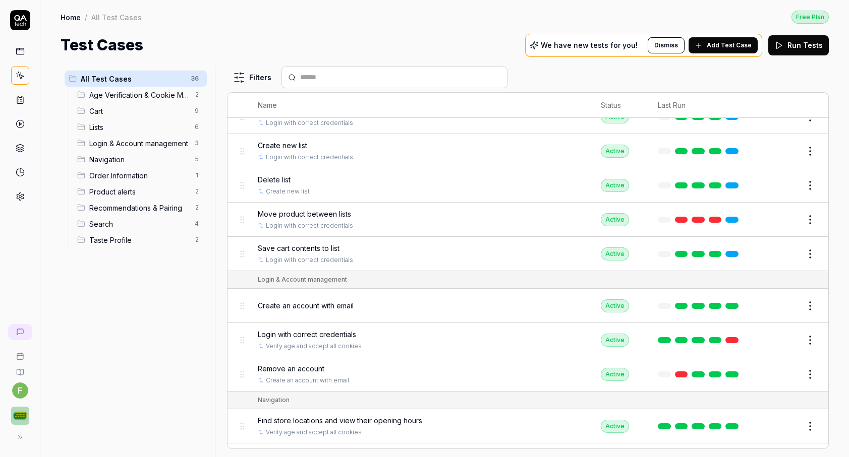
scroll to position [513, 0]
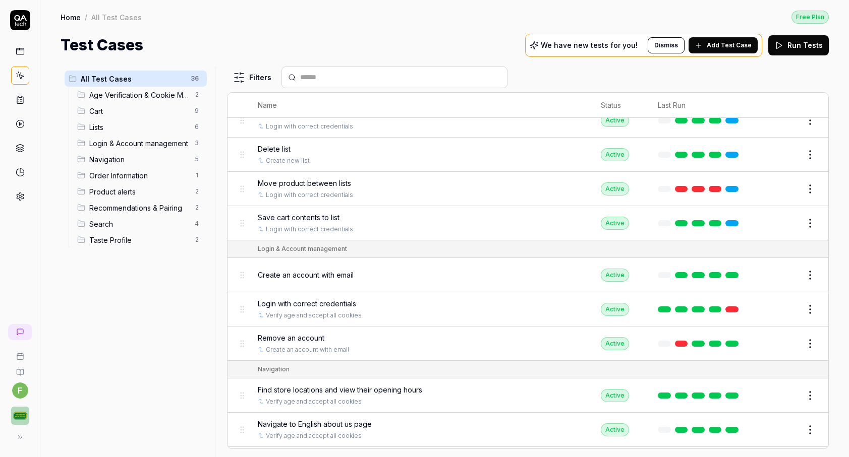
click at [148, 137] on div "Login & Account management 3" at bounding box center [140, 143] width 134 height 16
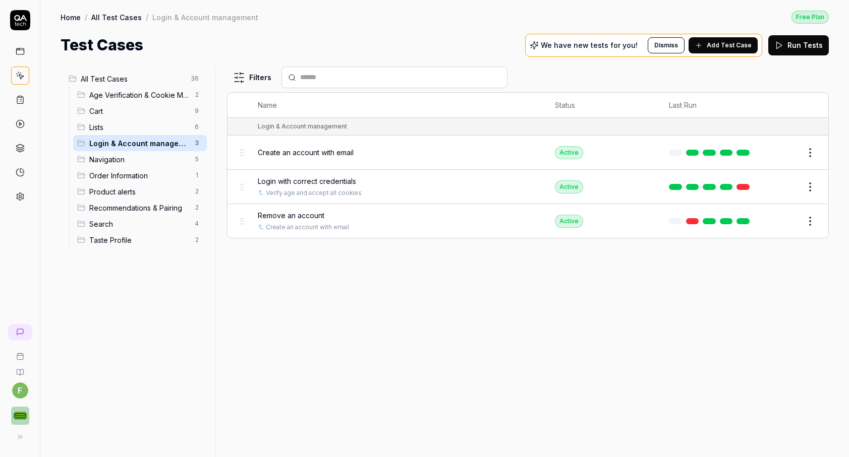
scroll to position [0, 0]
click at [794, 186] on button "Edit" at bounding box center [786, 187] width 24 height 16
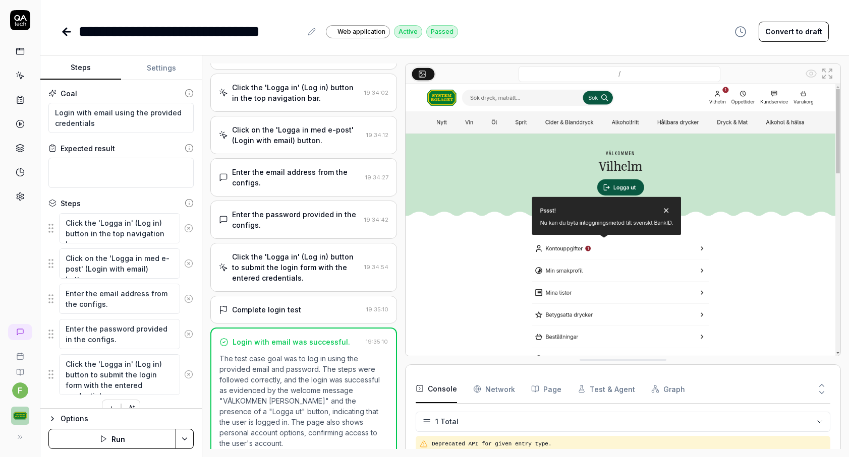
click at [64, 29] on icon at bounding box center [67, 32] width 12 height 12
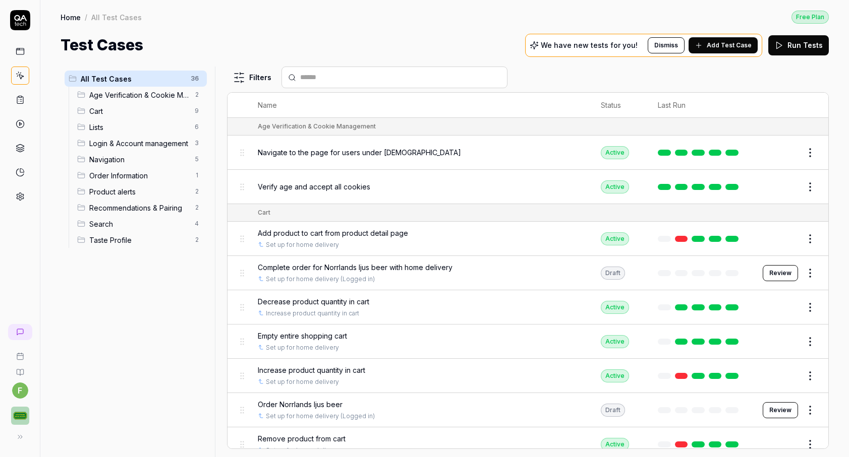
click at [128, 192] on span "Product alerts" at bounding box center [138, 192] width 99 height 11
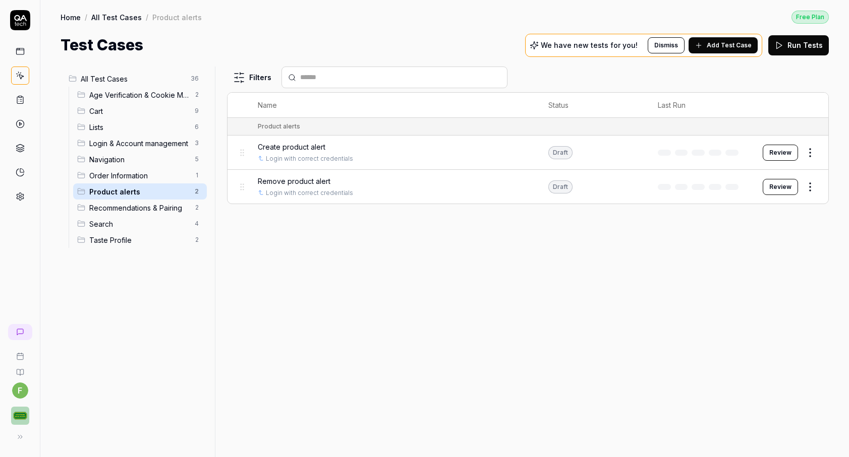
click at [816, 154] on html "f Home / All Test Cases / Product alerts Free Plan Home / All Test Cases / Prod…" at bounding box center [424, 228] width 849 height 457
click at [748, 241] on div "Edit" at bounding box center [768, 239] width 96 height 22
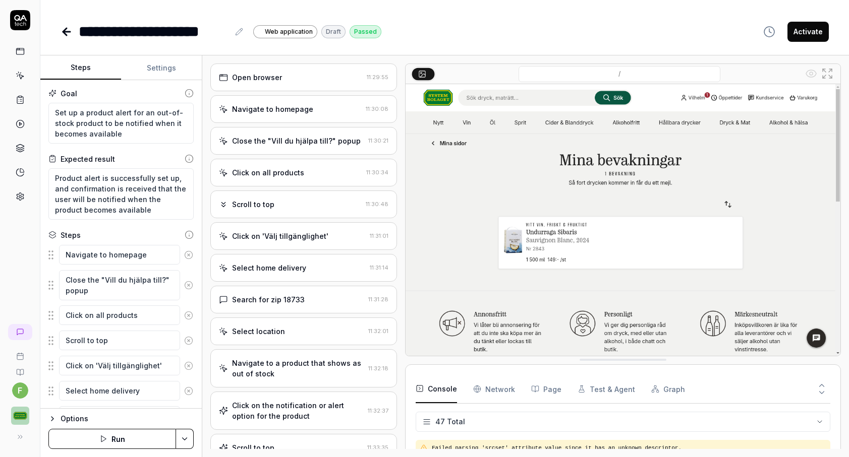
click at [500, 307] on img at bounding box center [622, 220] width 435 height 272
click at [66, 32] on icon at bounding box center [66, 32] width 7 height 0
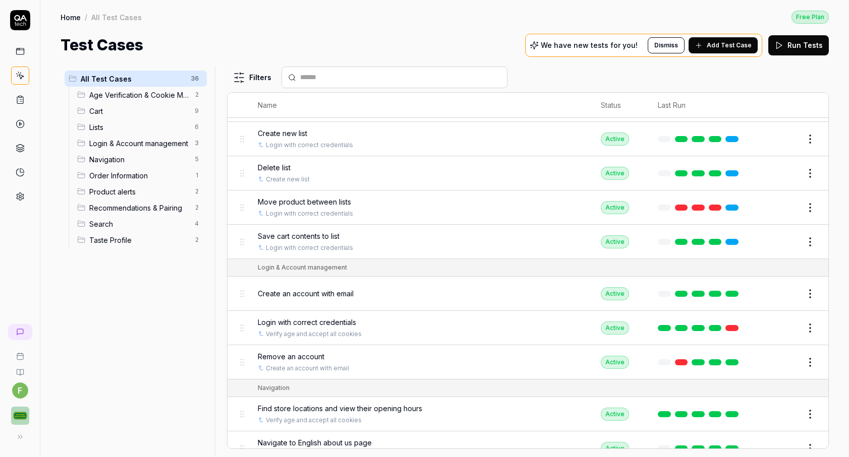
scroll to position [496, 0]
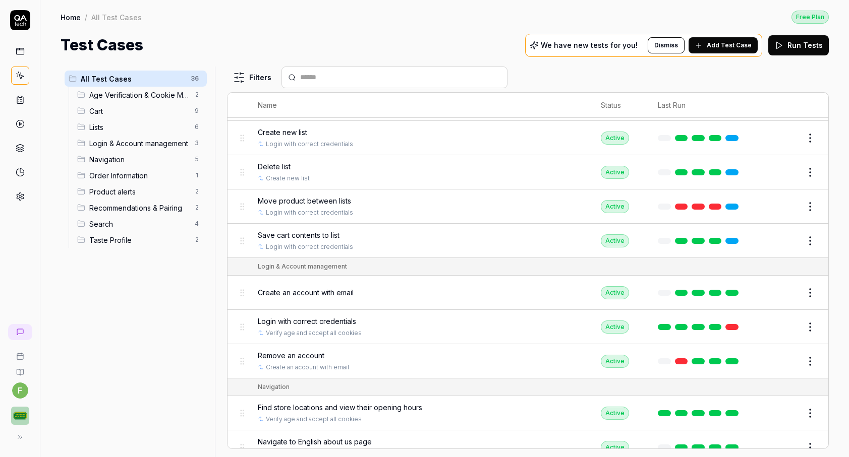
click at [795, 204] on button "Edit" at bounding box center [786, 207] width 24 height 16
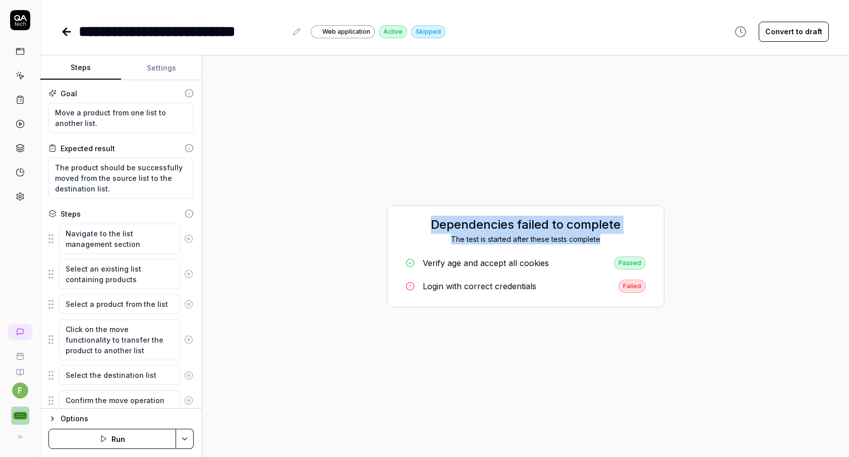
drag, startPoint x: 607, startPoint y: 241, endPoint x: 432, endPoint y: 222, distance: 175.6
click at [432, 222] on div "Dependencies failed to complete The test is started after these tests complete" at bounding box center [525, 230] width 256 height 29
click at [505, 226] on h2 "Dependencies failed to complete" at bounding box center [525, 225] width 256 height 18
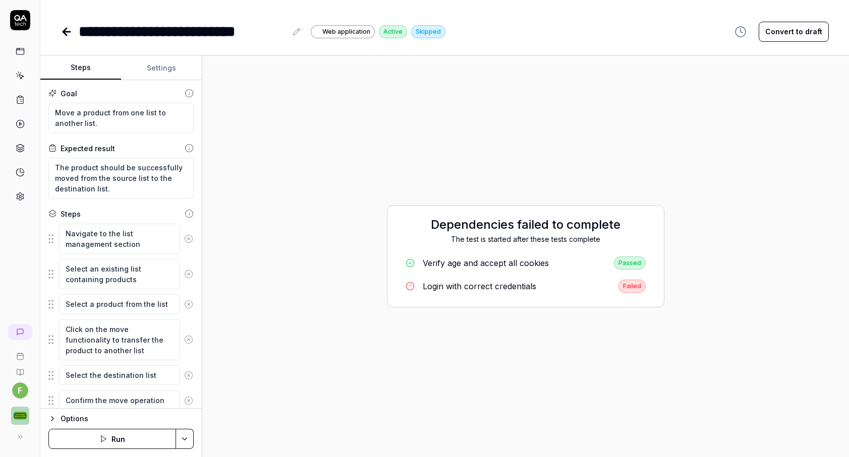
click at [63, 34] on icon at bounding box center [67, 32] width 12 height 12
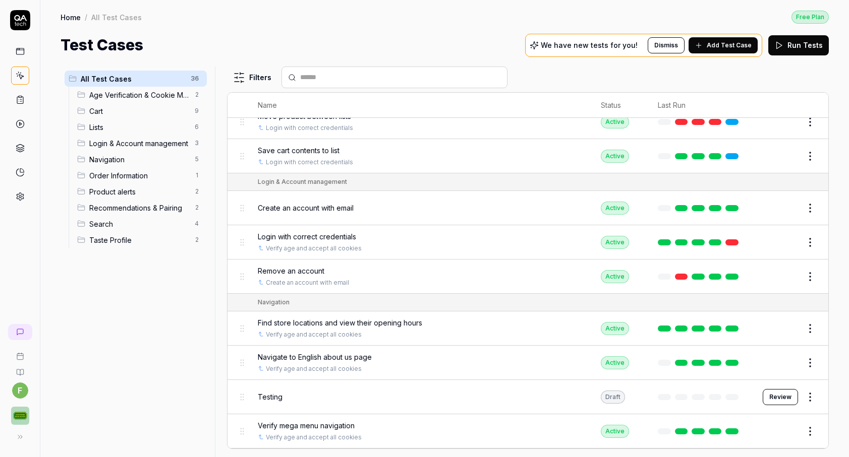
scroll to position [583, 0]
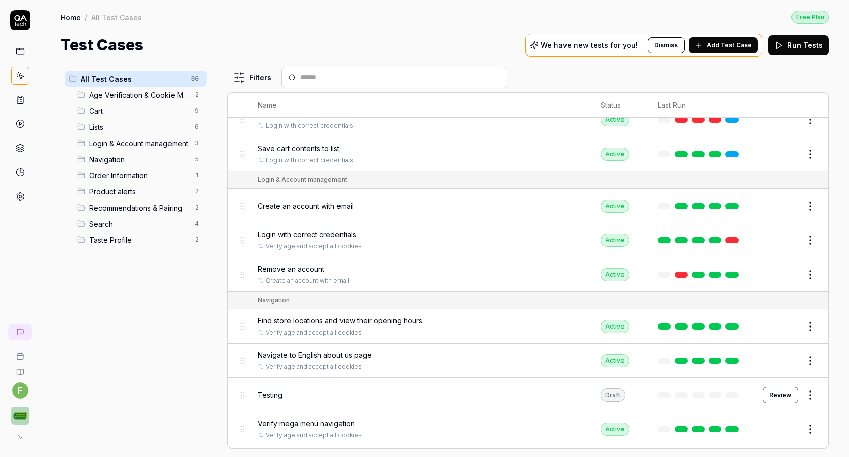
click at [789, 272] on button "Edit" at bounding box center [786, 275] width 24 height 16
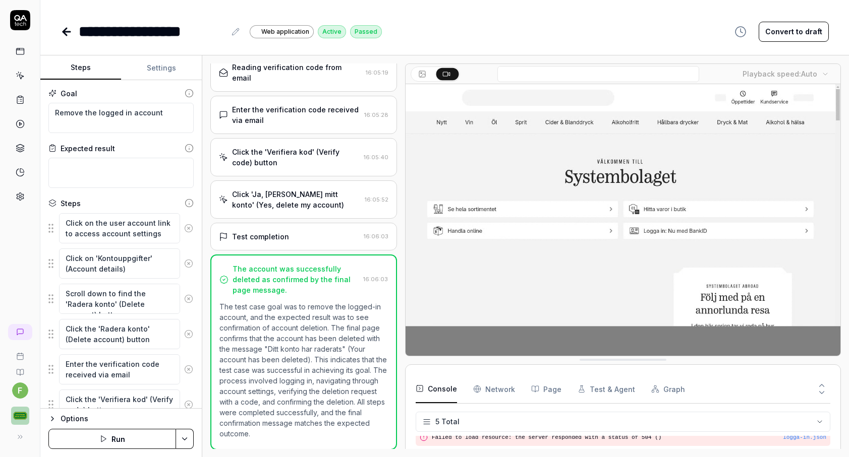
scroll to position [414, 0]
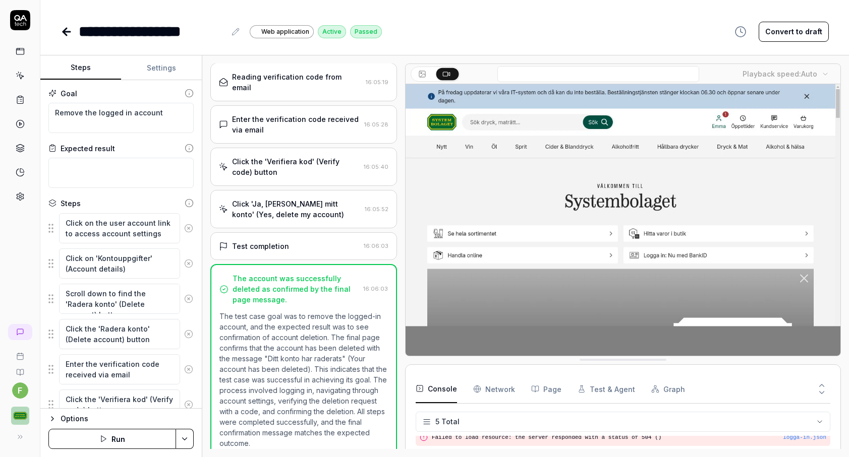
click at [67, 33] on icon at bounding box center [67, 32] width 12 height 12
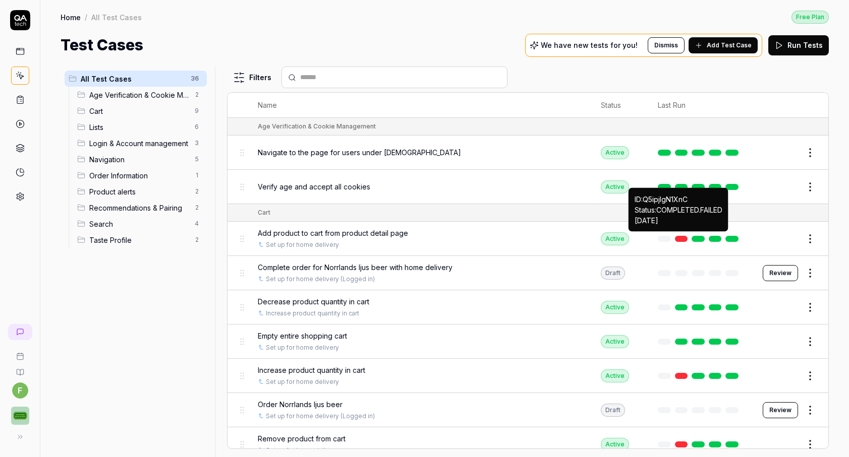
click at [683, 237] on link at bounding box center [681, 239] width 13 height 6
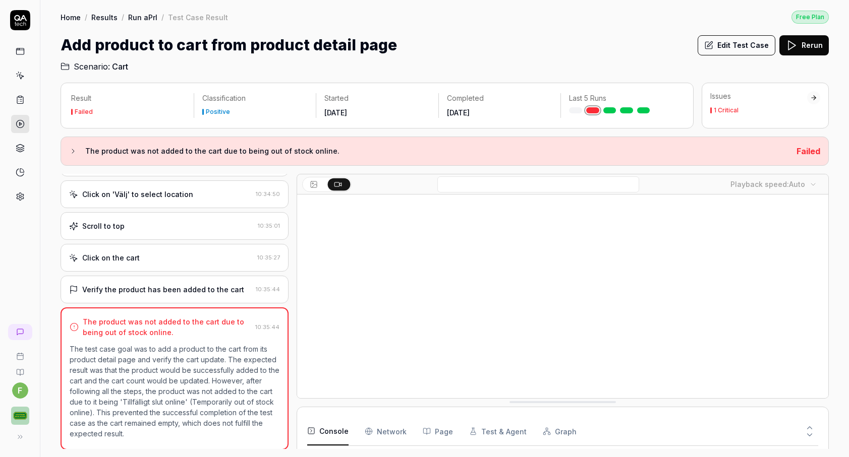
scroll to position [793, 0]
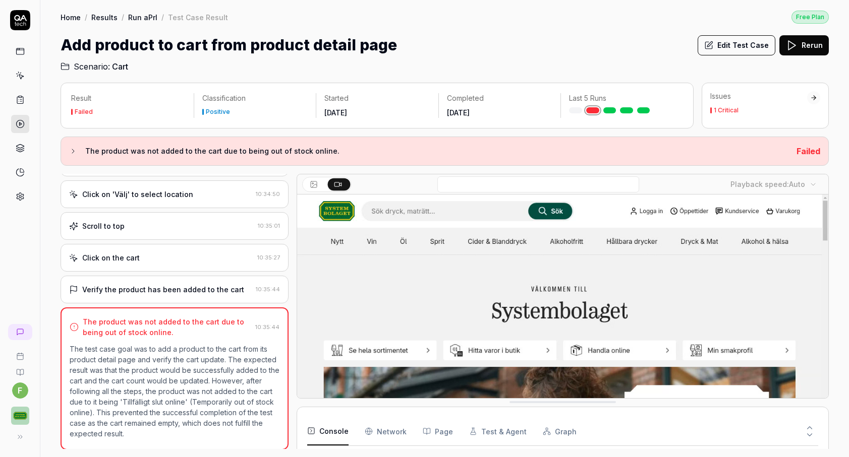
drag, startPoint x: 328, startPoint y: 155, endPoint x: 124, endPoint y: 152, distance: 204.3
click at [124, 152] on h3 "The product was not added to the cart due to being out of stock online." at bounding box center [436, 151] width 703 height 12
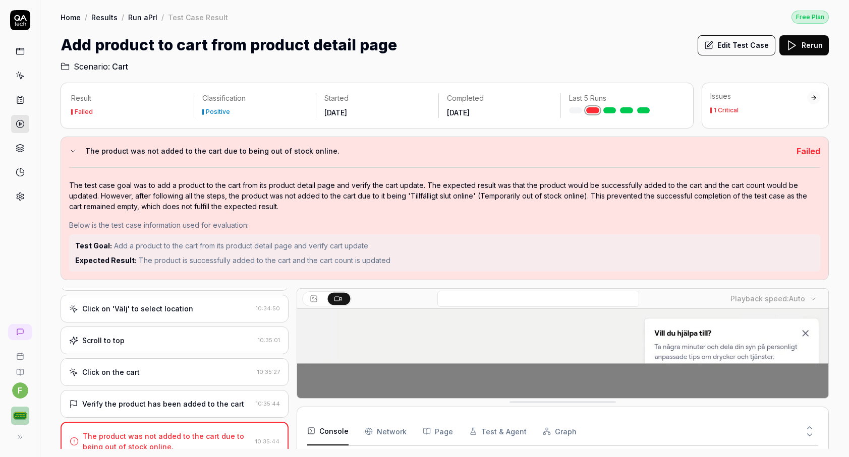
scroll to position [0, 0]
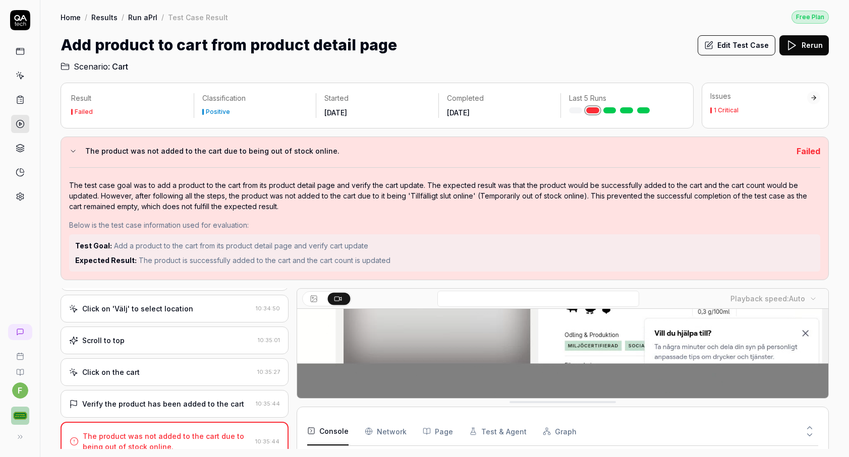
click at [71, 150] on icon at bounding box center [73, 151] width 8 height 8
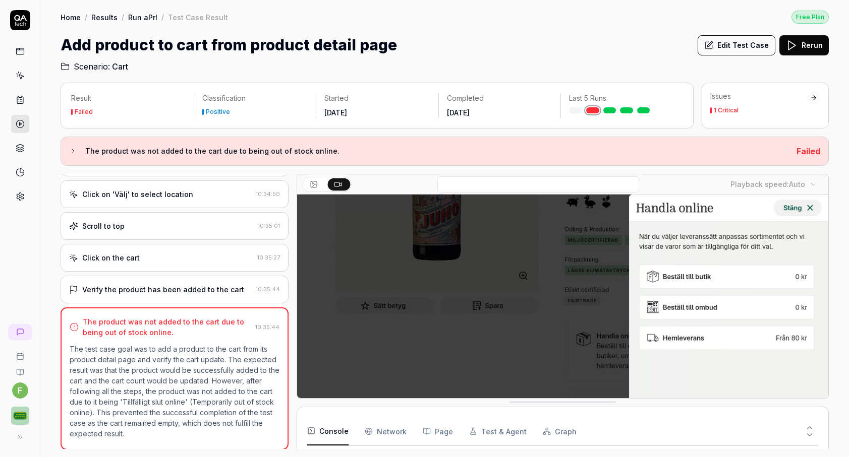
scroll to position [692, 0]
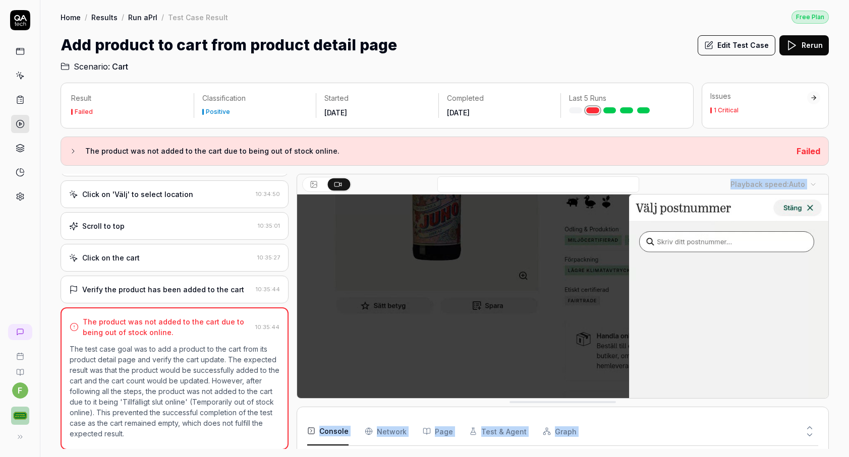
drag, startPoint x: 827, startPoint y: 398, endPoint x: 832, endPoint y: 467, distance: 69.3
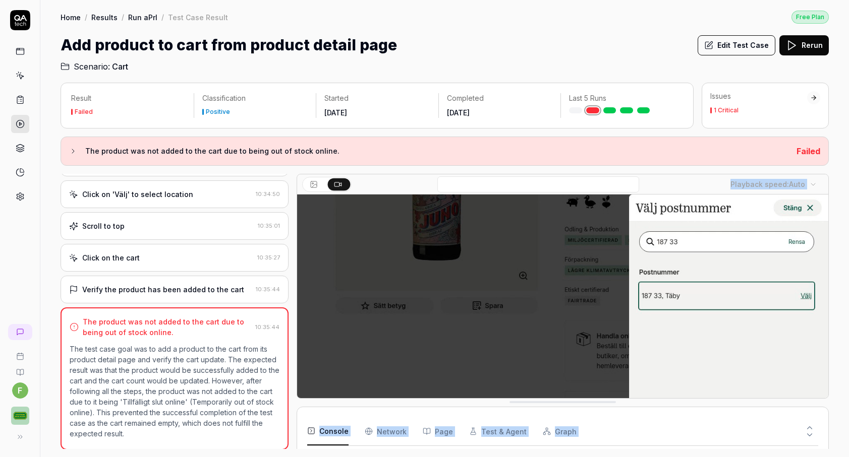
click at [832, 457] on html "f Home / Results / Run aPrl / Test Case Result Free Plan Home / Results / Run a…" at bounding box center [424, 228] width 849 height 457
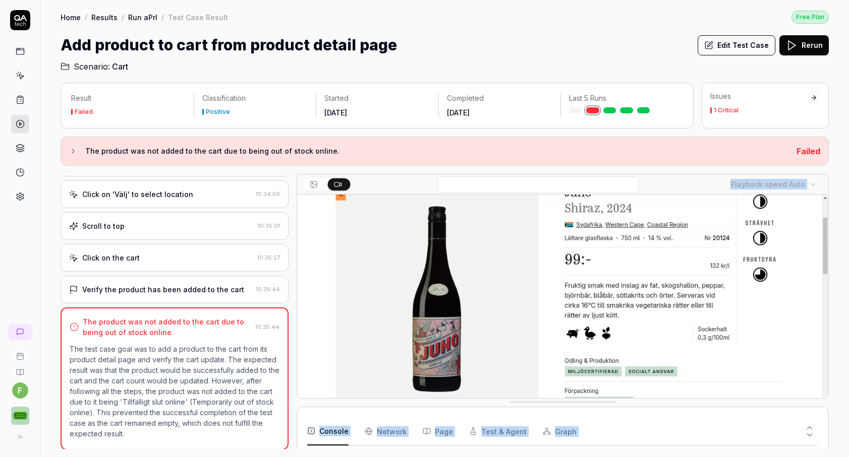
click at [838, 303] on div "Result Failed Classification Positive Started [DATE] Completed [DATE] Last 5 Ru…" at bounding box center [444, 265] width 808 height 385
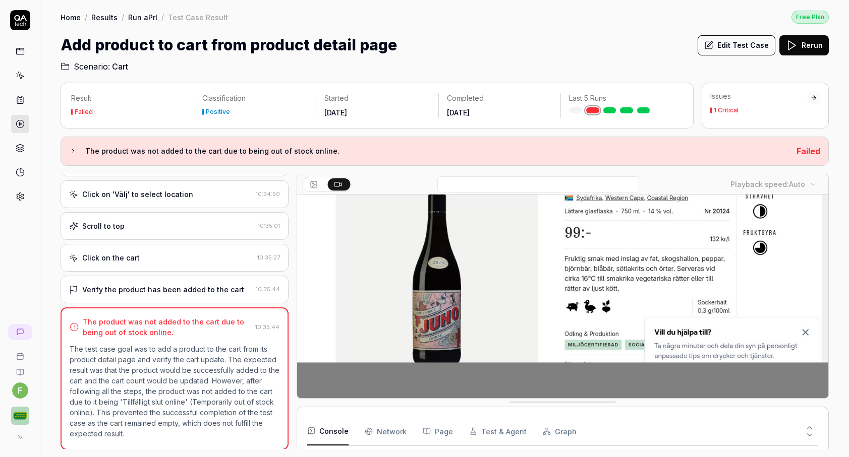
scroll to position [127, 0]
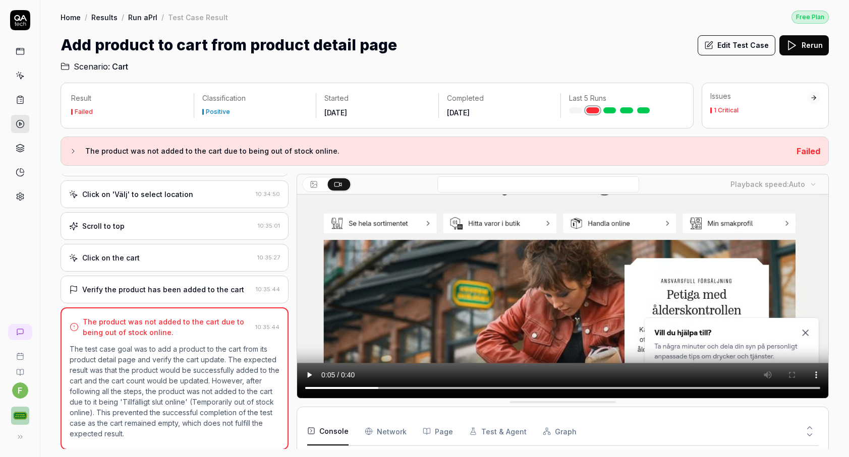
drag, startPoint x: 566, startPoint y: 386, endPoint x: 760, endPoint y: 371, distance: 194.2
click at [760, 371] on video at bounding box center [562, 234] width 531 height 332
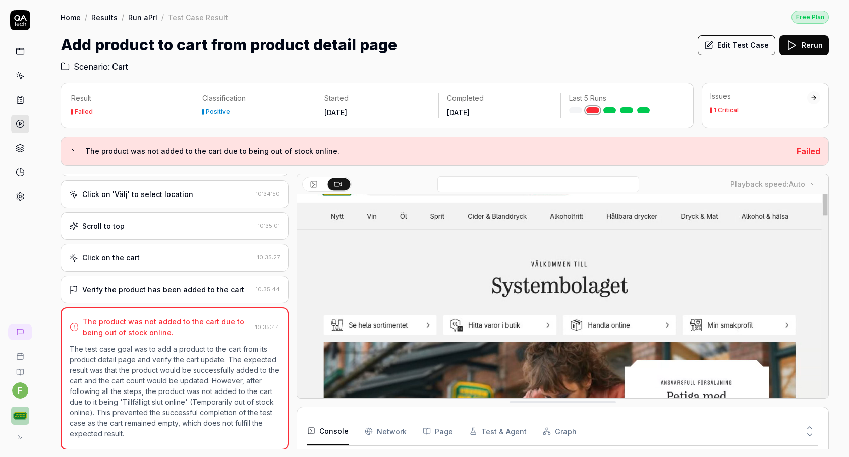
scroll to position [7, 0]
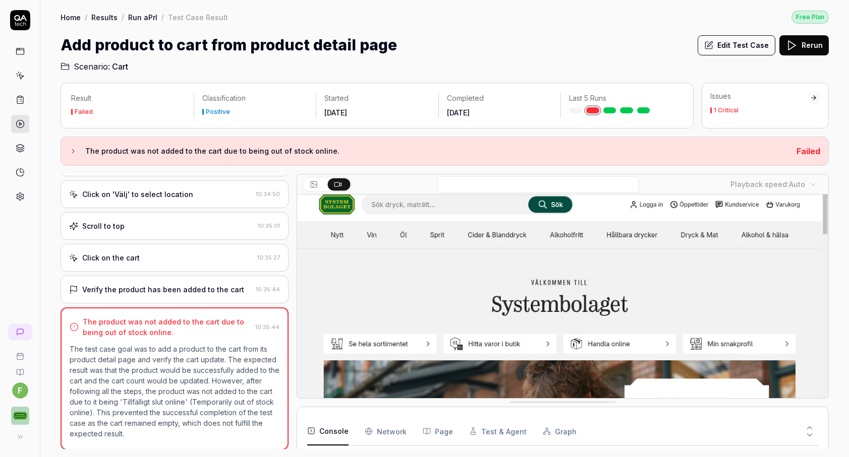
click at [714, 420] on div at bounding box center [705, 432] width 225 height 28
click at [714, 308] on video at bounding box center [562, 354] width 531 height 332
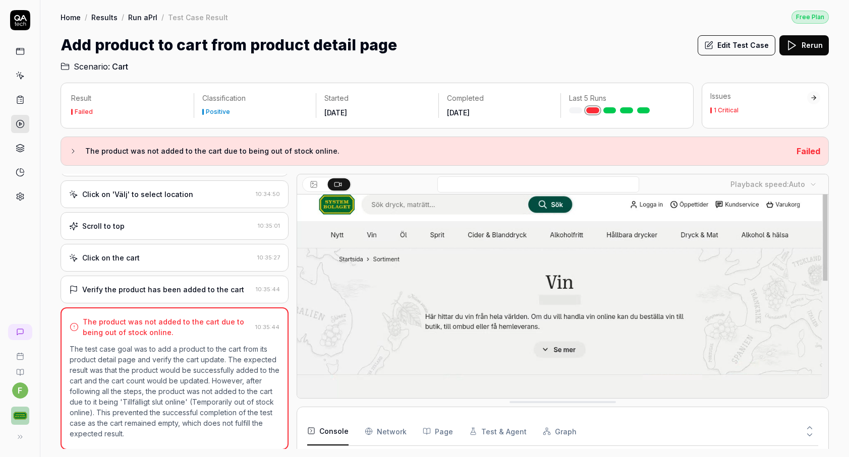
click at [67, 150] on div "The product was not added to the cart due to being out of stock online. Failed" at bounding box center [445, 151] width 768 height 29
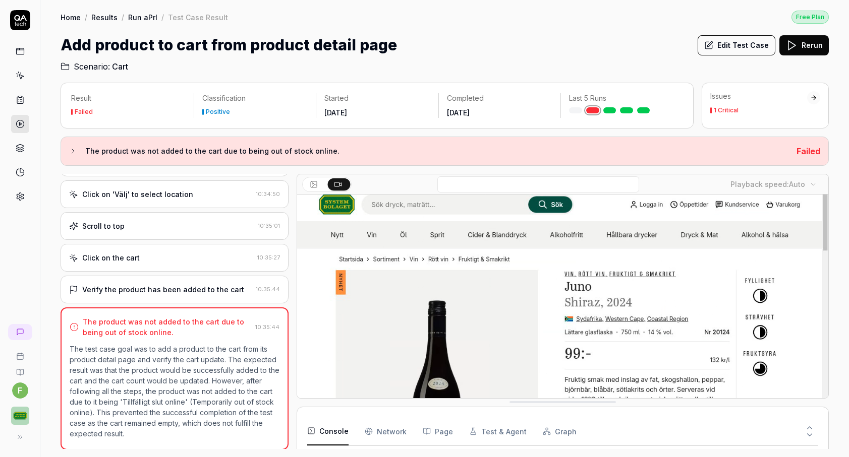
click at [71, 150] on icon at bounding box center [73, 151] width 8 height 8
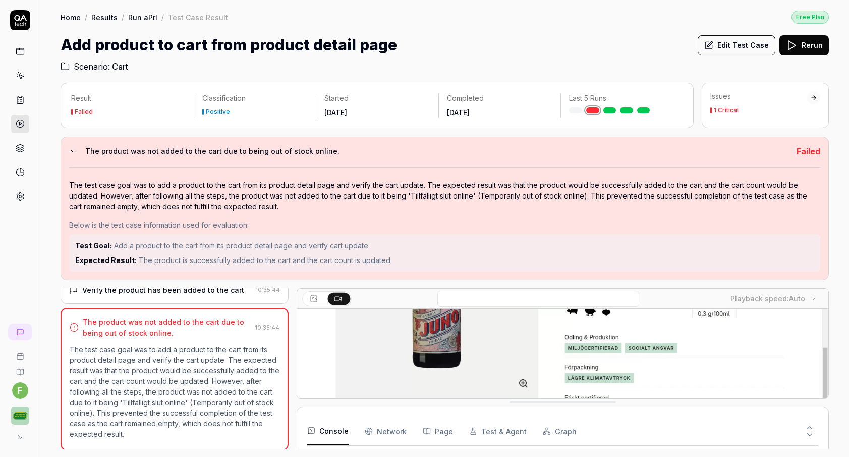
click at [74, 151] on icon at bounding box center [73, 151] width 8 height 8
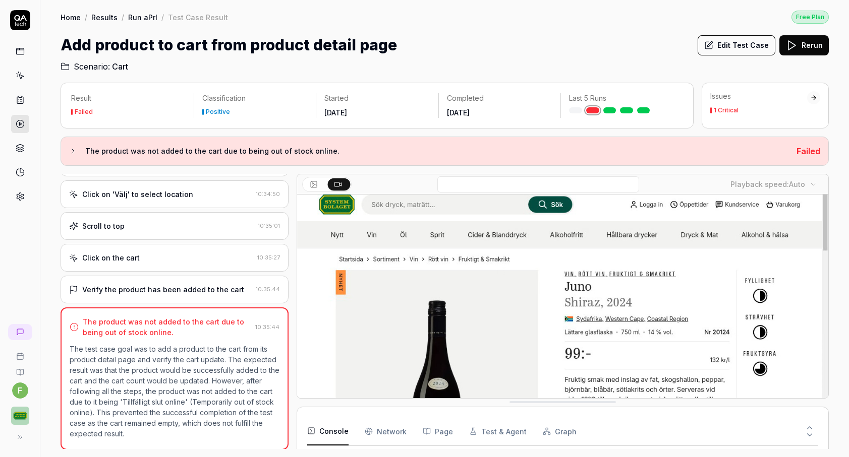
click at [218, 290] on div "Verify the product has been added to the cart" at bounding box center [163, 289] width 162 height 11
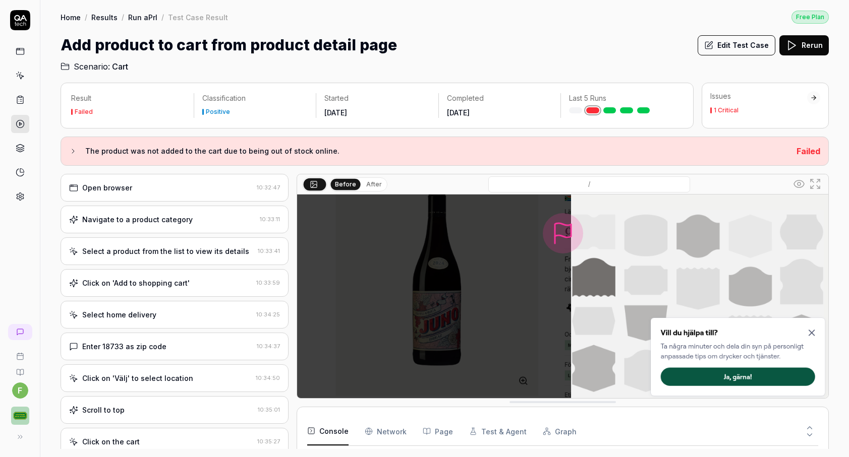
click at [729, 41] on button "Edit Test Case" at bounding box center [736, 45] width 78 height 20
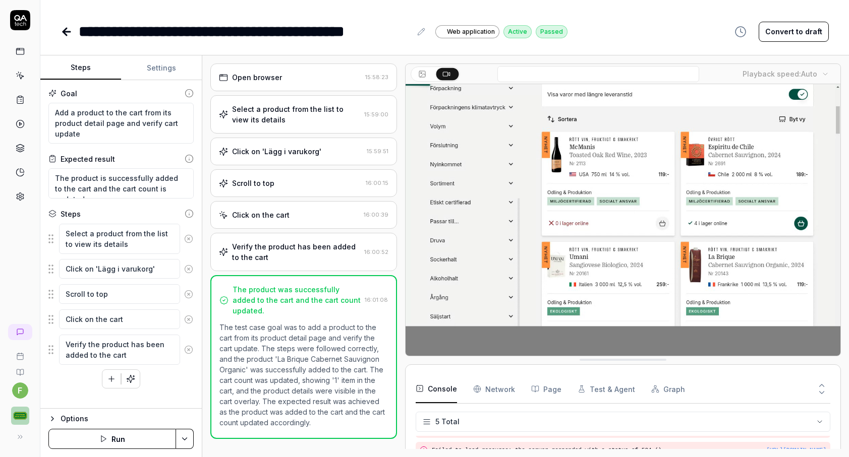
click at [341, 120] on div "Select a product from the list to view its details" at bounding box center [296, 114] width 128 height 21
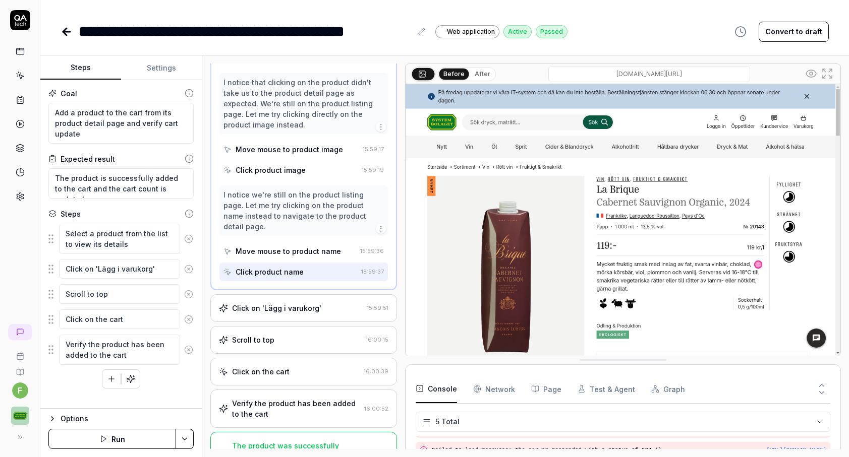
click at [331, 303] on div "Click on 'Lägg i varukorg'" at bounding box center [291, 308] width 144 height 11
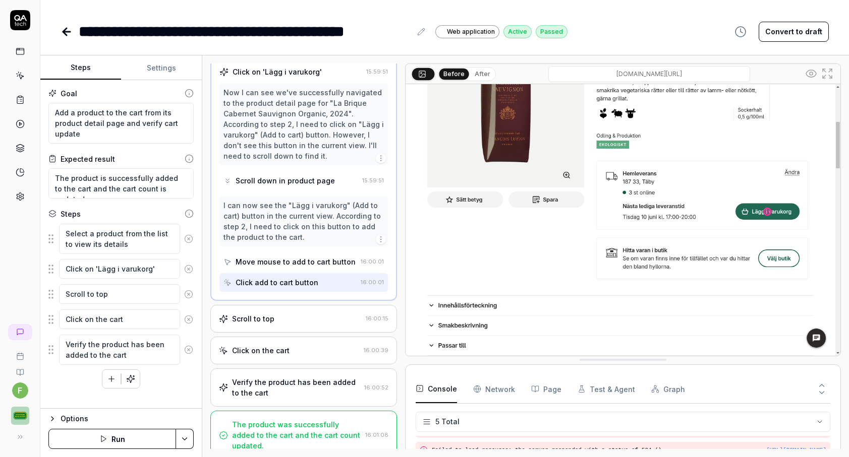
click at [326, 324] on div "Scroll to top 16:00:15" at bounding box center [303, 319] width 187 height 28
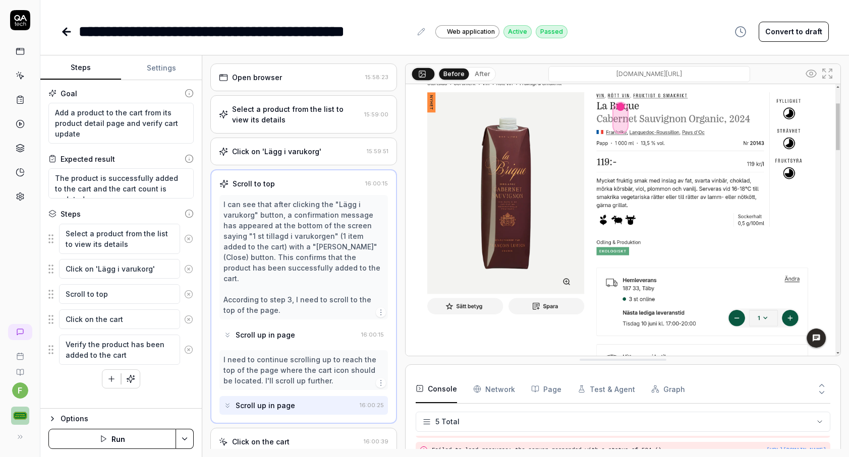
click at [311, 118] on div "Select a product from the list to view its details" at bounding box center [296, 114] width 128 height 21
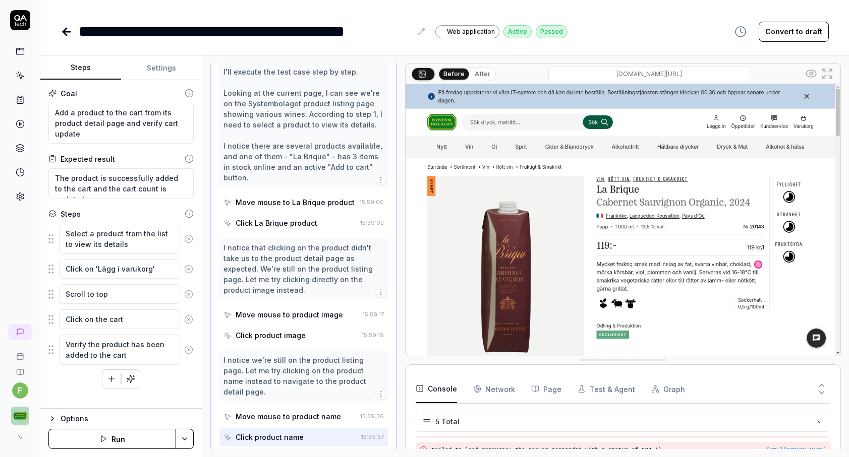
scroll to position [62, 0]
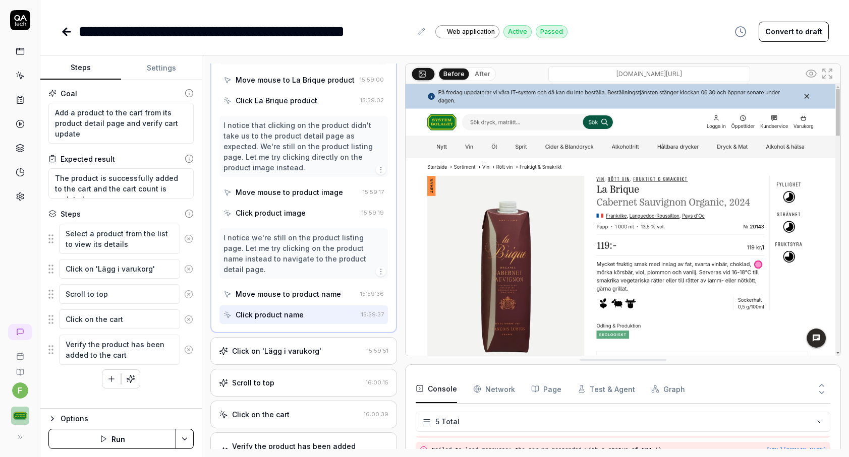
click at [290, 337] on div "Click on 'Lägg i varukorg' 15:59:51" at bounding box center [303, 351] width 187 height 28
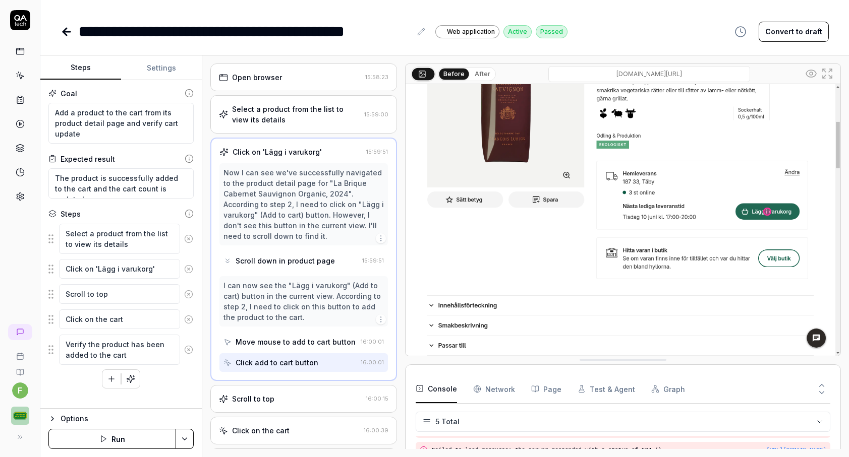
scroll to position [0, 0]
click at [574, 309] on img at bounding box center [622, 220] width 435 height 272
click at [482, 71] on button "After" at bounding box center [483, 74] width 24 height 11
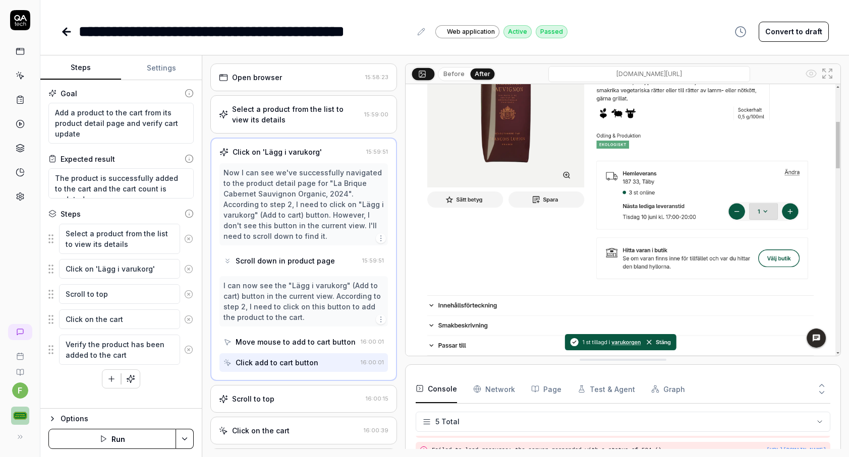
click at [456, 76] on button "Before" at bounding box center [453, 74] width 29 height 11
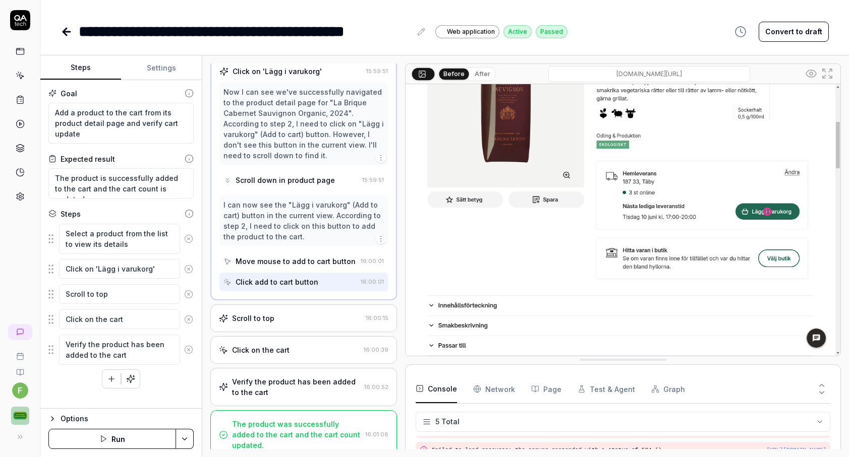
scroll to position [80, 0]
click at [289, 326] on div "Scroll to top 16:00:15" at bounding box center [303, 319] width 187 height 28
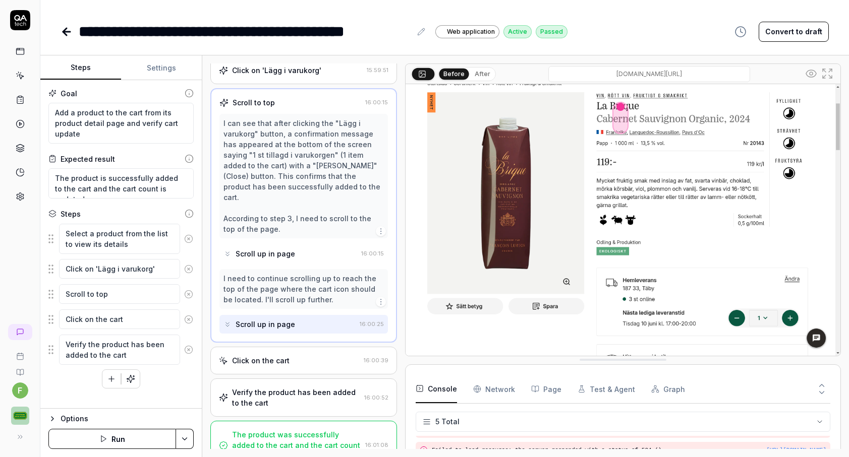
scroll to position [81, 0]
click at [304, 356] on div "Click on the cart" at bounding box center [289, 361] width 141 height 11
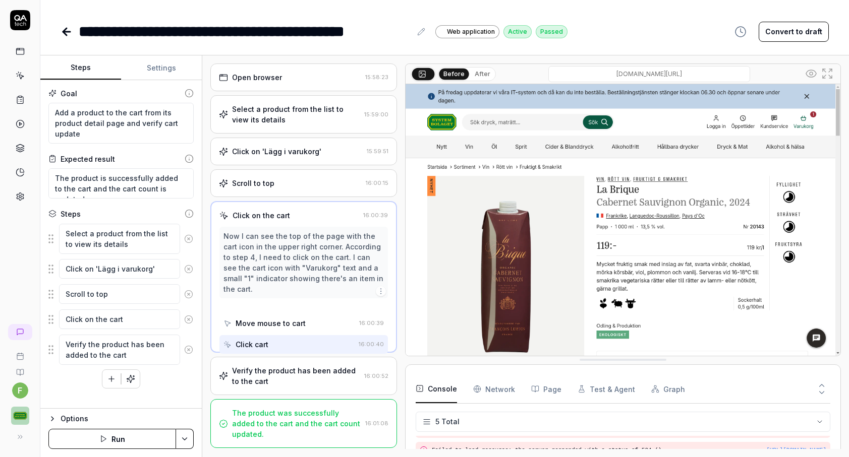
scroll to position [0, 0]
click at [315, 368] on div "Verify the product has been added to the cart" at bounding box center [296, 376] width 128 height 21
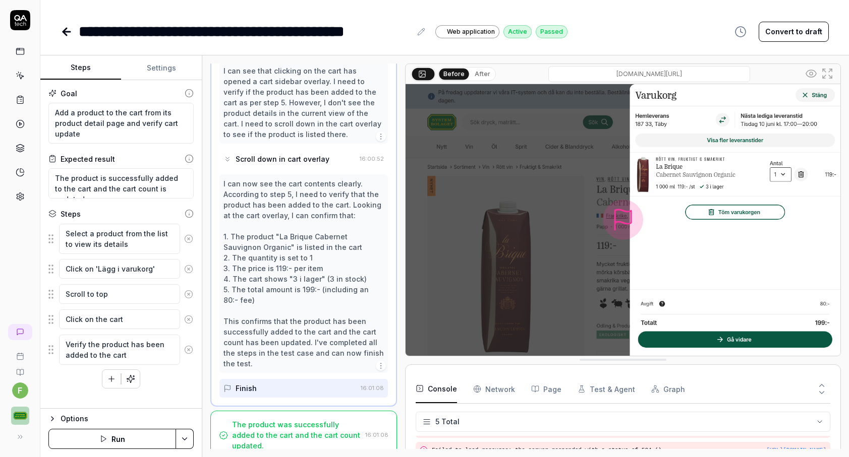
click at [112, 442] on button "Run" at bounding box center [112, 439] width 128 height 20
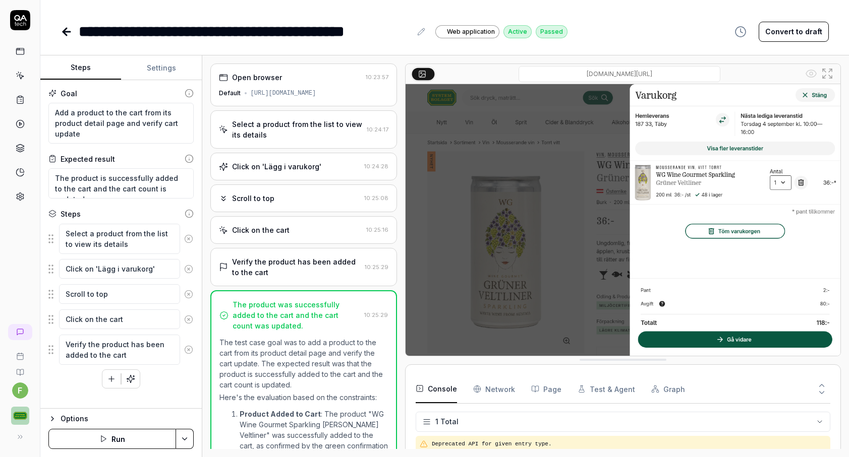
click at [163, 70] on button "Settings" at bounding box center [161, 68] width 81 height 24
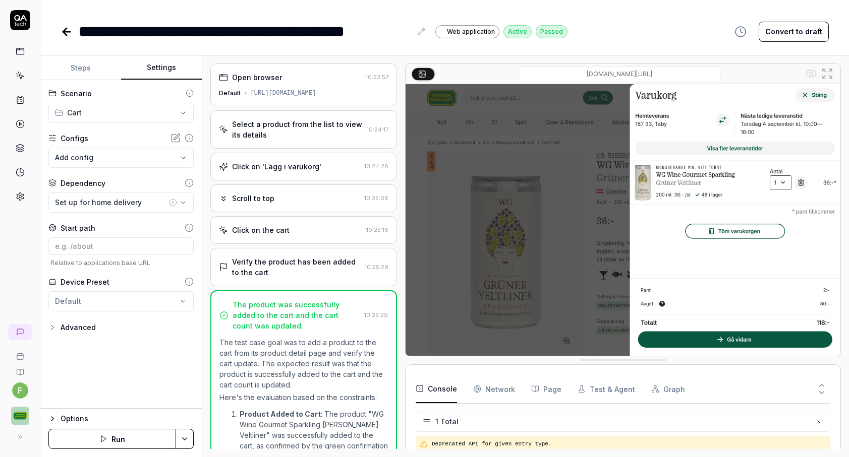
click at [89, 325] on div "Advanced" at bounding box center [78, 328] width 35 height 12
click at [185, 203] on icon "button" at bounding box center [183, 203] width 8 height 8
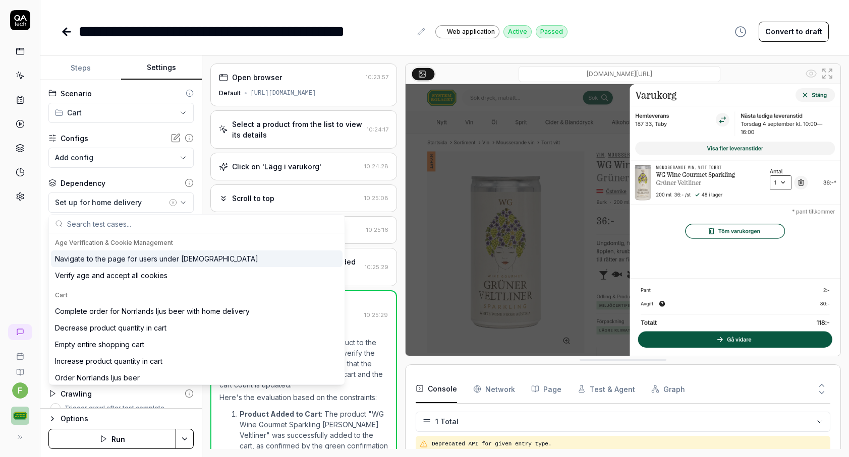
click at [21, 238] on div "f" at bounding box center [20, 228] width 40 height 457
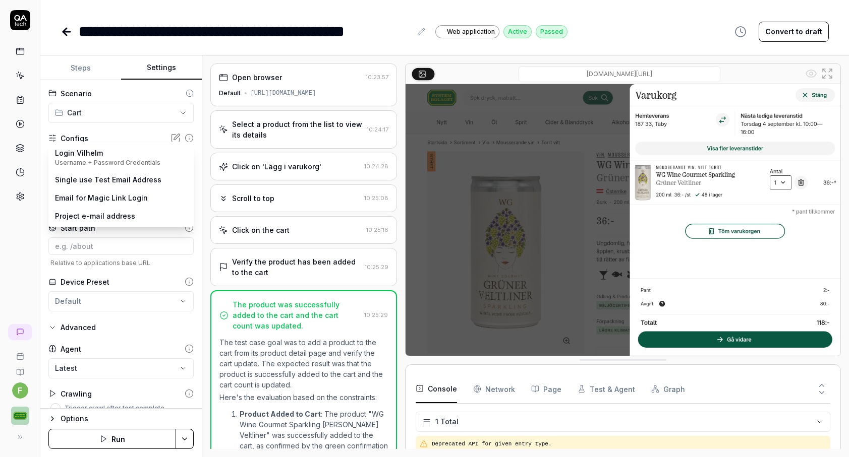
click at [143, 163] on body "**********" at bounding box center [424, 228] width 849 height 457
click at [6, 255] on html "**********" at bounding box center [424, 228] width 849 height 457
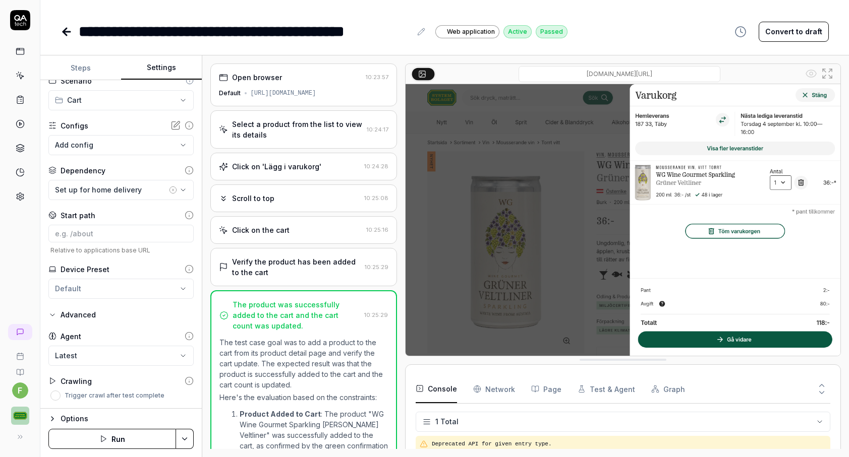
click at [16, 53] on icon at bounding box center [20, 51] width 9 height 9
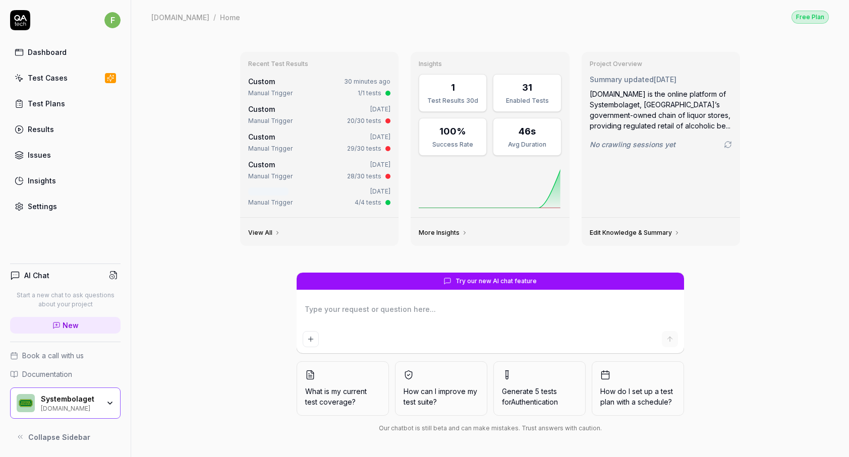
click at [72, 83] on link "Test Cases" at bounding box center [65, 78] width 110 height 20
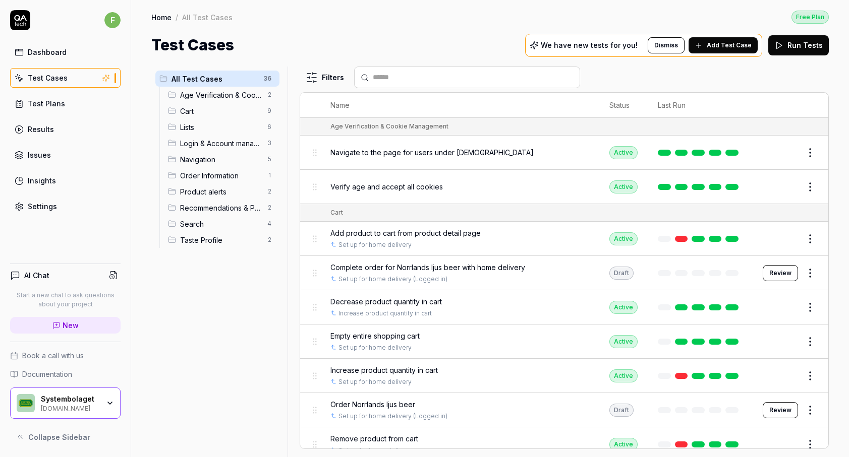
click at [212, 127] on span "Lists" at bounding box center [220, 127] width 81 height 11
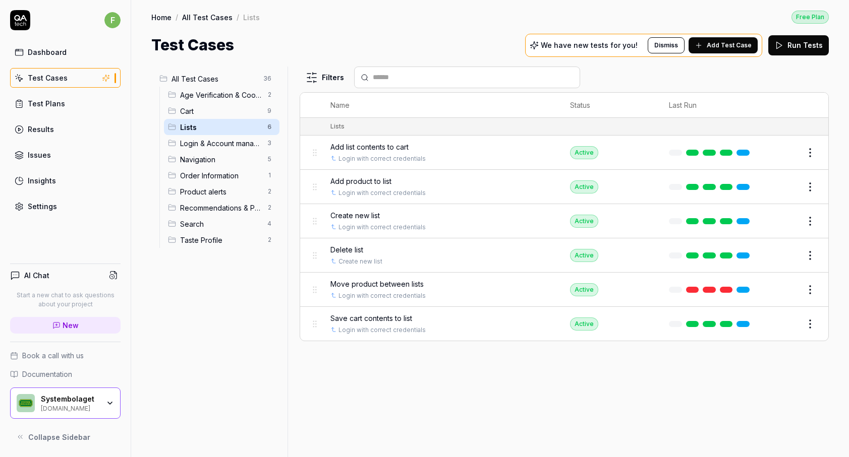
click at [201, 178] on span "Order Information" at bounding box center [220, 175] width 81 height 11
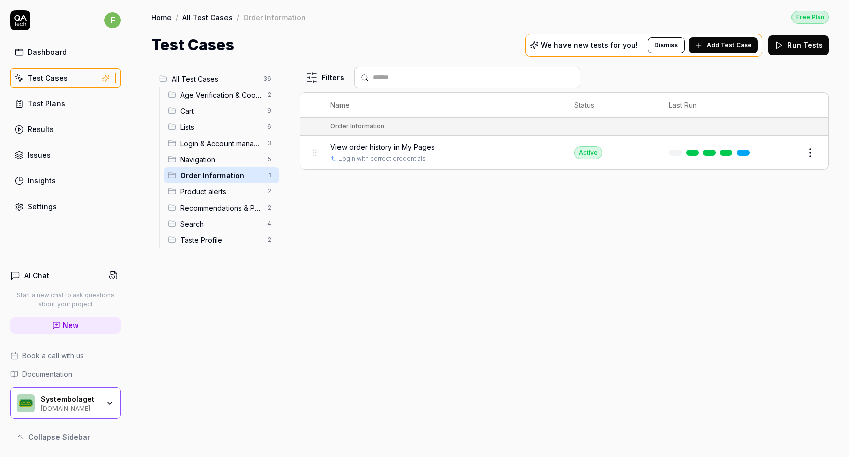
click at [209, 154] on span "Navigation" at bounding box center [220, 159] width 81 height 11
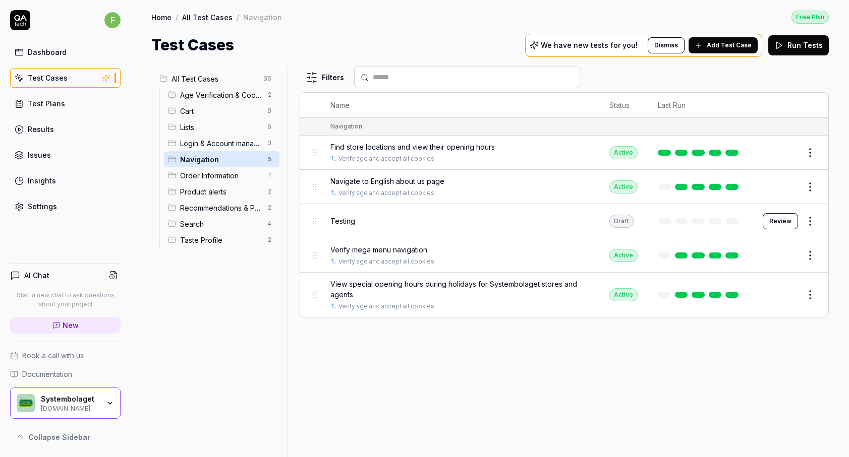
click at [225, 240] on span "Taste Profile" at bounding box center [220, 240] width 81 height 11
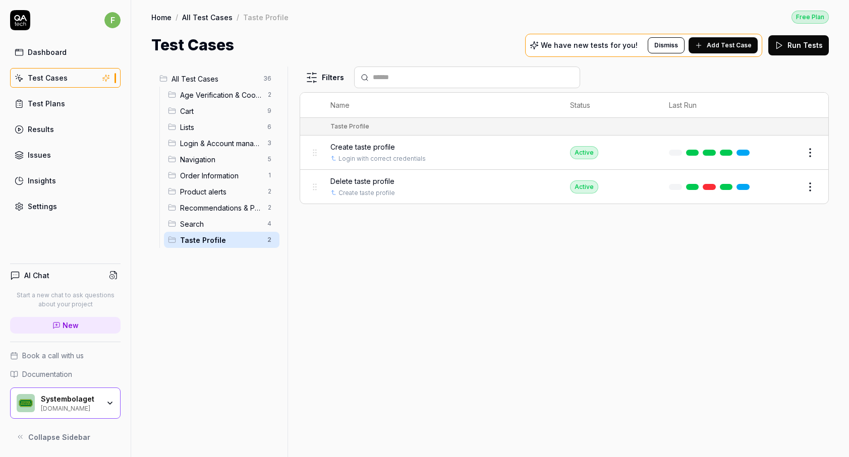
click at [223, 225] on span "Search" at bounding box center [220, 224] width 81 height 11
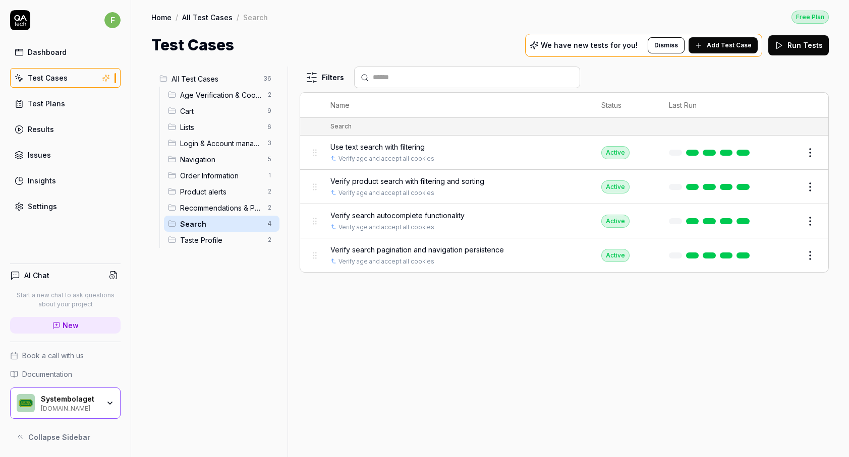
click at [227, 212] on span "Recommendations & Pairing" at bounding box center [220, 208] width 81 height 11
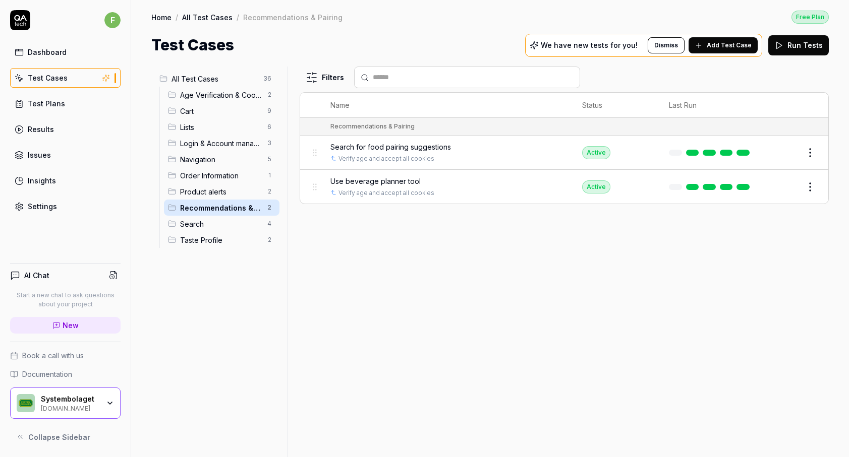
click at [224, 198] on div "Product alerts 2" at bounding box center [221, 192] width 115 height 16
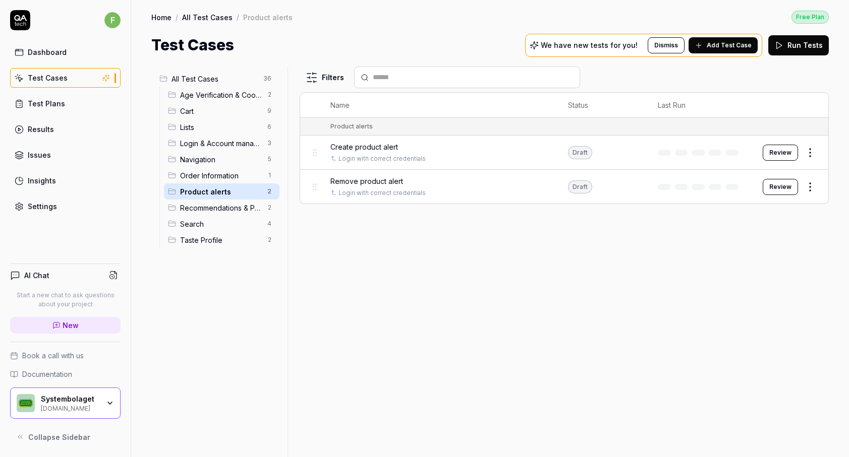
click at [224, 175] on span "Order Information" at bounding box center [220, 175] width 81 height 11
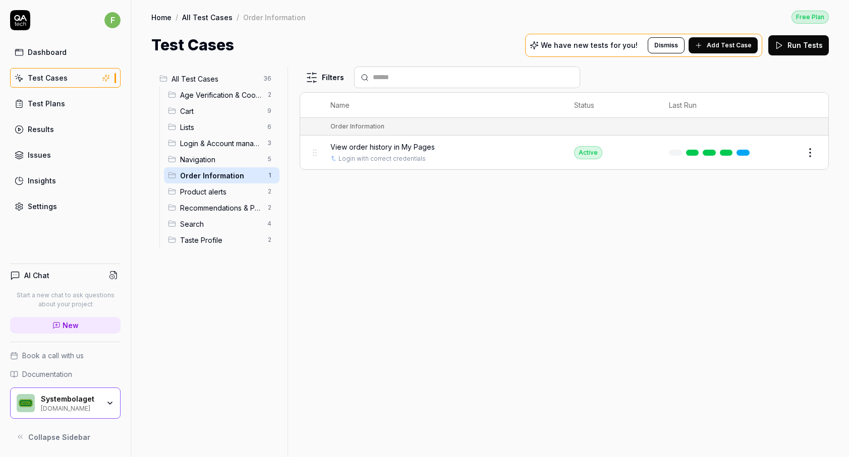
click at [222, 160] on span "Navigation" at bounding box center [220, 159] width 81 height 11
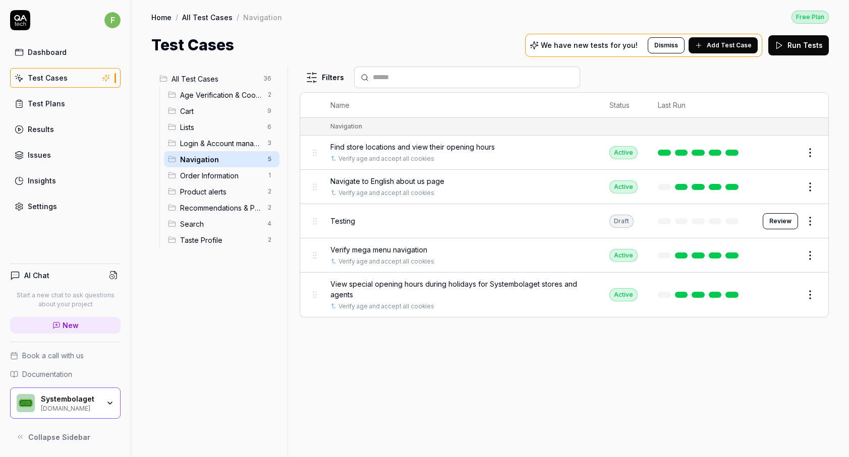
click at [225, 144] on span "Login & Account management" at bounding box center [220, 143] width 81 height 11
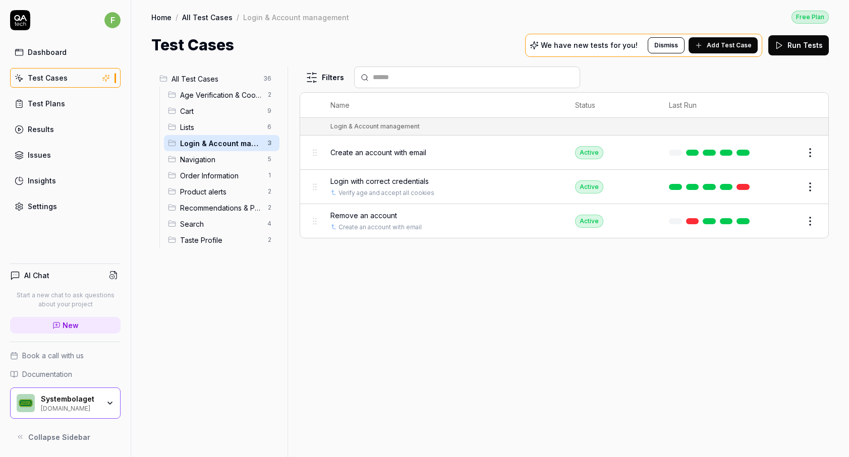
click at [197, 113] on span "Cart" at bounding box center [220, 111] width 81 height 11
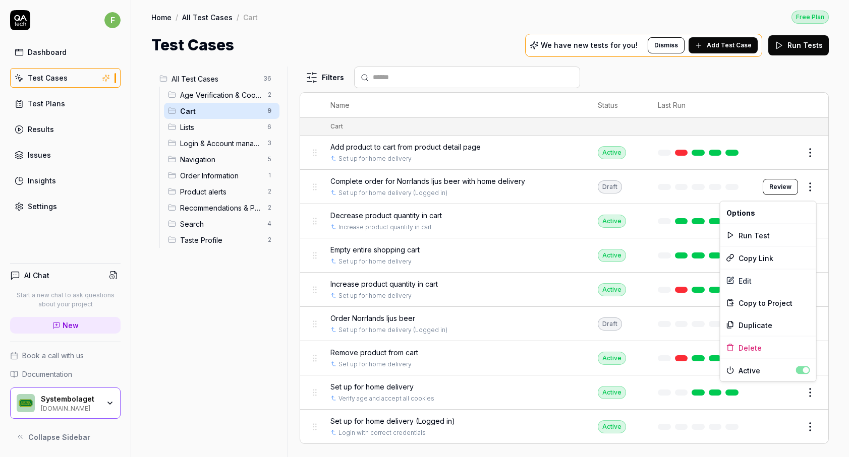
click at [813, 395] on html "f Dashboard Test Cases Test Plans Results Issues Insights Settings AI Chat Star…" at bounding box center [424, 228] width 849 height 457
click at [812, 396] on html "f Dashboard Test Cases Test Plans Results Issues Insights Settings AI Chat Star…" at bounding box center [424, 228] width 849 height 457
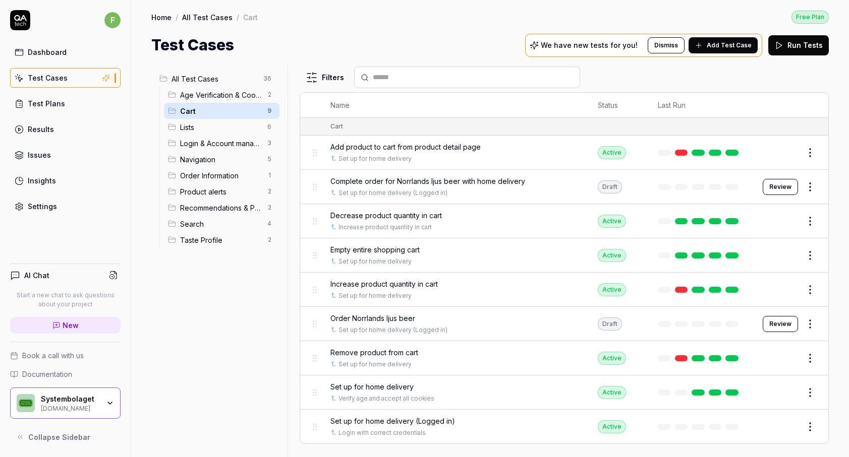
click at [790, 394] on button "Edit" at bounding box center [786, 393] width 24 height 16
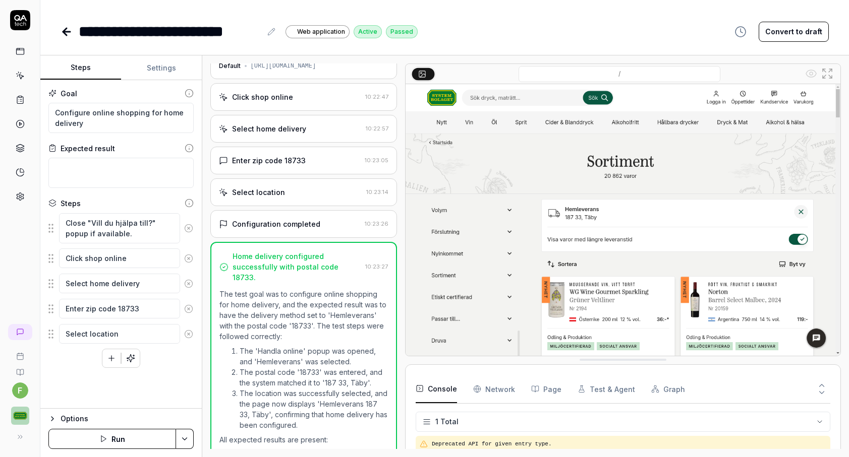
click at [155, 64] on button "Settings" at bounding box center [161, 68] width 81 height 24
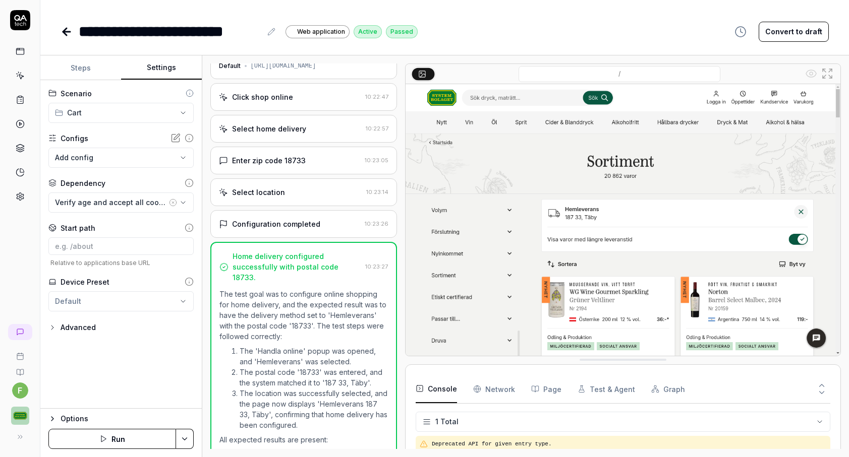
click at [65, 32] on icon at bounding box center [66, 32] width 7 height 0
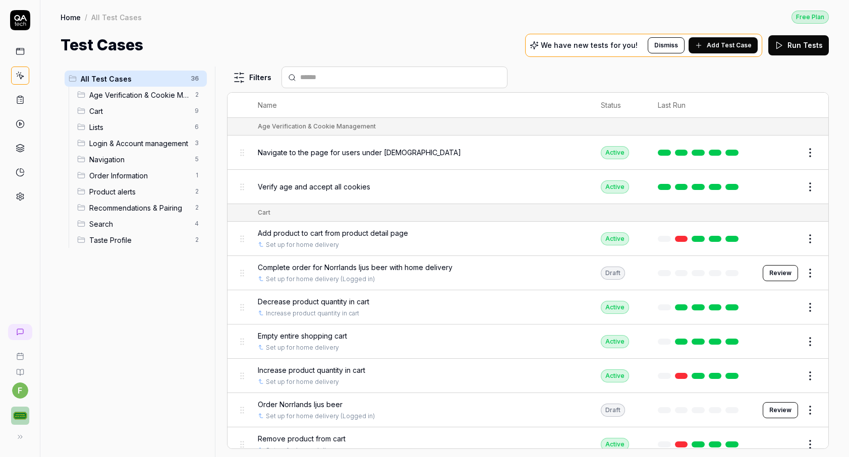
click at [112, 161] on span "Navigation" at bounding box center [138, 159] width 99 height 11
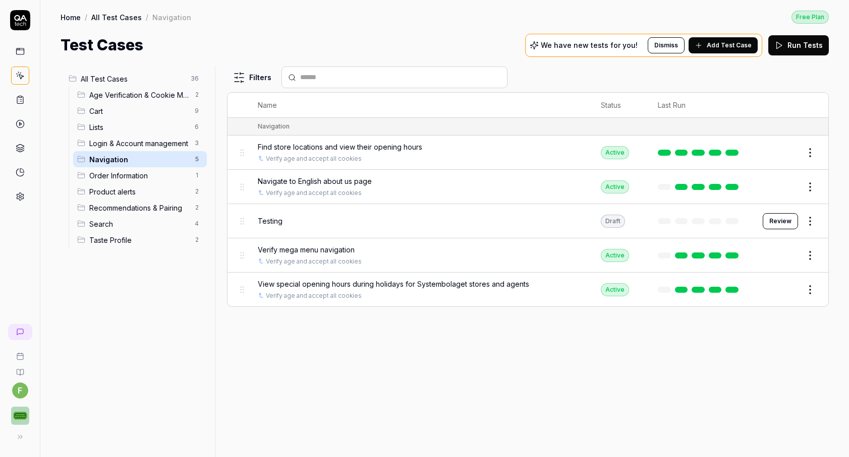
click at [810, 220] on html "f Home / All Test Cases / Navigation Free Plan Home / All Test Cases / Navigati…" at bounding box center [424, 228] width 849 height 457
click at [750, 309] on div "Edit" at bounding box center [768, 307] width 96 height 22
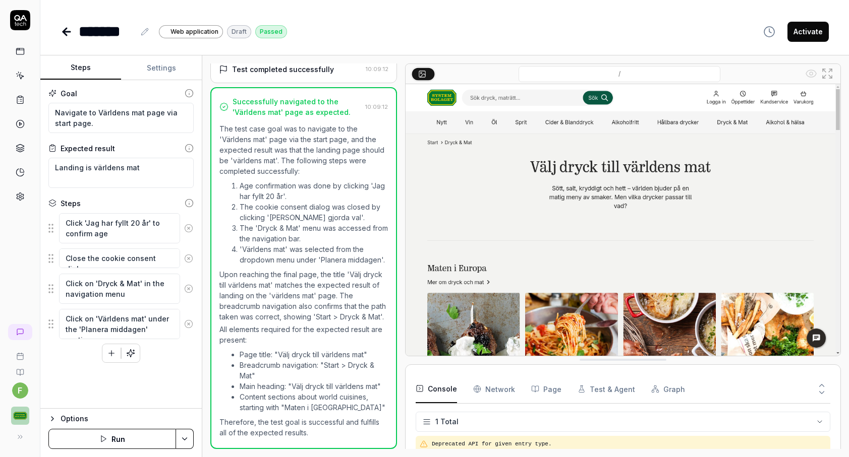
scroll to position [214, 0]
click at [154, 76] on button "Settings" at bounding box center [161, 68] width 81 height 24
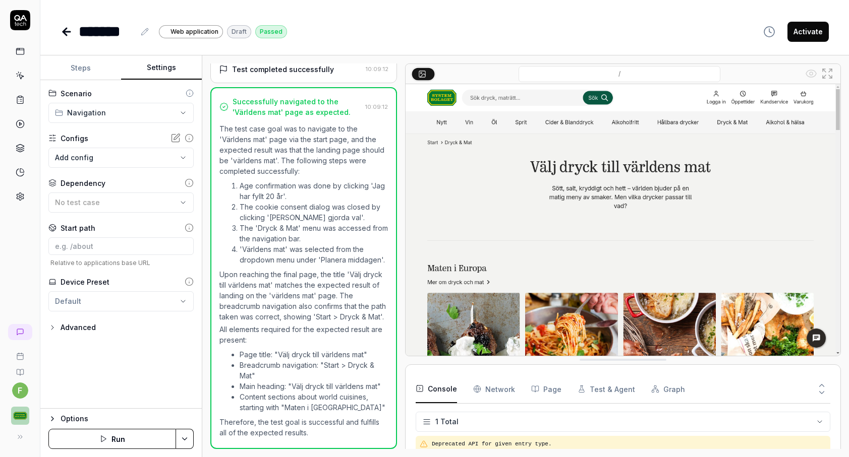
click at [151, 205] on div "No test case" at bounding box center [116, 202] width 122 height 11
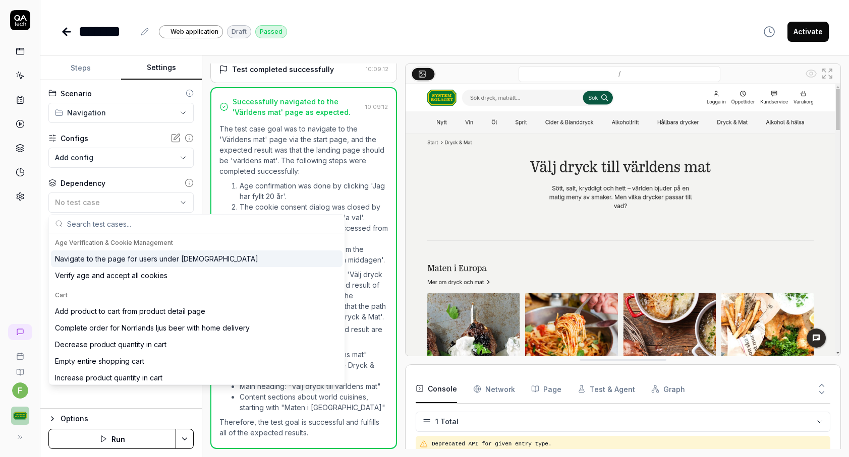
click at [151, 205] on div "No test case" at bounding box center [116, 202] width 122 height 11
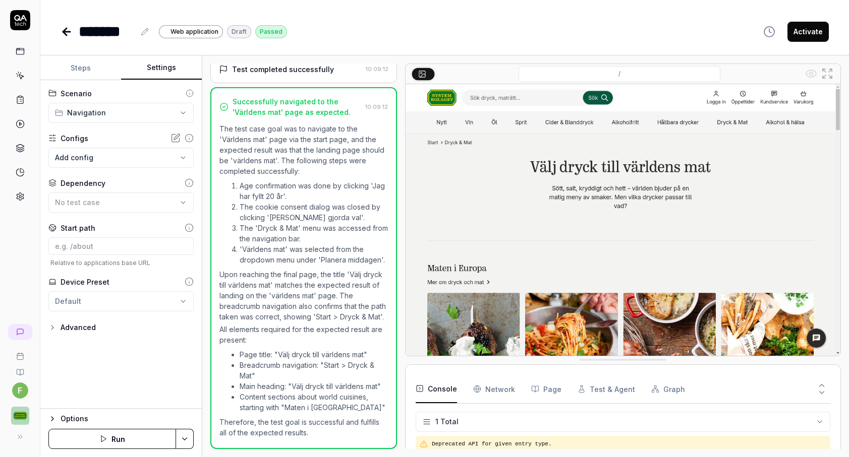
scroll to position [214, 0]
click at [69, 35] on icon at bounding box center [67, 32] width 12 height 12
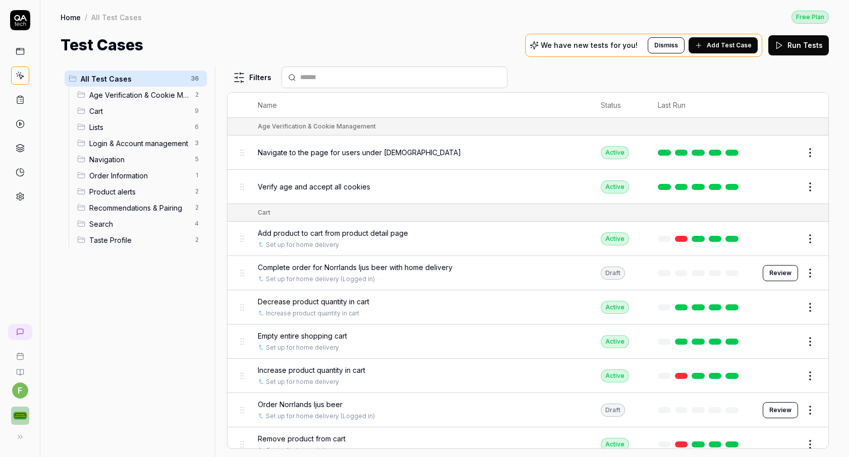
click at [128, 168] on div "Order Information 1" at bounding box center [140, 175] width 134 height 16
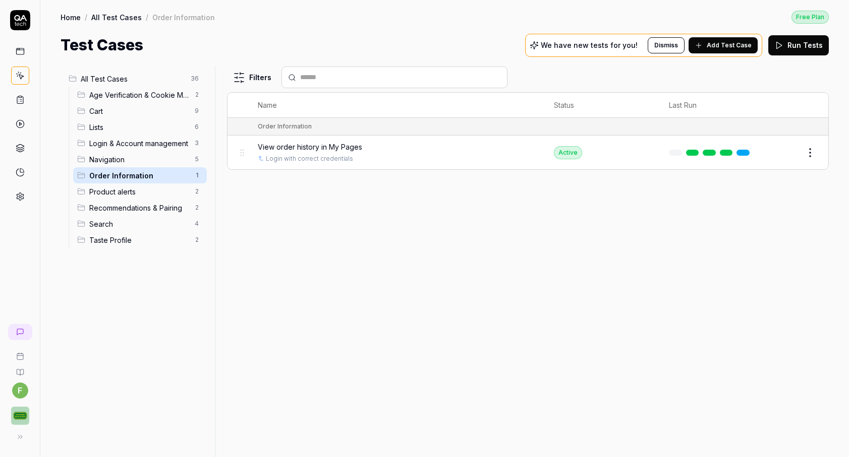
click at [129, 160] on span "Navigation" at bounding box center [138, 159] width 99 height 11
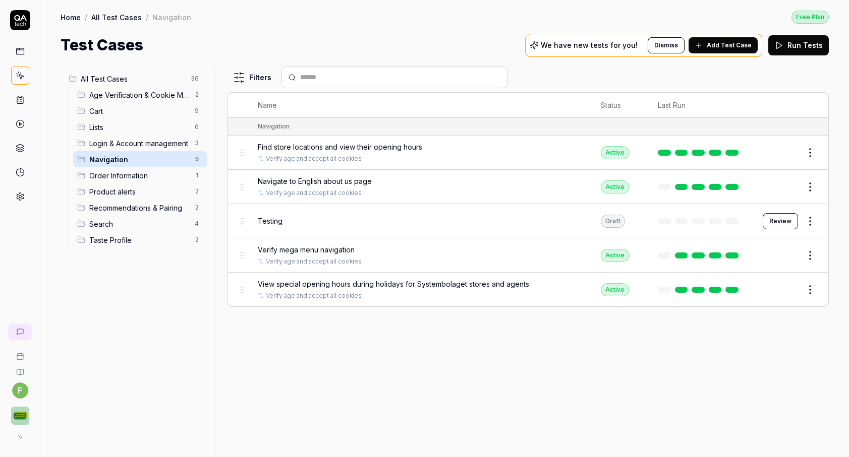
click at [135, 175] on span "Order Information" at bounding box center [138, 175] width 99 height 11
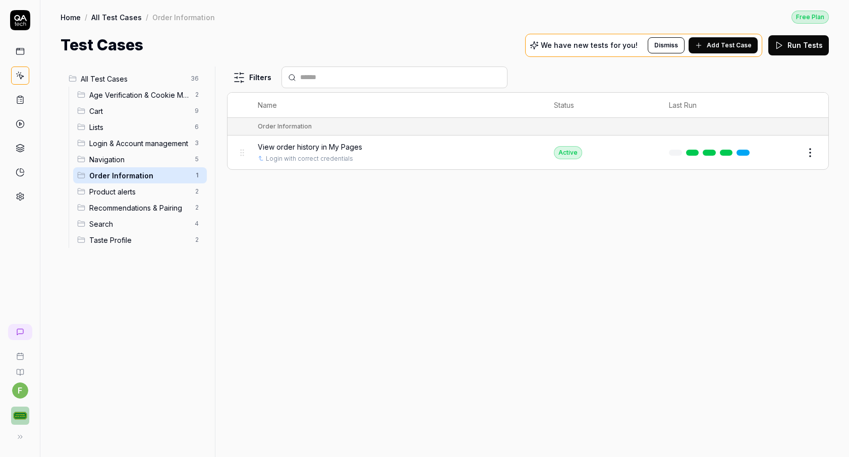
click at [131, 188] on span "Product alerts" at bounding box center [138, 192] width 99 height 11
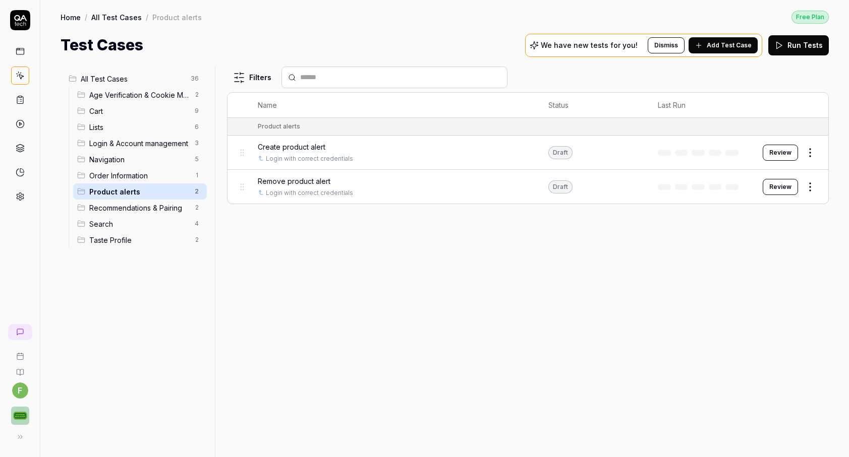
click at [138, 124] on span "Lists" at bounding box center [138, 127] width 99 height 11
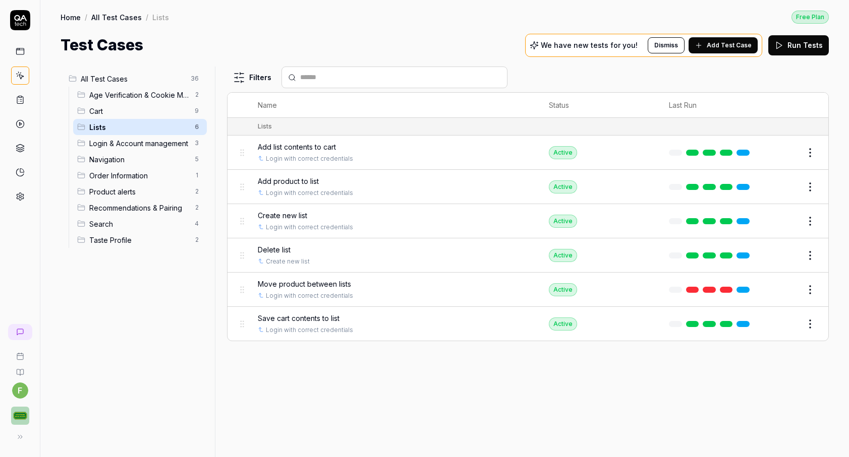
click at [134, 141] on span "Login & Account management" at bounding box center [138, 143] width 99 height 11
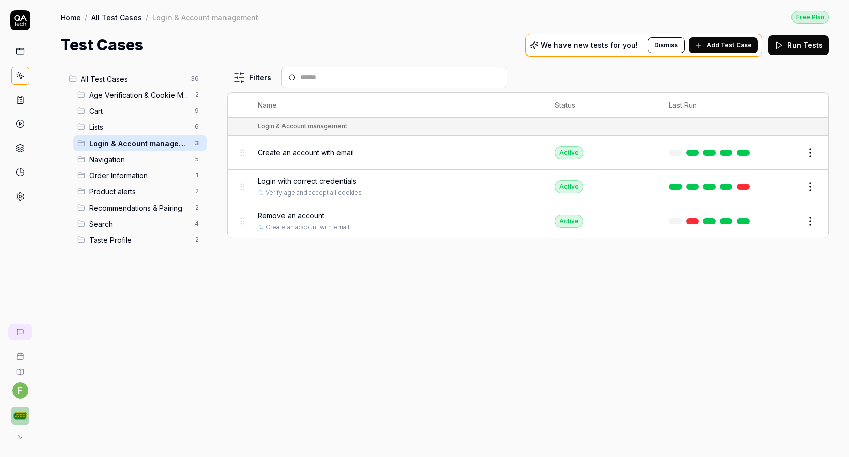
click at [130, 166] on div "Navigation 5" at bounding box center [140, 159] width 134 height 16
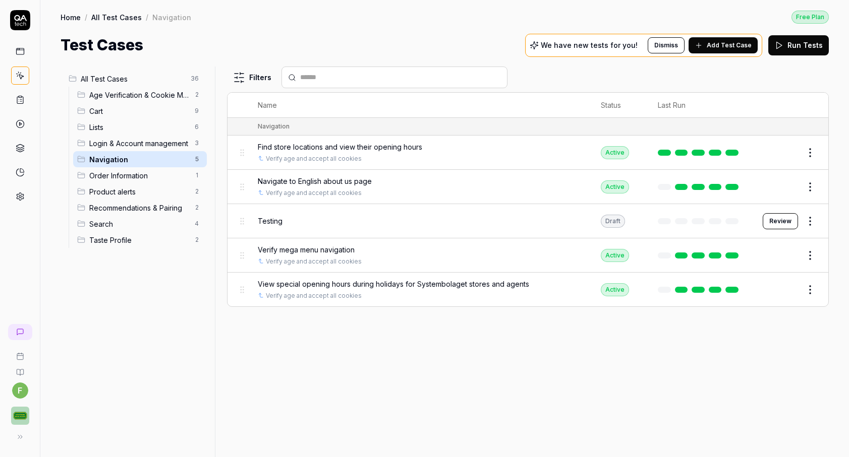
click at [153, 177] on span "Order Information" at bounding box center [138, 175] width 99 height 11
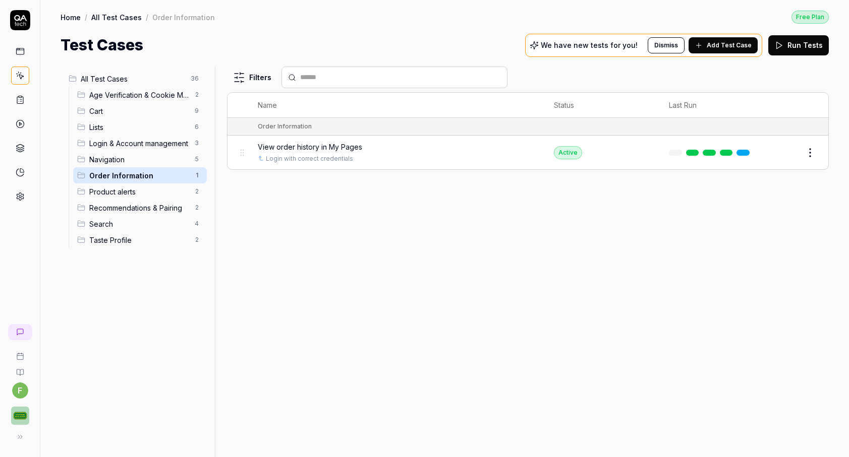
click at [122, 153] on div "Navigation 5" at bounding box center [140, 159] width 134 height 16
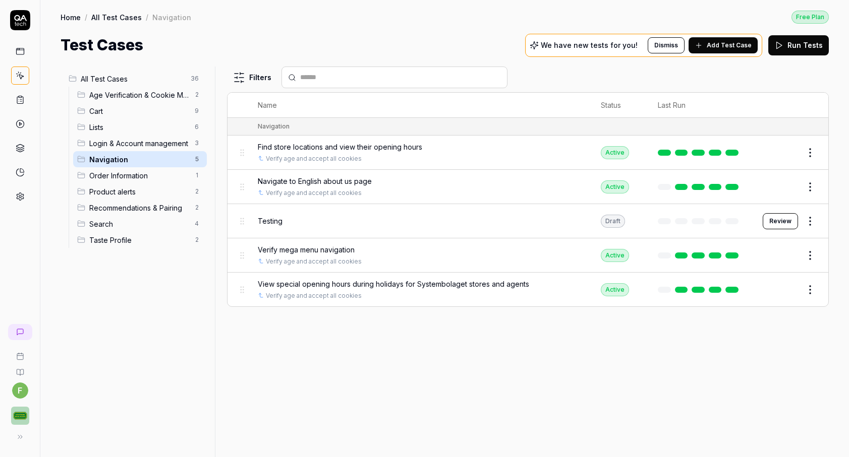
click at [132, 148] on span "Login & Account management" at bounding box center [138, 143] width 99 height 11
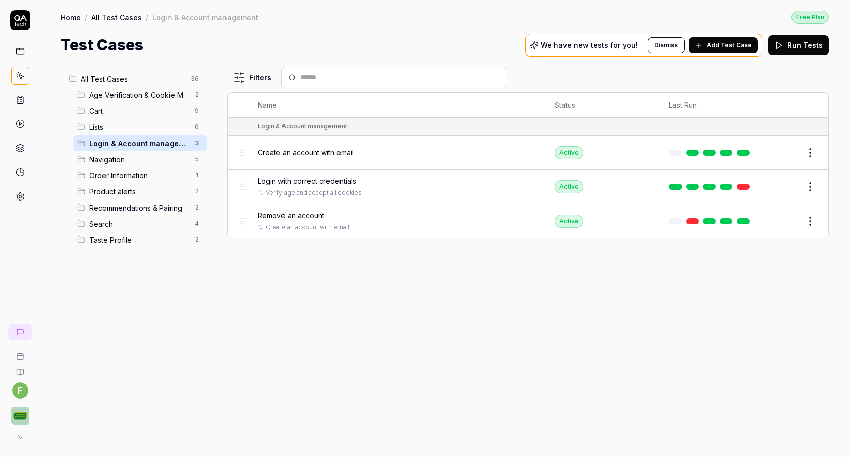
click at [130, 130] on span "Lists" at bounding box center [138, 127] width 99 height 11
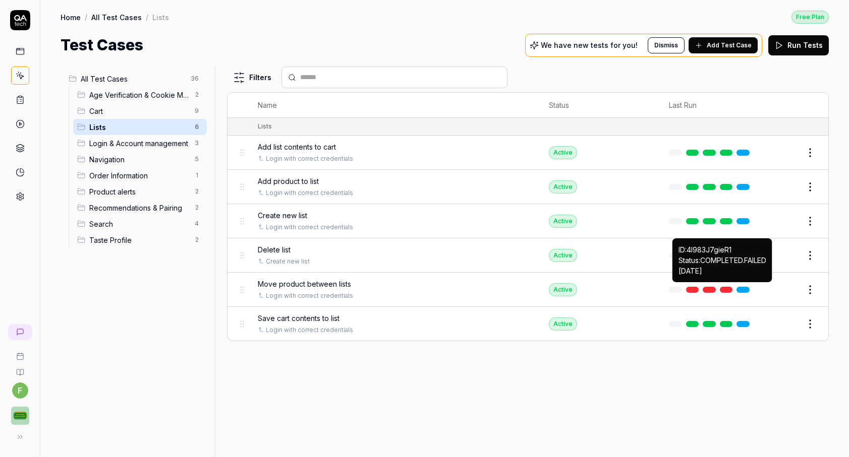
click at [728, 287] on link at bounding box center [726, 290] width 13 height 6
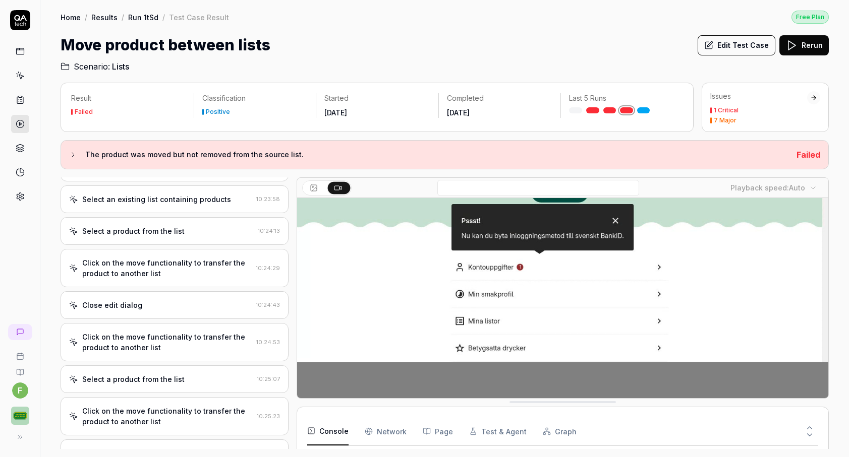
scroll to position [131, 0]
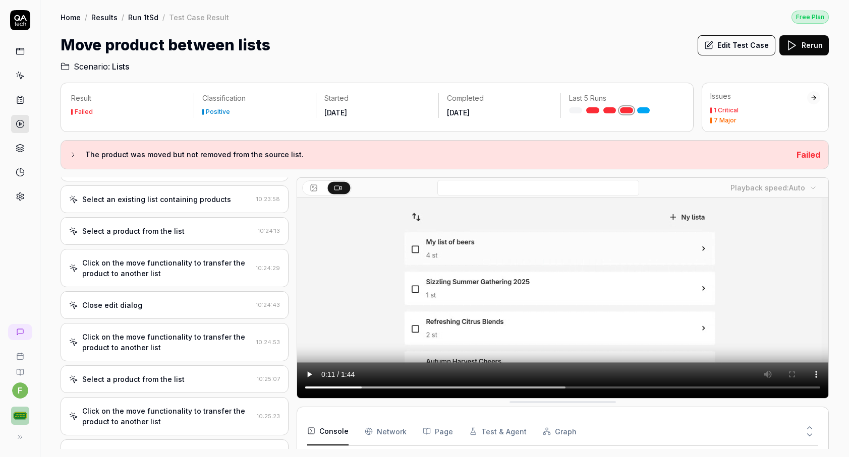
drag, startPoint x: 599, startPoint y: 388, endPoint x: 362, endPoint y: 373, distance: 237.5
click at [362, 373] on video at bounding box center [562, 233] width 531 height 332
drag, startPoint x: 368, startPoint y: 386, endPoint x: 411, endPoint y: 389, distance: 43.5
click at [411, 389] on video at bounding box center [562, 233] width 531 height 332
drag, startPoint x: 411, startPoint y: 389, endPoint x: 464, endPoint y: 388, distance: 53.5
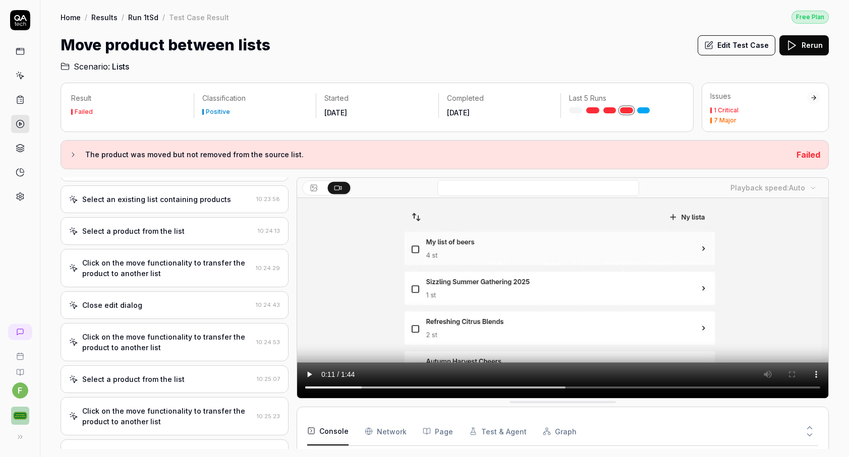
click at [464, 388] on video at bounding box center [562, 233] width 531 height 332
drag, startPoint x: 464, startPoint y: 388, endPoint x: 524, endPoint y: 385, distance: 59.6
click at [524, 385] on video at bounding box center [562, 233] width 531 height 332
drag, startPoint x: 524, startPoint y: 385, endPoint x: 586, endPoint y: 382, distance: 62.1
click at [586, 382] on video at bounding box center [562, 233] width 531 height 332
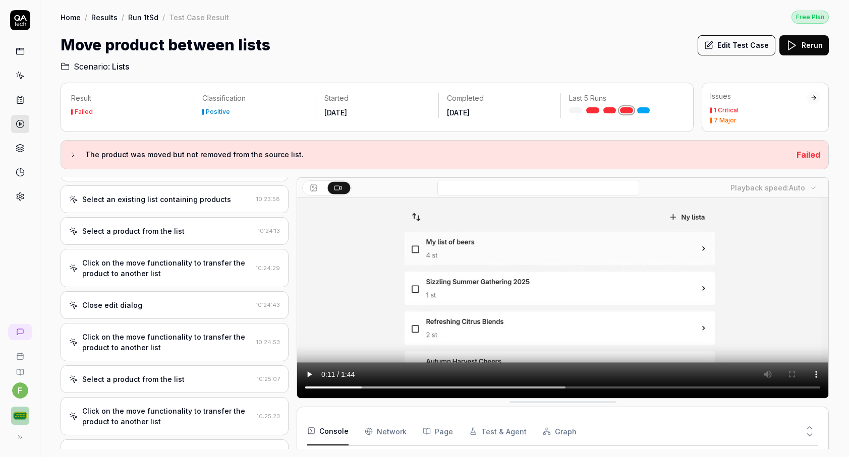
drag, startPoint x: 586, startPoint y: 382, endPoint x: 639, endPoint y: 382, distance: 53.0
click at [639, 382] on video at bounding box center [562, 233] width 531 height 332
drag, startPoint x: 585, startPoint y: 391, endPoint x: 646, endPoint y: 388, distance: 61.1
click at [646, 388] on video at bounding box center [562, 233] width 531 height 332
drag, startPoint x: 646, startPoint y: 388, endPoint x: 681, endPoint y: 388, distance: 35.3
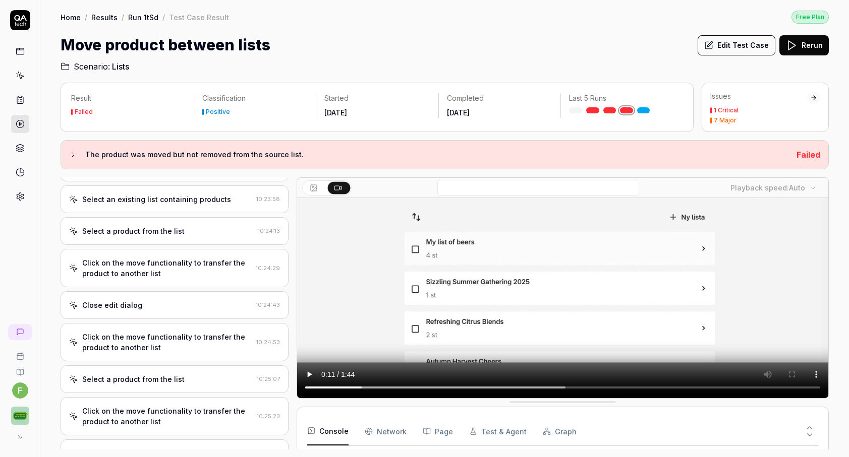
click at [681, 388] on video at bounding box center [562, 233] width 531 height 332
drag, startPoint x: 681, startPoint y: 388, endPoint x: 716, endPoint y: 382, distance: 35.4
click at [716, 382] on video at bounding box center [562, 233] width 531 height 332
drag, startPoint x: 716, startPoint y: 383, endPoint x: 346, endPoint y: 368, distance: 369.5
click at [346, 368] on video at bounding box center [562, 233] width 531 height 332
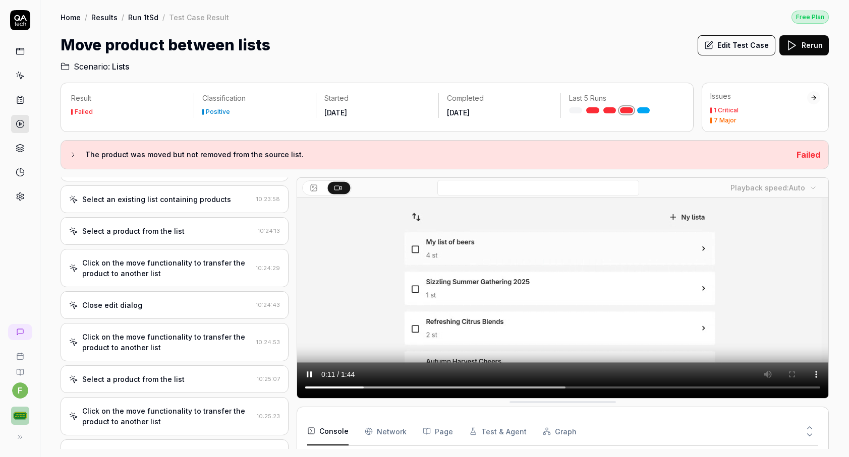
click at [324, 388] on video at bounding box center [562, 233] width 531 height 332
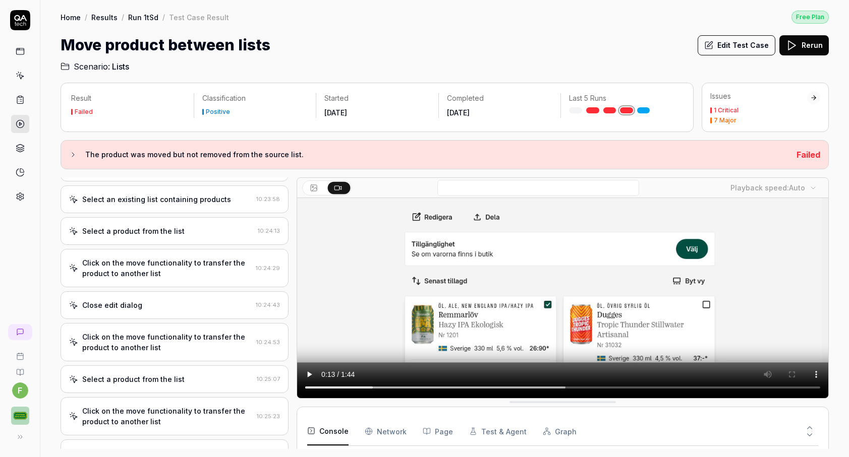
click at [321, 387] on video at bounding box center [562, 233] width 531 height 332
click at [326, 388] on video at bounding box center [562, 233] width 531 height 332
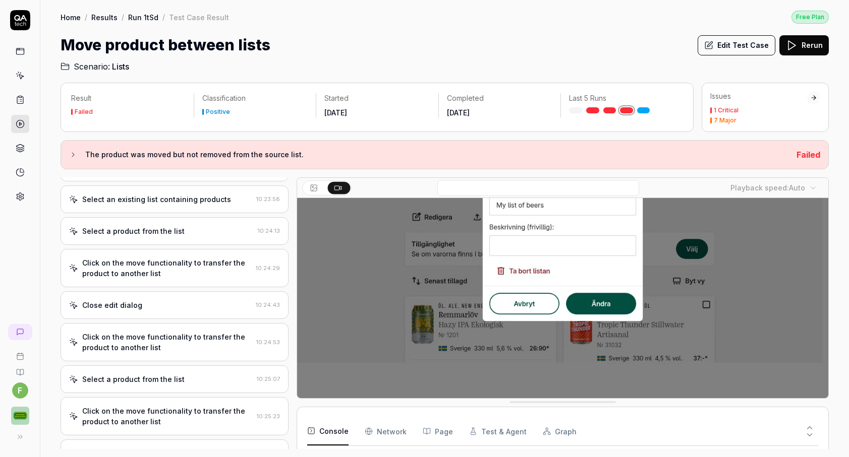
click at [326, 387] on video at bounding box center [562, 233] width 531 height 332
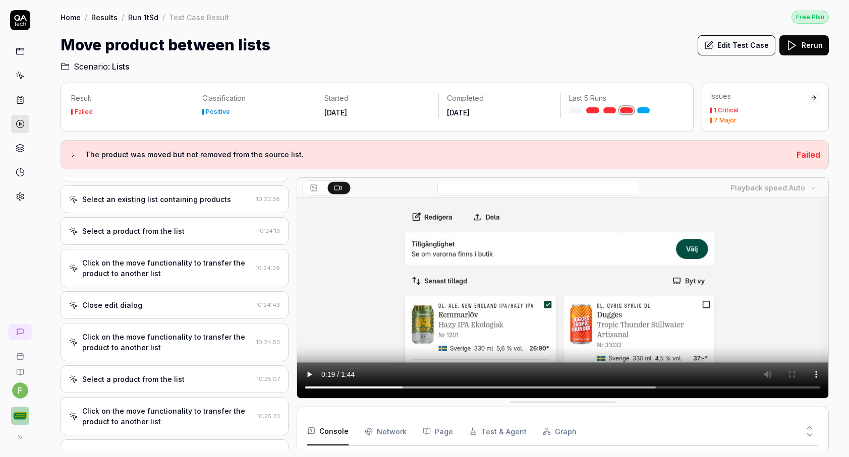
click at [326, 387] on video at bounding box center [562, 233] width 531 height 332
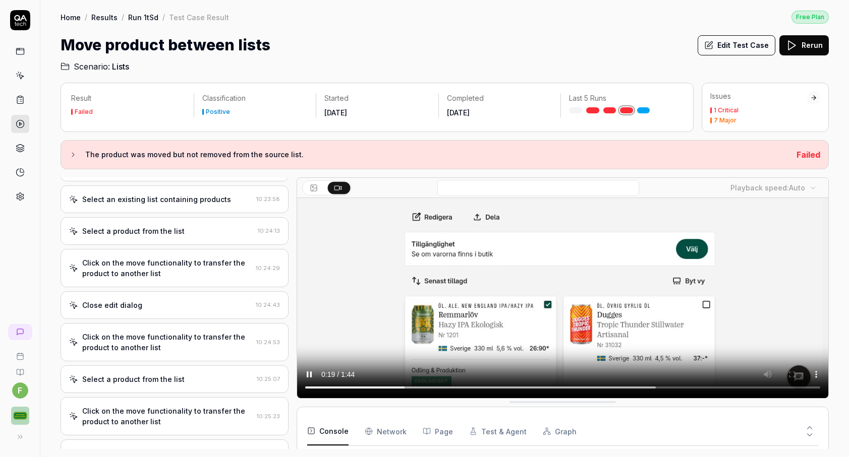
click at [326, 387] on video at bounding box center [562, 233] width 531 height 332
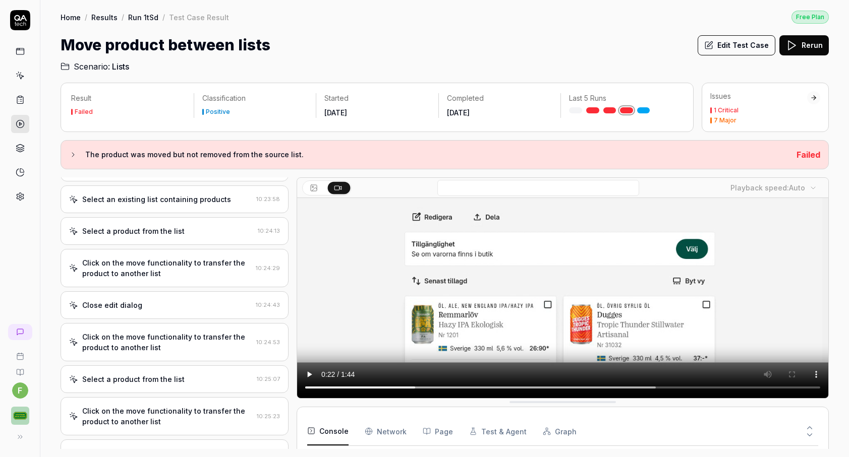
click at [69, 159] on button "The product was moved but not removed from the source list." at bounding box center [428, 155] width 719 height 12
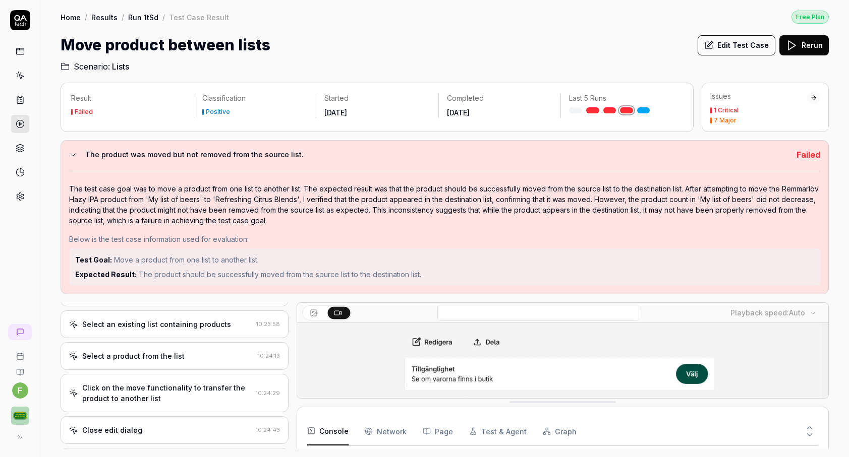
click at [72, 147] on div "The product was moved but not removed from the source list. Failed The test cas…" at bounding box center [445, 217] width 768 height 154
click at [72, 152] on icon at bounding box center [73, 155] width 8 height 8
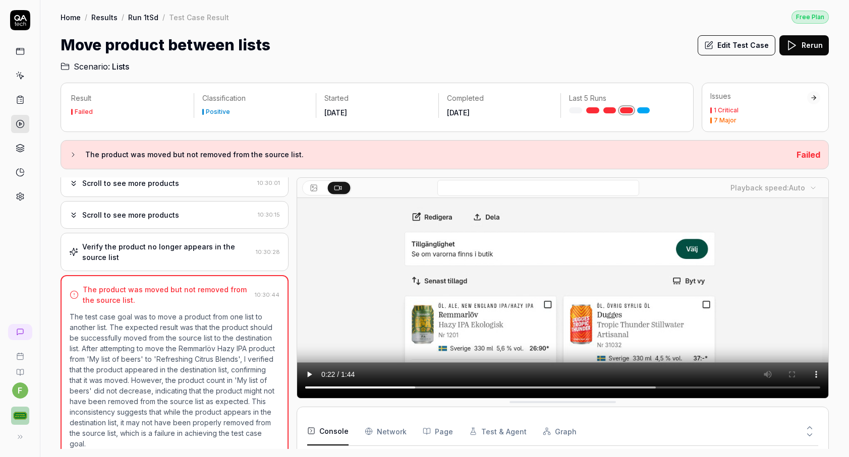
scroll to position [1067, 0]
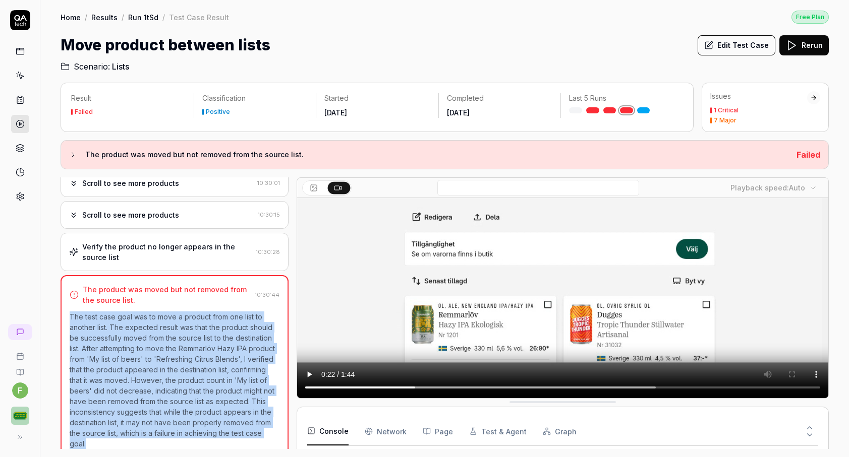
drag, startPoint x: 117, startPoint y: 438, endPoint x: 65, endPoint y: 303, distance: 144.6
click at [65, 303] on div "The product was moved but not removed from the source list. 10:30:44 The test c…" at bounding box center [175, 367] width 228 height 185
click at [109, 312] on p "The test case goal was to move a product from one list to another list. The exp…" at bounding box center [175, 381] width 210 height 138
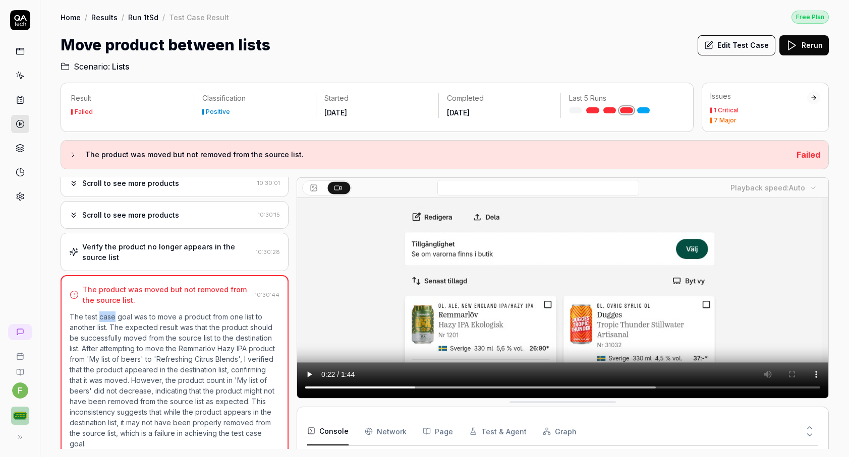
click at [109, 312] on p "The test case goal was to move a product from one list to another list. The exp…" at bounding box center [175, 381] width 210 height 138
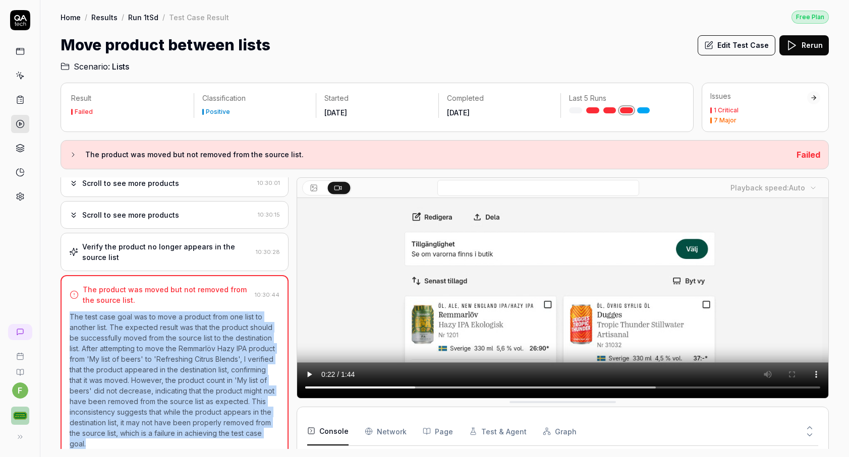
click at [109, 312] on p "The test case goal was to move a product from one list to another list. The exp…" at bounding box center [175, 381] width 210 height 138
click at [121, 343] on p "The test case goal was to move a product from one list to another list. The exp…" at bounding box center [175, 381] width 210 height 138
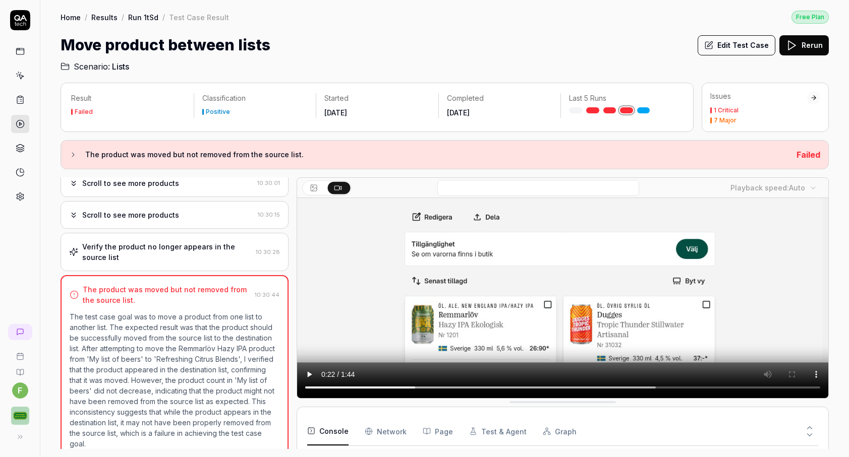
click at [19, 52] on icon at bounding box center [20, 51] width 9 height 9
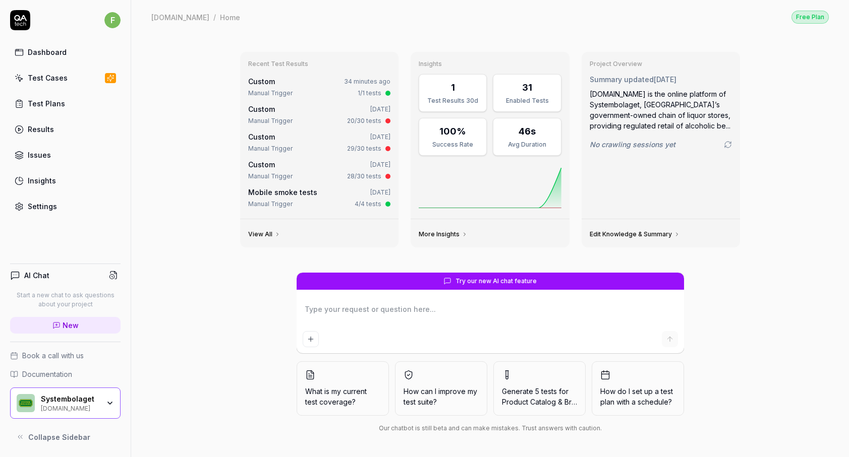
click at [73, 79] on link "Test Cases" at bounding box center [65, 78] width 110 height 20
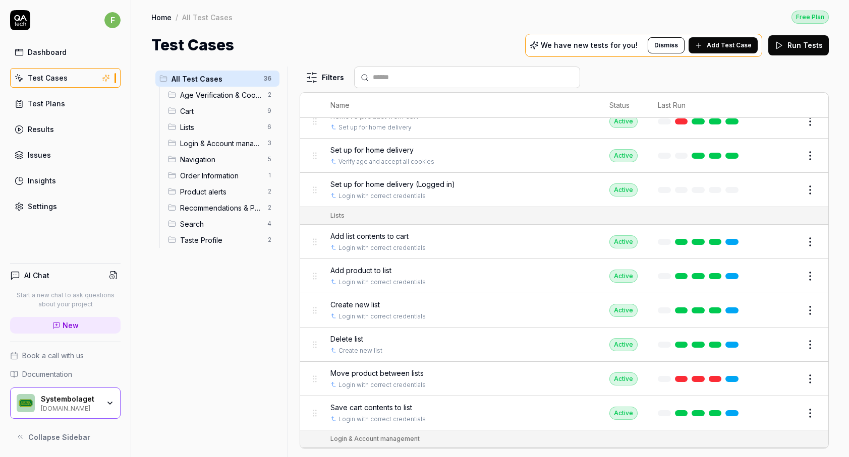
scroll to position [330, 0]
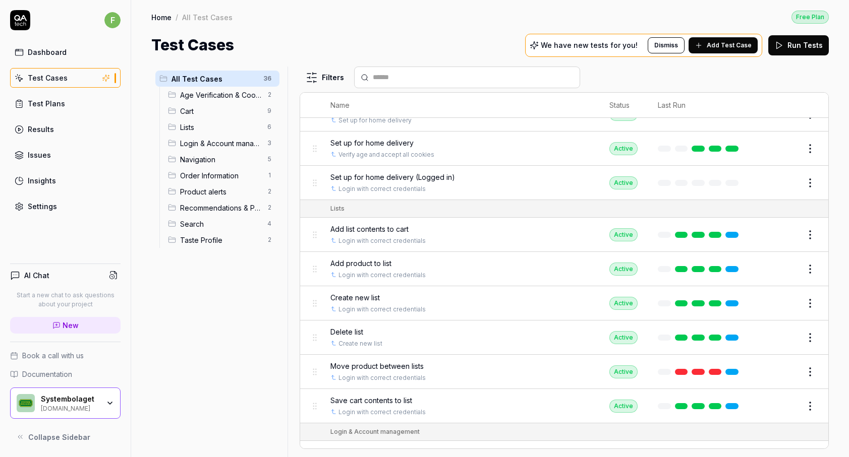
click at [737, 232] on link at bounding box center [731, 235] width 13 height 6
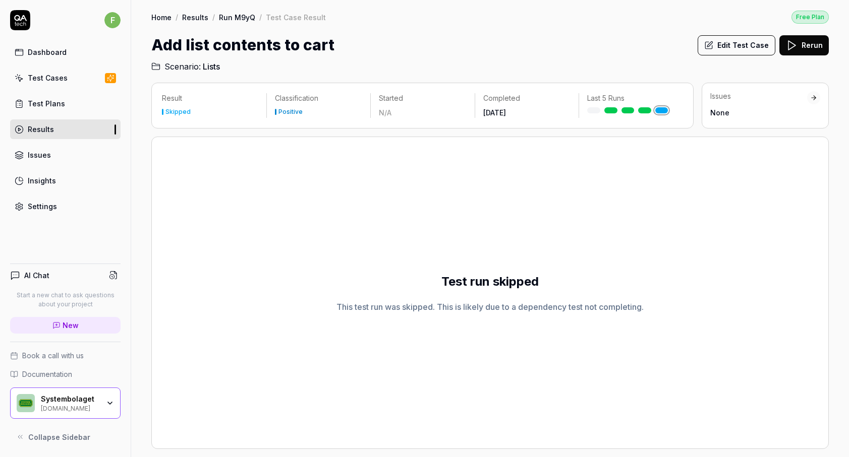
click at [485, 288] on h2 "Test run skipped" at bounding box center [489, 282] width 97 height 18
click at [488, 308] on div "This test run was skipped. This is likely due to a dependency test not completi…" at bounding box center [489, 307] width 307 height 12
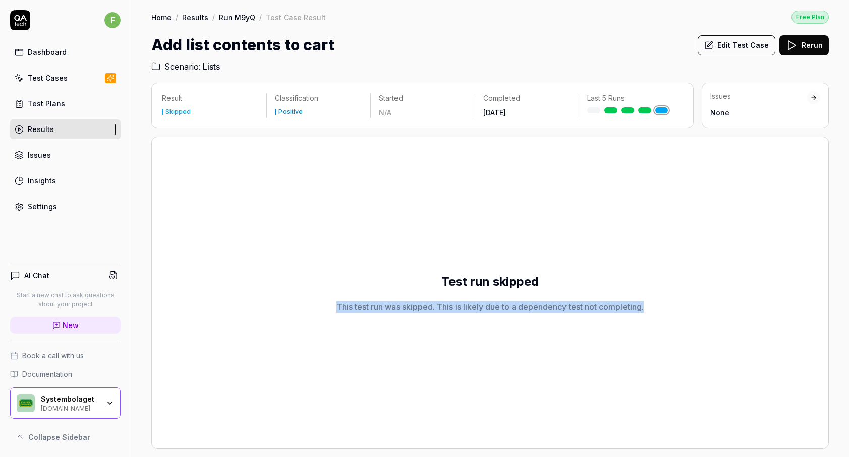
click at [488, 308] on div "This test run was skipped. This is likely due to a dependency test not completi…" at bounding box center [489, 307] width 307 height 12
click at [508, 275] on h2 "Test run skipped" at bounding box center [489, 282] width 97 height 18
drag, startPoint x: 438, startPoint y: 309, endPoint x: 592, endPoint y: 317, distance: 153.6
click at [592, 317] on div "Test run skipped This test run was skipped. This is likely due to a dependency …" at bounding box center [489, 293] width 677 height 313
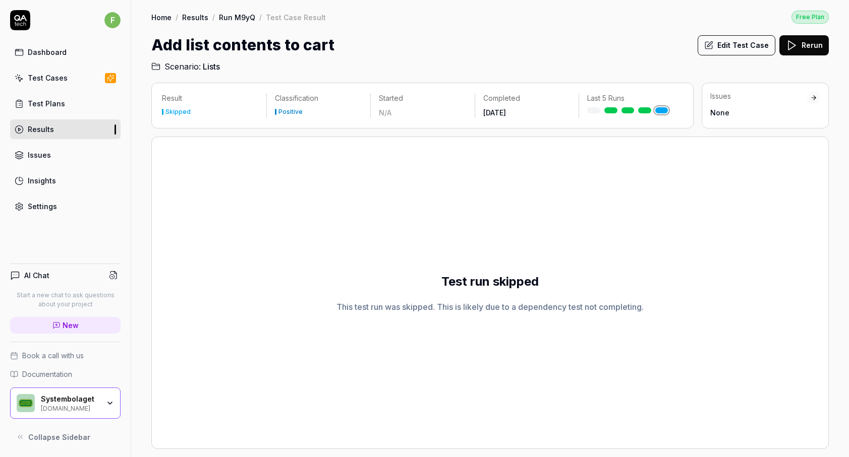
click at [592, 317] on div "Test run skipped This test run was skipped. This is likely due to a dependency …" at bounding box center [489, 293] width 677 height 313
click at [526, 317] on div "Test run skipped This test run was skipped. This is likely due to a dependency …" at bounding box center [489, 293] width 677 height 313
click at [491, 298] on div "Test run skipped This test run was skipped. This is likely due to a dependency …" at bounding box center [489, 293] width 677 height 313
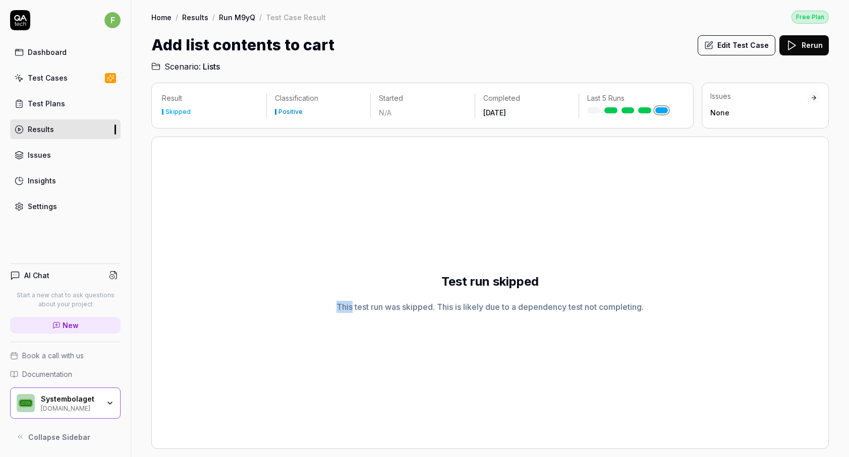
click at [491, 298] on div "Test run skipped This test run was skipped. This is likely due to a dependency …" at bounding box center [489, 293] width 677 height 313
click at [511, 294] on div "Test run skipped This test run was skipped. This is likely due to a dependency …" at bounding box center [489, 293] width 677 height 313
drag, startPoint x: 108, startPoint y: 300, endPoint x: 7, endPoint y: 292, distance: 101.2
click at [7, 293] on div "AI Chat Start a new chat to ask questions about your project New Book a call wi…" at bounding box center [65, 352] width 131 height 192
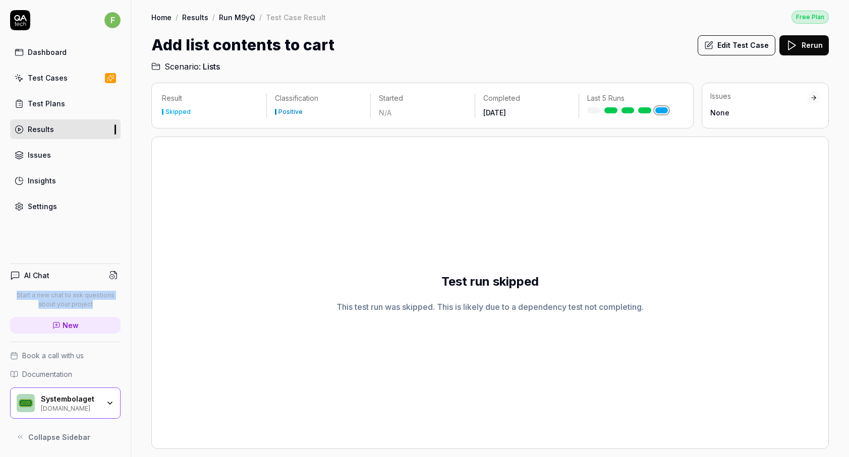
click at [45, 297] on p "Start a new chat to ask questions about your project" at bounding box center [65, 300] width 110 height 18
click at [89, 324] on link "New" at bounding box center [65, 325] width 110 height 17
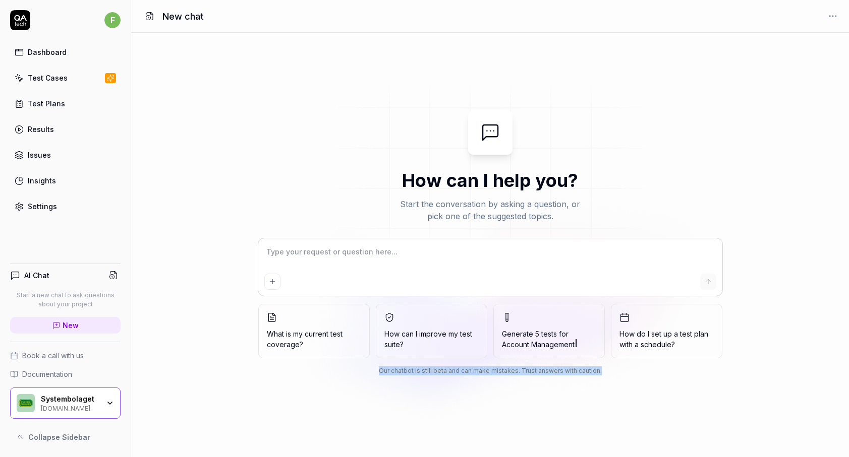
drag, startPoint x: 605, startPoint y: 378, endPoint x: 390, endPoint y: 364, distance: 214.8
click at [390, 364] on div "What is my current test coverage? How can I improve my test suite? Generate 5 t…" at bounding box center [490, 309] width 464 height 141
click at [404, 376] on div "What is my current test coverage? How can I improve my test suite? Generate 5 t…" at bounding box center [490, 309] width 464 height 141
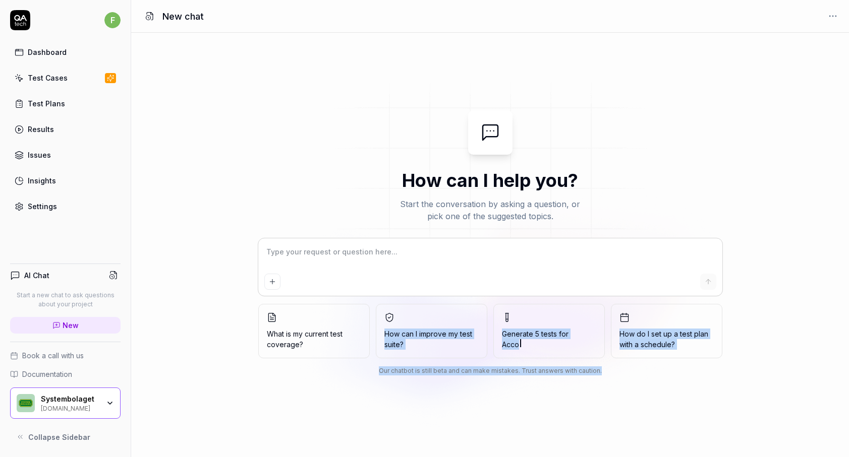
drag, startPoint x: 602, startPoint y: 376, endPoint x: 337, endPoint y: 361, distance: 265.7
click at [337, 361] on div "What is my current test coverage? How can I improve my test suite? Generate 5 t…" at bounding box center [490, 309] width 464 height 141
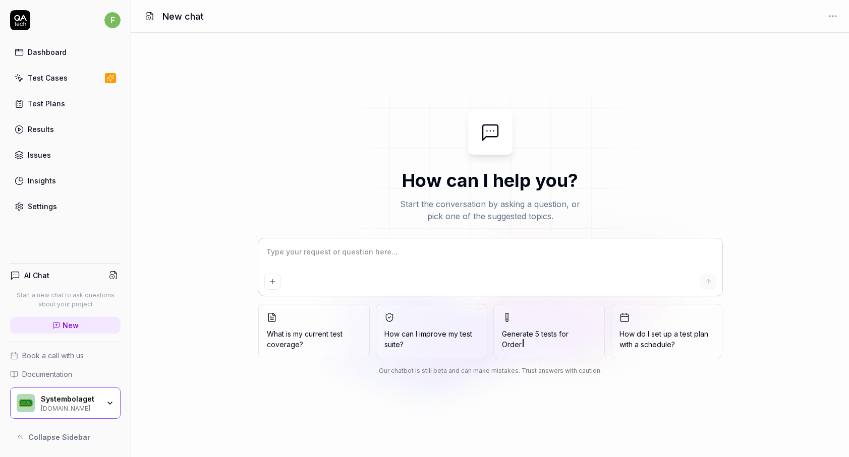
click at [352, 389] on div "How can I help you? Start the conversation by asking a question, or pick one of…" at bounding box center [490, 245] width 718 height 425
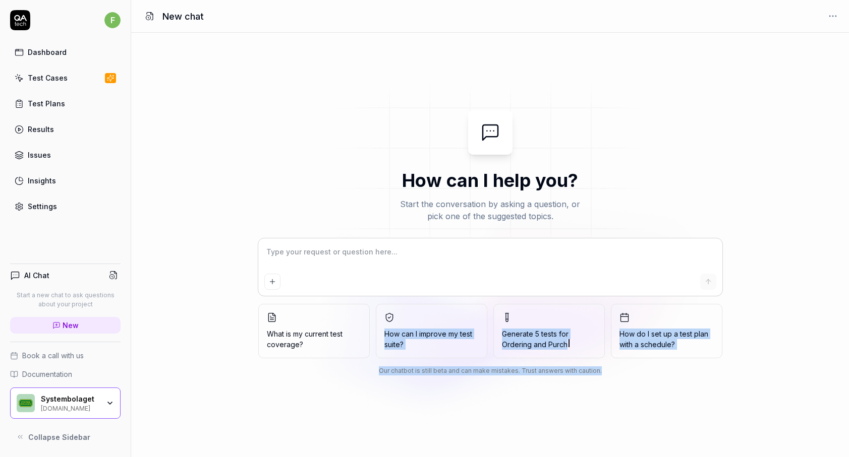
drag, startPoint x: 606, startPoint y: 377, endPoint x: 317, endPoint y: 359, distance: 289.6
click at [317, 359] on div "What is my current test coverage? How can I improve my test suite? Generate 5 t…" at bounding box center [490, 309] width 464 height 141
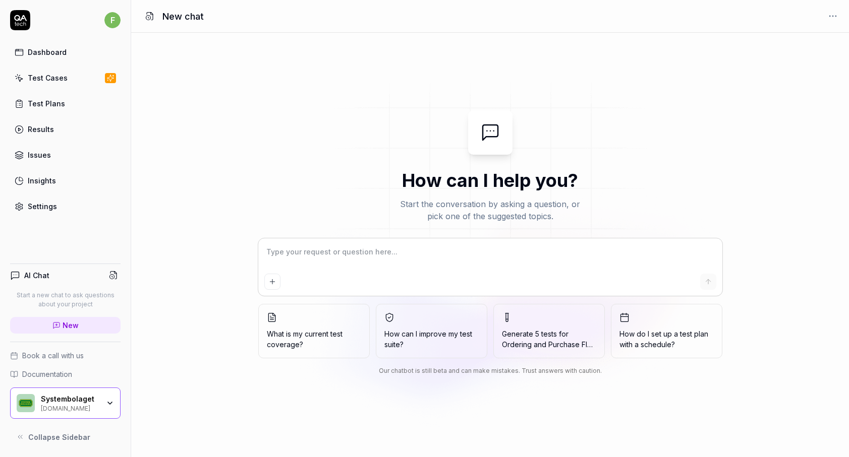
click at [309, 389] on div "How can I help you? Start the conversation by asking a question, or pick one of…" at bounding box center [490, 245] width 718 height 425
click at [72, 80] on link "Test Cases" at bounding box center [65, 78] width 110 height 20
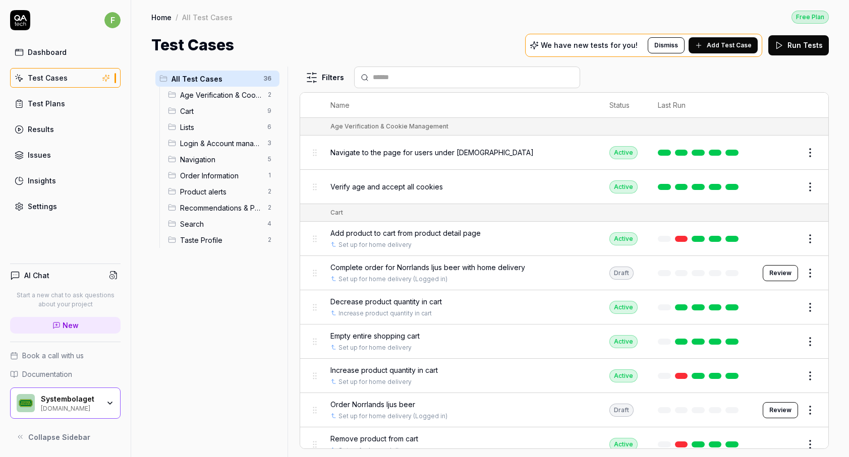
click at [51, 100] on div "Test Plans" at bounding box center [46, 103] width 37 height 11
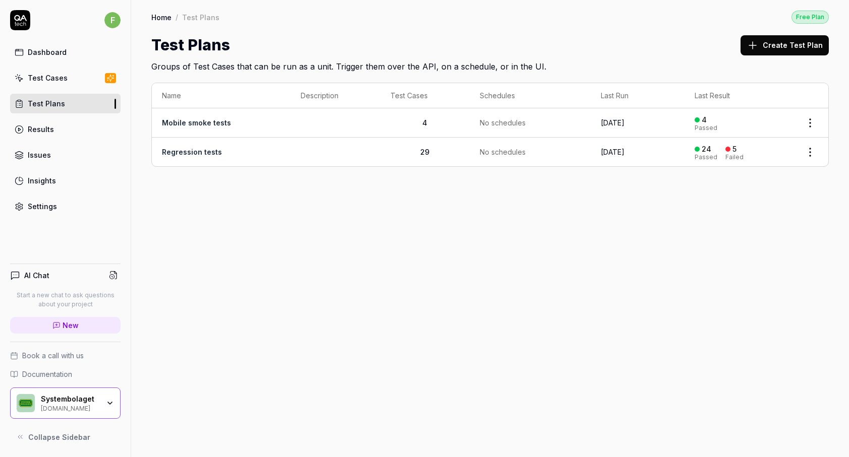
click at [208, 158] on td "Regression tests" at bounding box center [221, 152] width 139 height 29
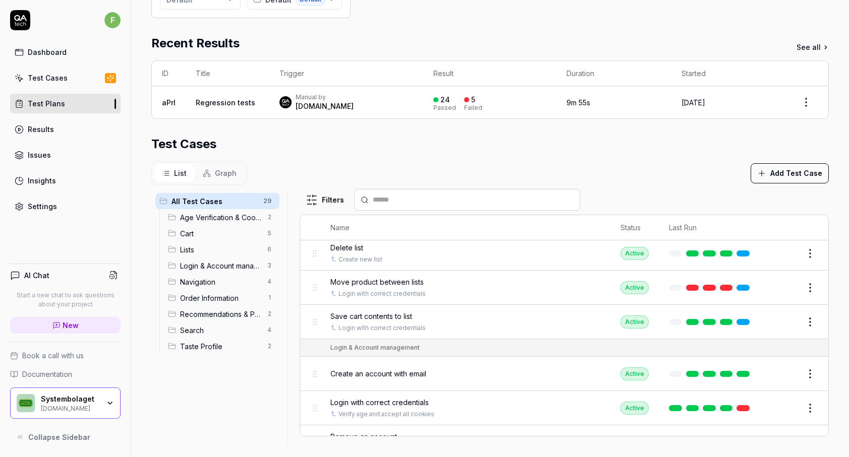
scroll to position [403, 0]
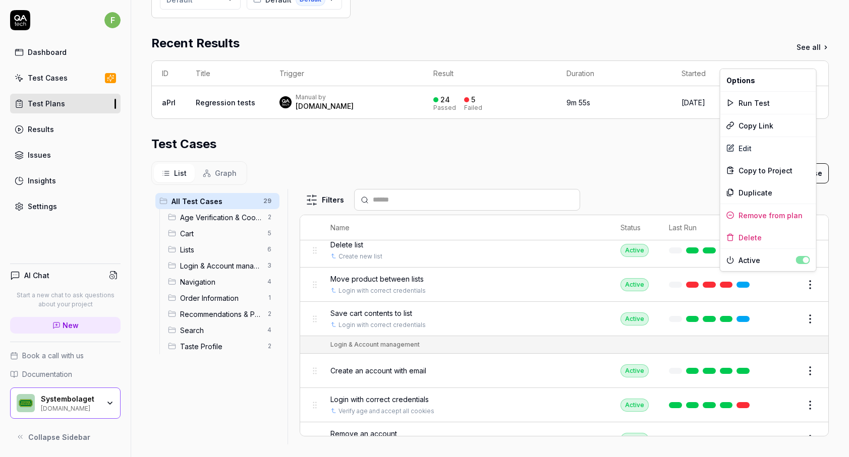
click at [807, 283] on html "**********" at bounding box center [424, 228] width 849 height 457
click at [662, 146] on html "**********" at bounding box center [424, 228] width 849 height 457
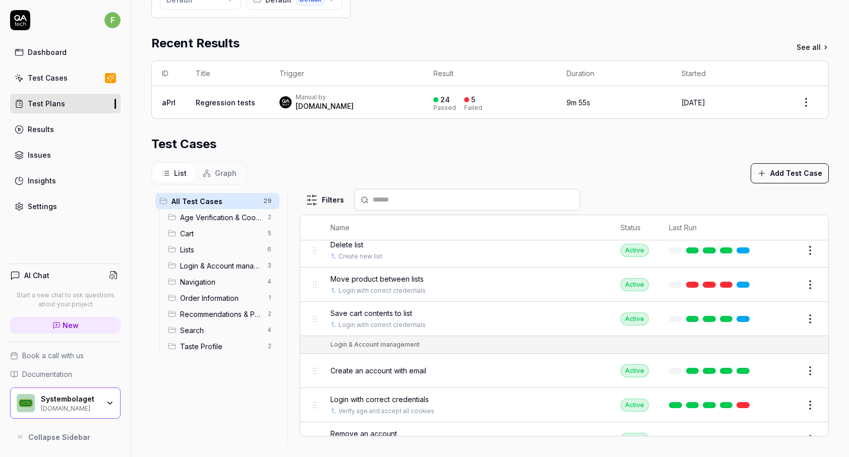
click at [788, 279] on button "Edit" at bounding box center [786, 285] width 24 height 16
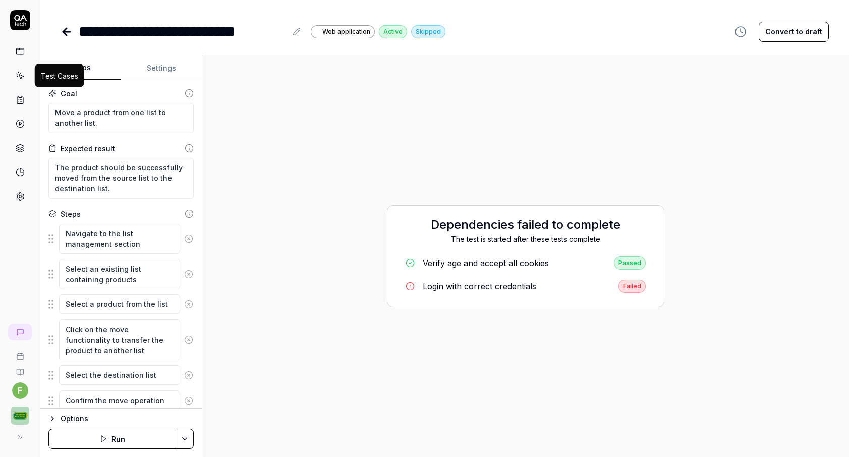
click at [22, 74] on icon at bounding box center [20, 75] width 9 height 9
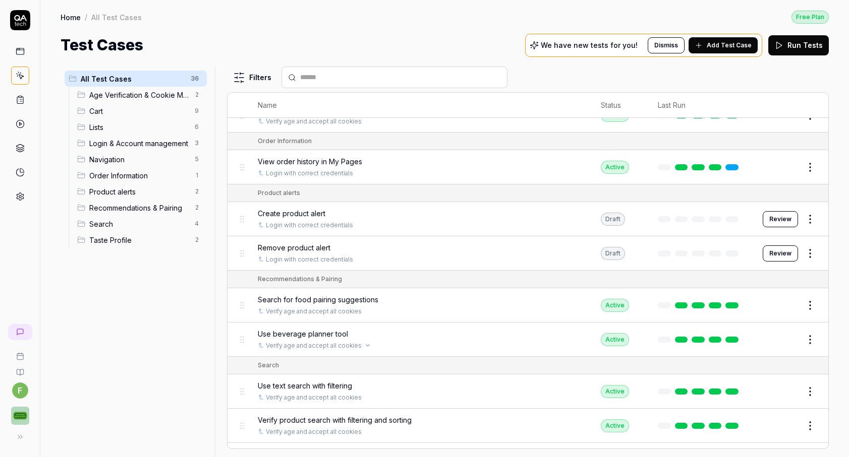
scroll to position [932, 0]
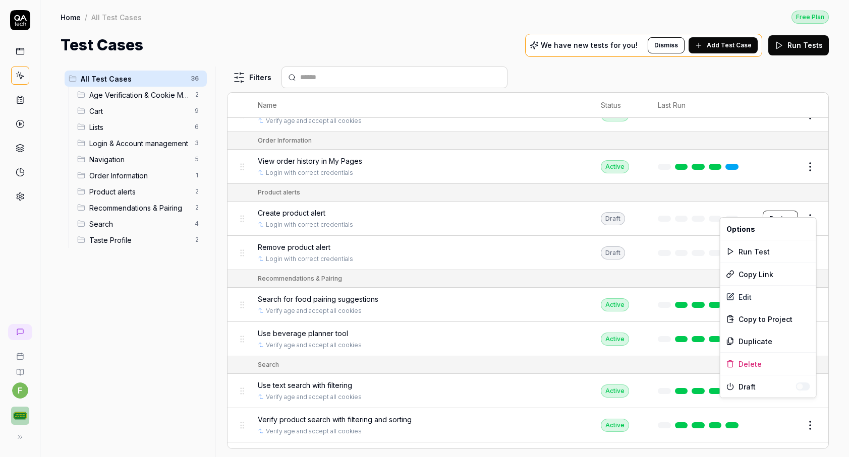
click at [813, 207] on html "f Home / All Test Cases Free Plan Home / All Test Cases Free Plan Test Cases We…" at bounding box center [424, 228] width 849 height 457
click at [543, 208] on html "f Home / All Test Cases Free Plan Home / All Test Cases Free Plan Test Cases We…" at bounding box center [424, 228] width 849 height 457
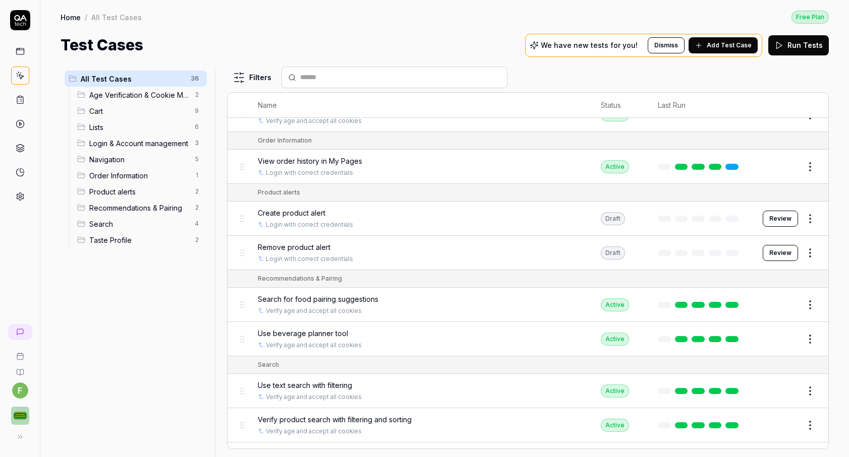
click at [810, 213] on icon at bounding box center [810, 219] width 12 height 12
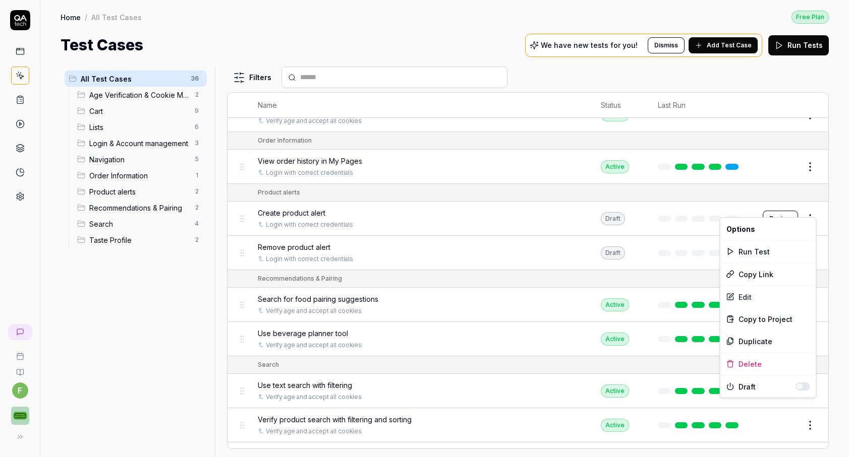
click at [812, 213] on html "f Home / All Test Cases Free Plan Home / All Test Cases Free Plan Test Cases We…" at bounding box center [424, 228] width 849 height 457
click at [769, 292] on div "Edit" at bounding box center [768, 297] width 96 height 22
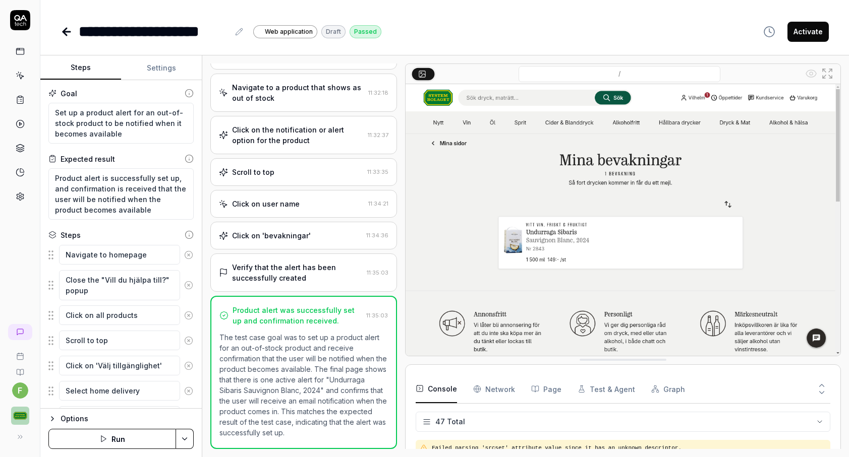
click at [319, 270] on div "Verify that the alert has been successfully created" at bounding box center [297, 272] width 131 height 21
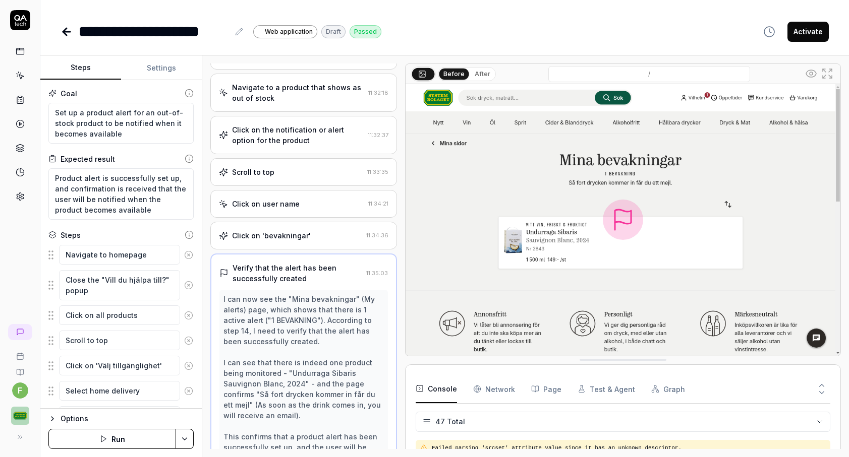
scroll to position [328, 0]
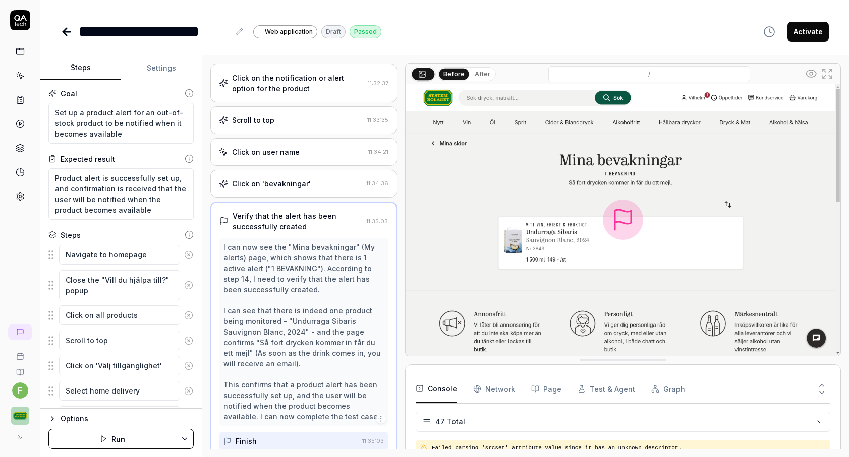
click at [327, 165] on div "Click on user name 11:34:21" at bounding box center [303, 152] width 187 height 28
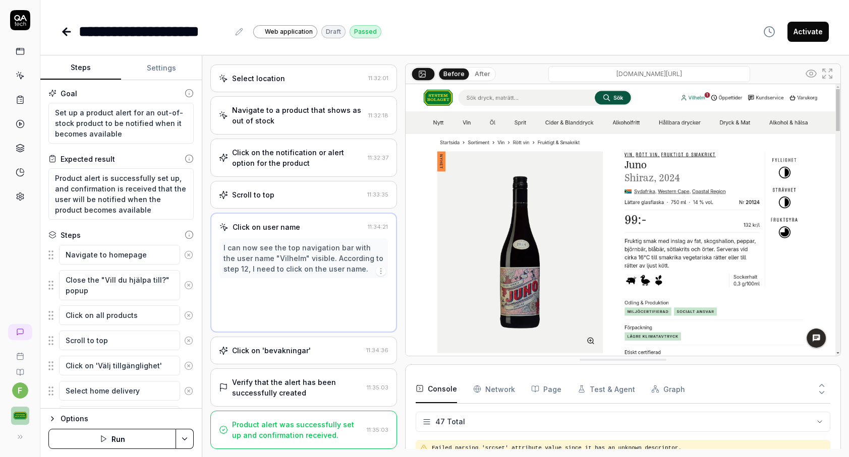
scroll to position [137, 0]
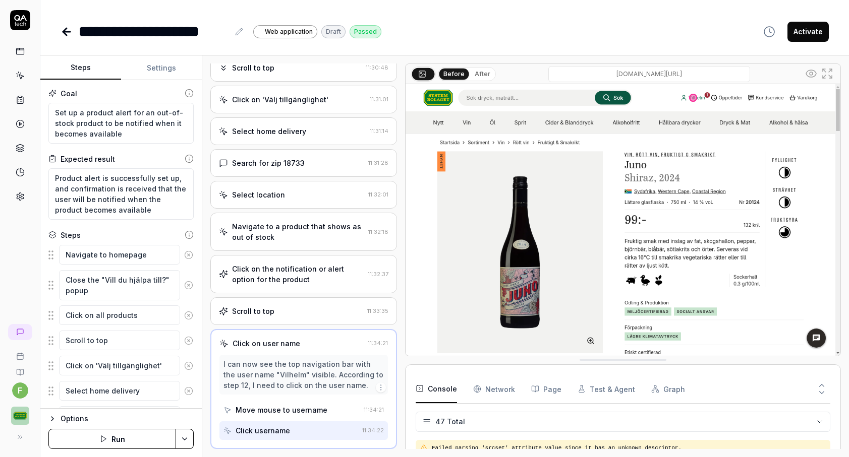
click at [314, 315] on div "Scroll to top" at bounding box center [291, 311] width 144 height 11
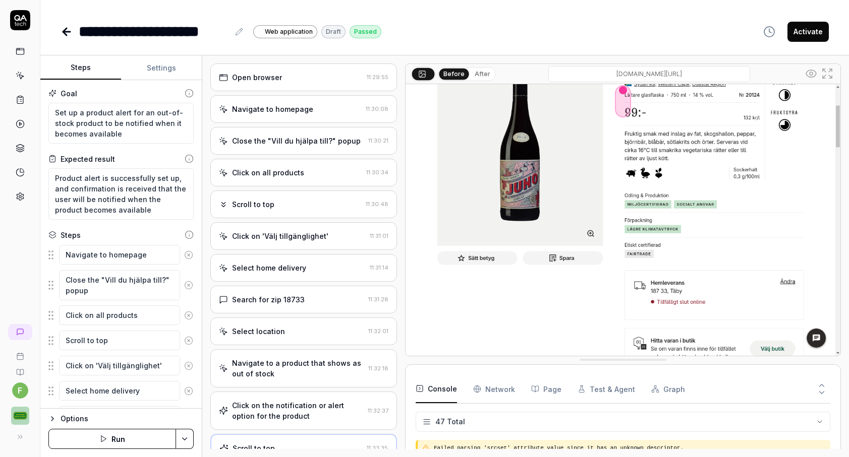
scroll to position [0, 0]
click at [74, 35] on link at bounding box center [68, 32] width 14 height 20
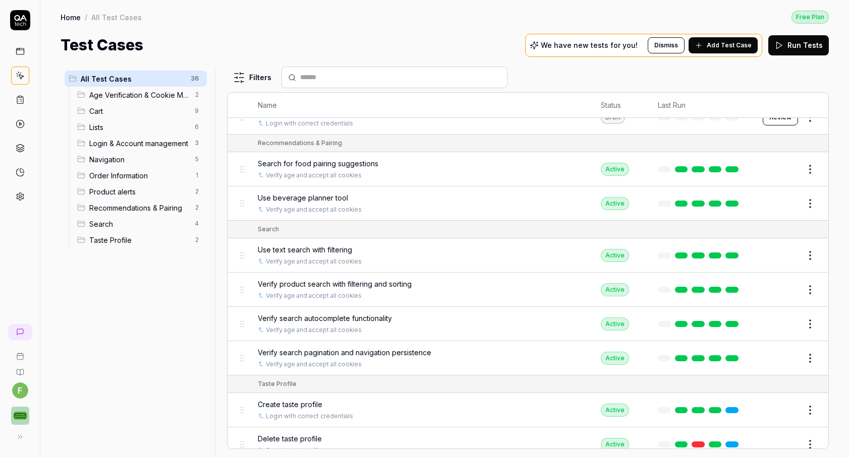
click at [158, 228] on span "Search" at bounding box center [138, 224] width 99 height 11
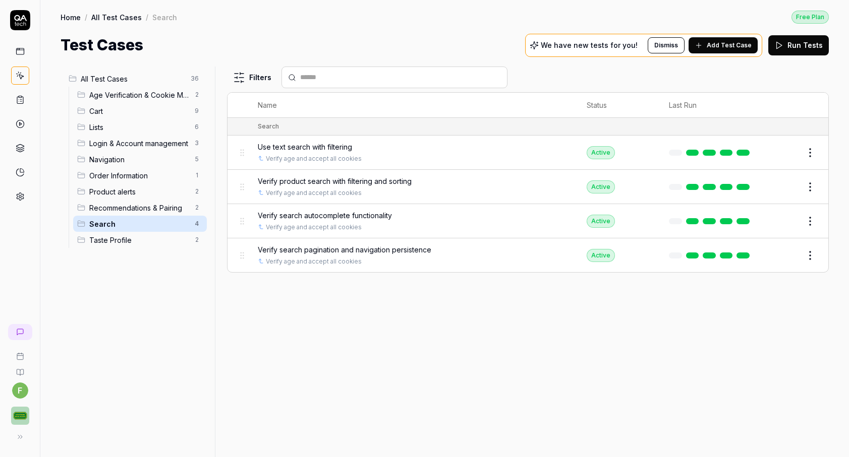
click at [157, 242] on span "Taste Profile" at bounding box center [138, 240] width 99 height 11
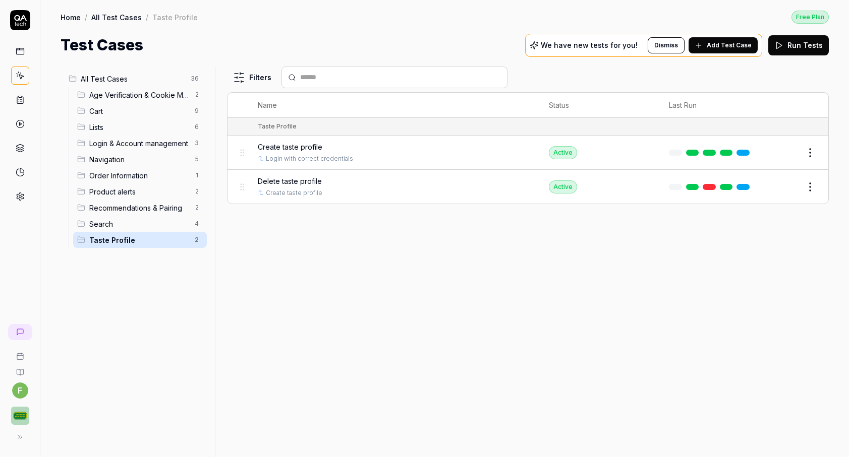
click at [171, 149] on div "Login & Account management 3" at bounding box center [140, 143] width 134 height 16
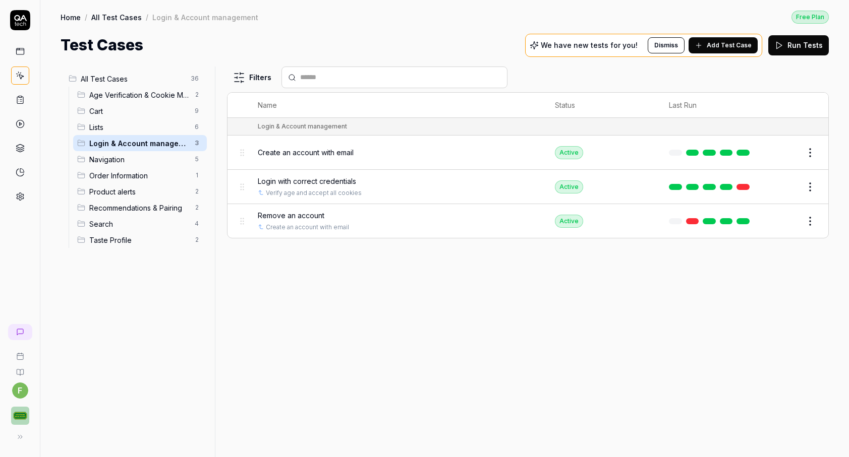
click at [159, 126] on span "Lists" at bounding box center [138, 127] width 99 height 11
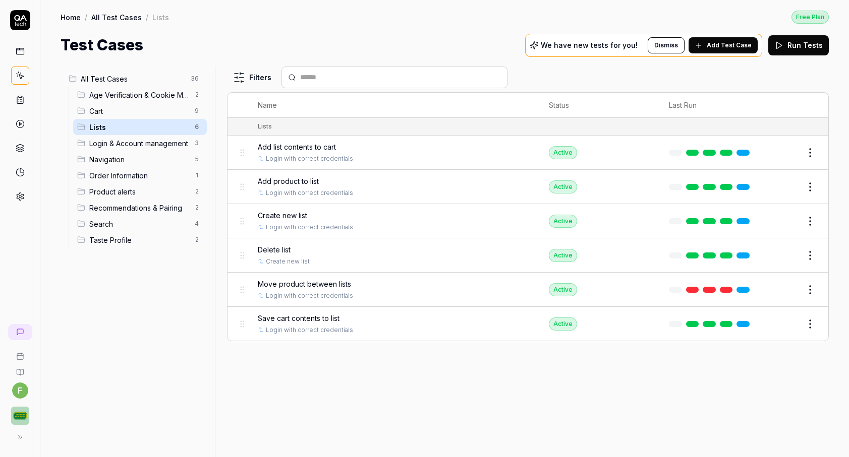
click at [165, 113] on span "Cart" at bounding box center [138, 111] width 99 height 11
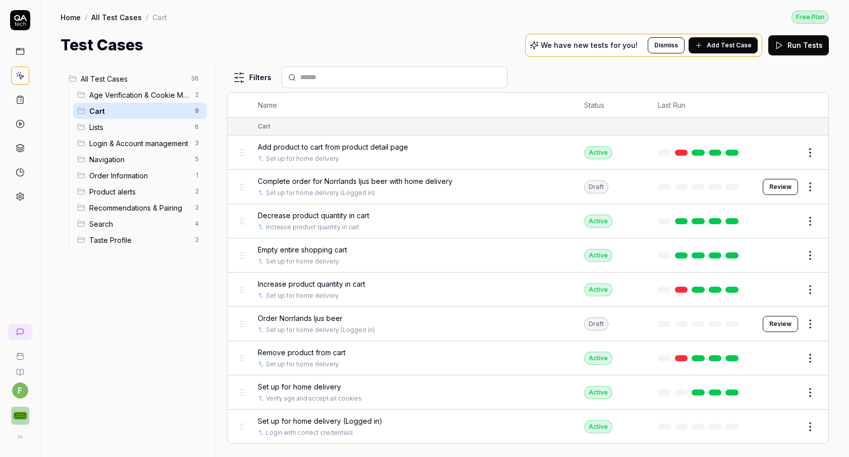
click at [146, 87] on div "Age Verification & Cookie Management 2" at bounding box center [140, 95] width 134 height 16
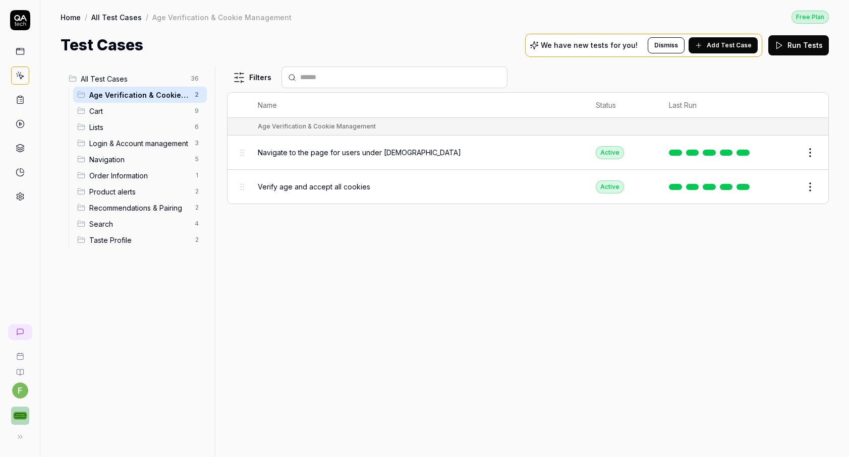
click at [173, 193] on span "Product alerts" at bounding box center [138, 192] width 99 height 11
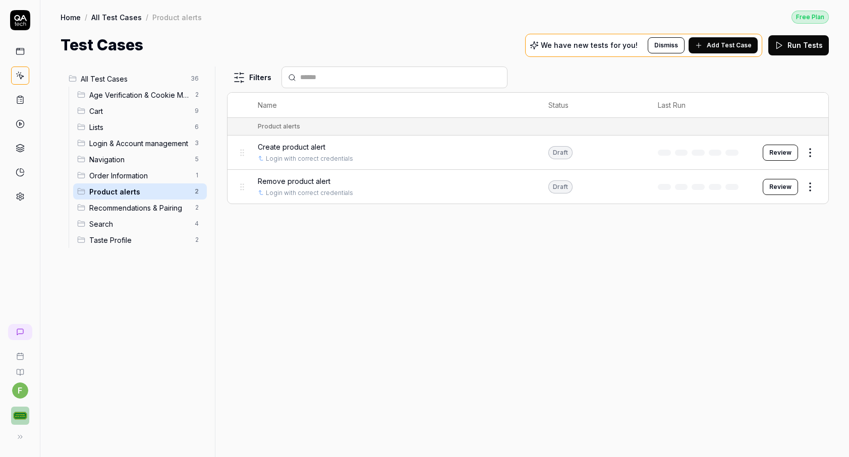
click at [163, 158] on span "Navigation" at bounding box center [138, 159] width 99 height 11
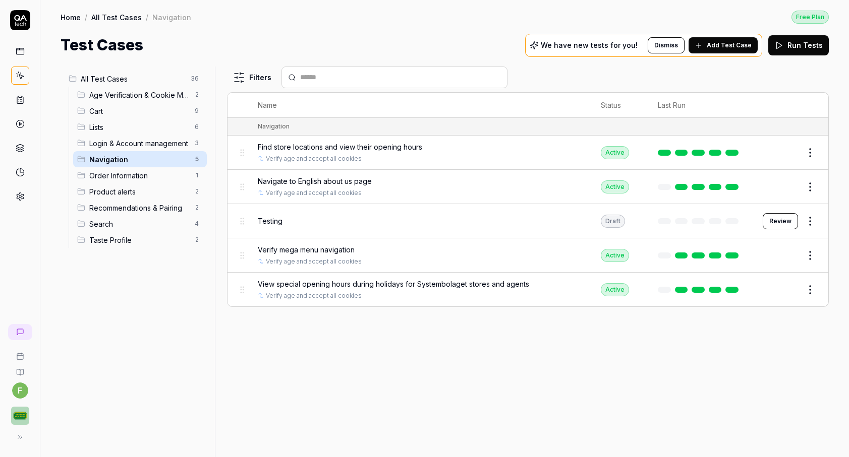
click at [163, 142] on span "Login & Account management" at bounding box center [138, 143] width 99 height 11
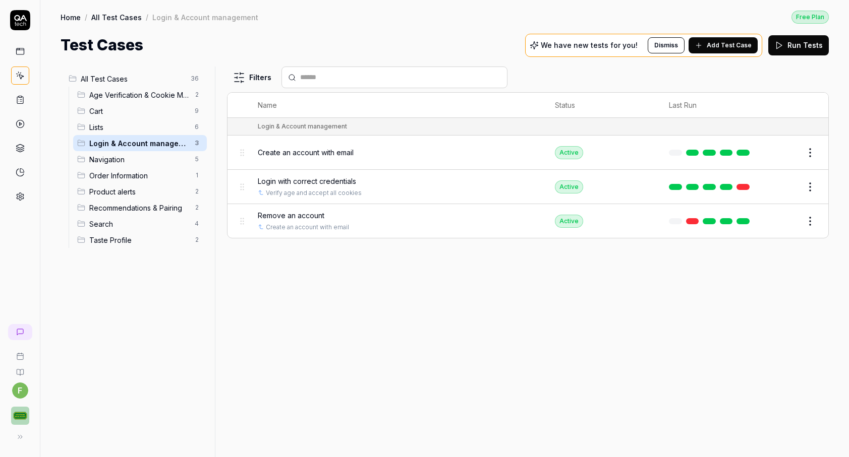
click at [164, 130] on span "Lists" at bounding box center [138, 127] width 99 height 11
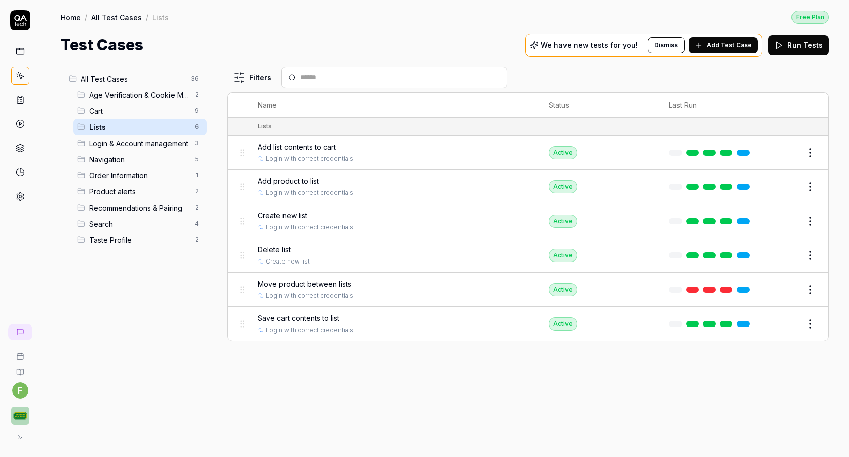
click at [784, 293] on button "Edit" at bounding box center [786, 290] width 24 height 16
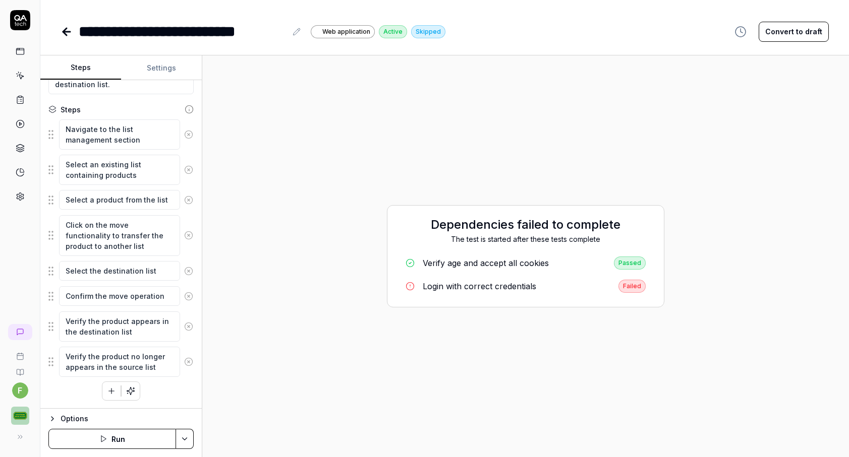
scroll to position [104, 0]
click at [26, 52] on link at bounding box center [20, 51] width 18 height 18
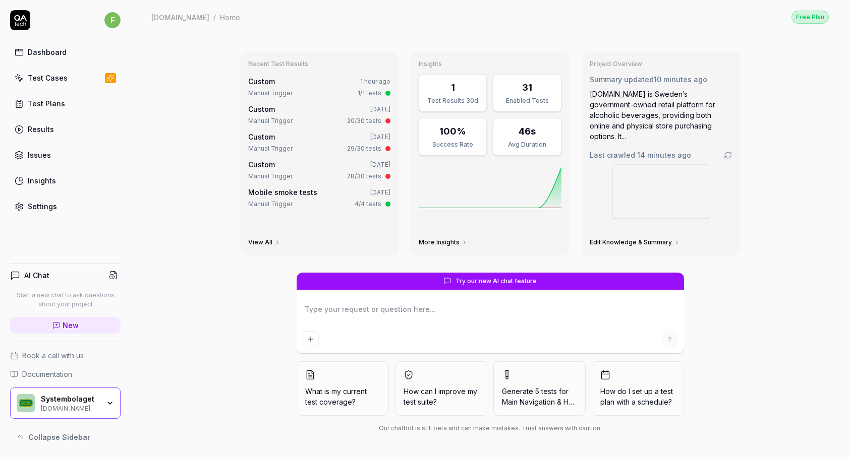
click at [34, 80] on div "Test Cases" at bounding box center [48, 78] width 40 height 11
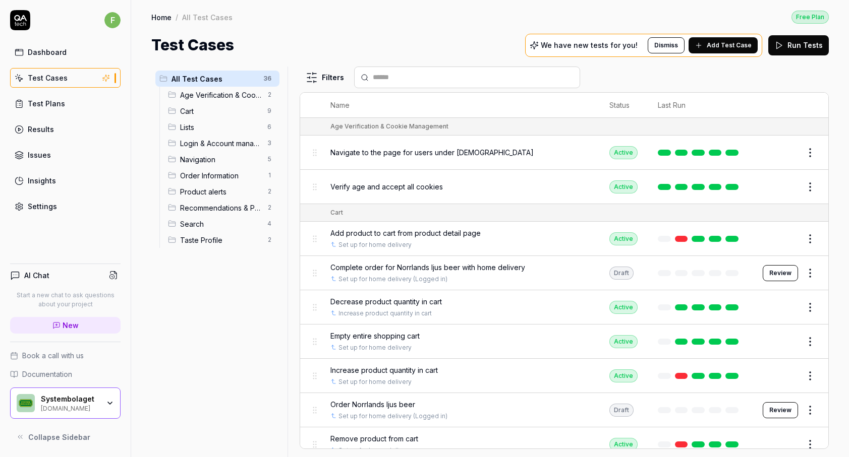
click at [188, 133] on div "Lists 6" at bounding box center [221, 127] width 115 height 16
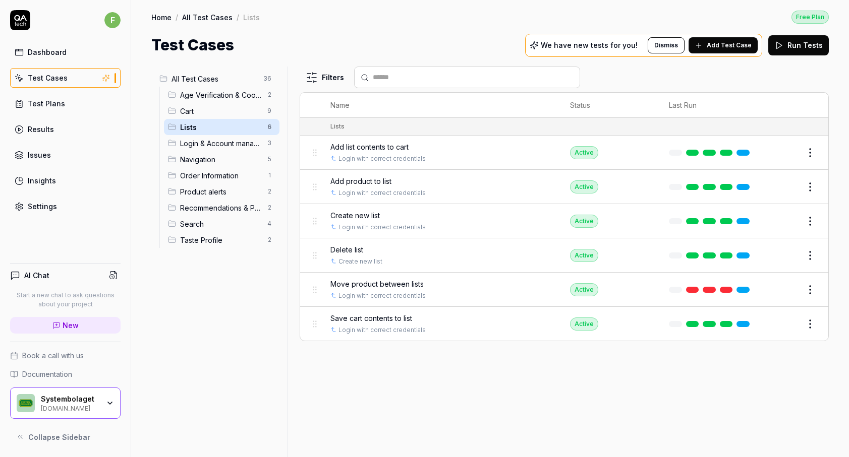
click at [192, 140] on span "Login & Account management" at bounding box center [220, 143] width 81 height 11
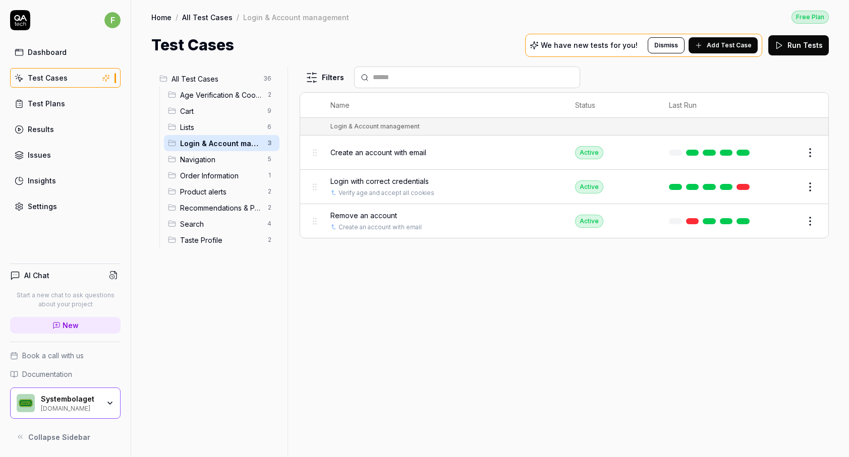
click at [195, 159] on span "Navigation" at bounding box center [220, 159] width 81 height 11
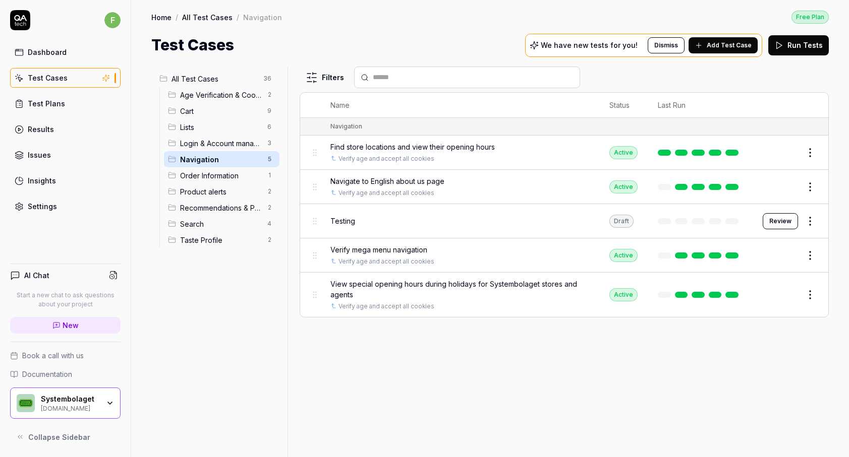
click at [215, 133] on div "Lists 6" at bounding box center [221, 127] width 115 height 16
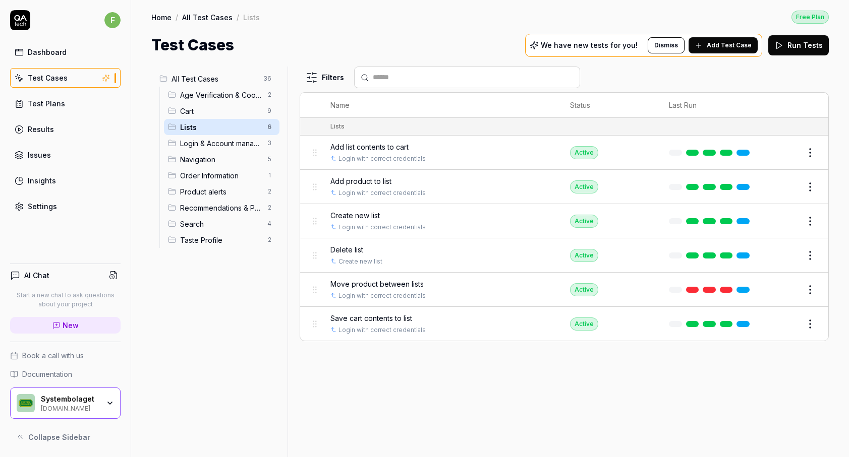
click at [694, 400] on div "Filters Name Status Last Run Lists Add list contents to cart Login with correct…" at bounding box center [564, 262] width 529 height 391
click at [790, 151] on button "Edit" at bounding box center [786, 153] width 24 height 16
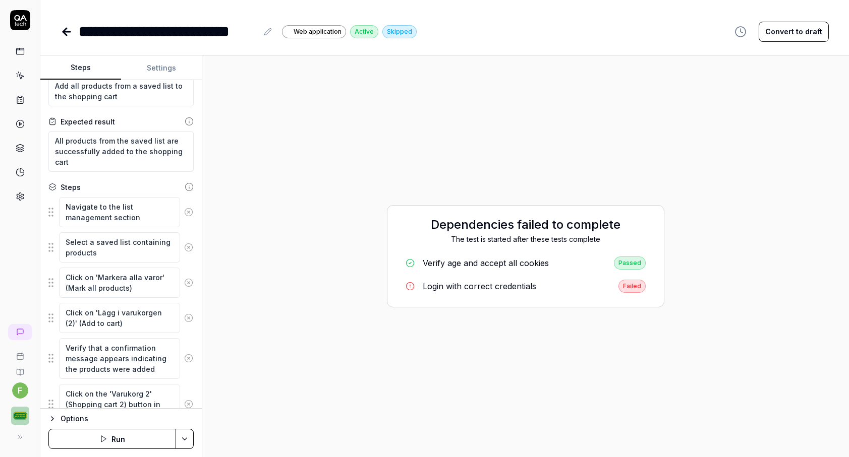
click at [68, 30] on icon at bounding box center [67, 32] width 12 height 12
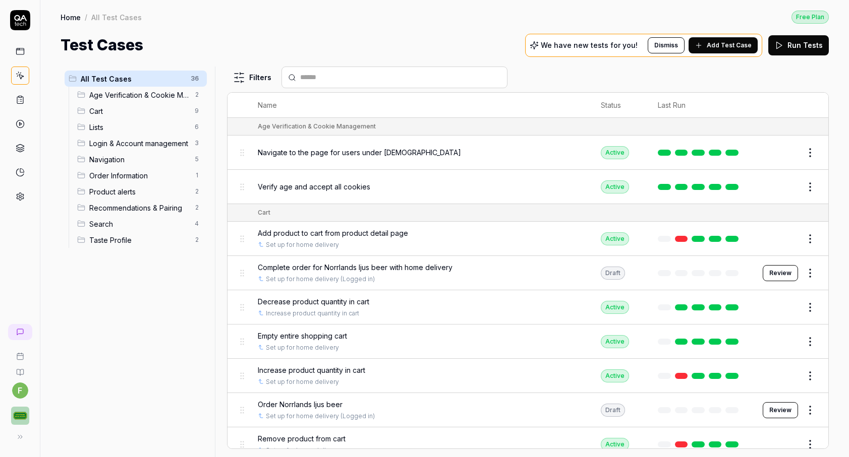
click at [791, 185] on button "Edit" at bounding box center [786, 187] width 24 height 16
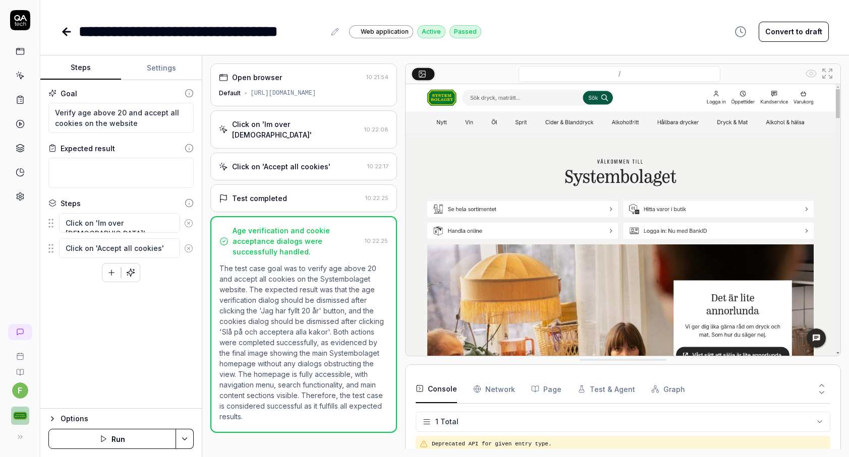
click at [463, 235] on img at bounding box center [622, 220] width 435 height 272
click at [72, 33] on icon at bounding box center [67, 32] width 12 height 12
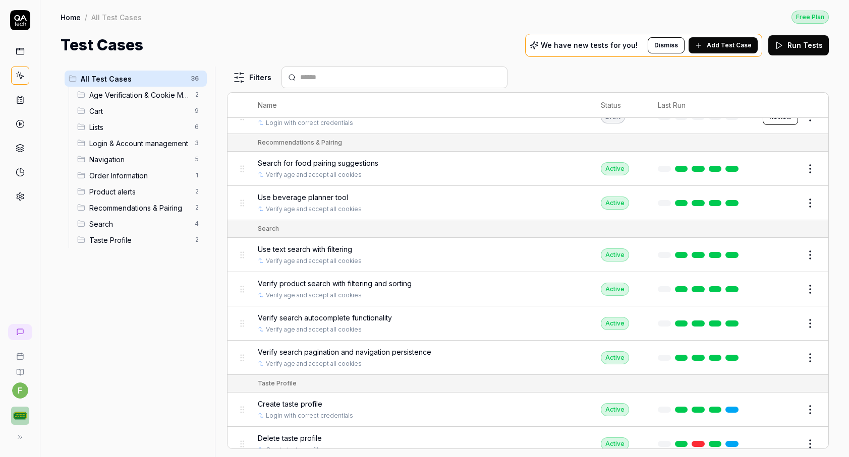
scroll to position [1067, 0]
click at [789, 439] on button "Edit" at bounding box center [786, 445] width 24 height 16
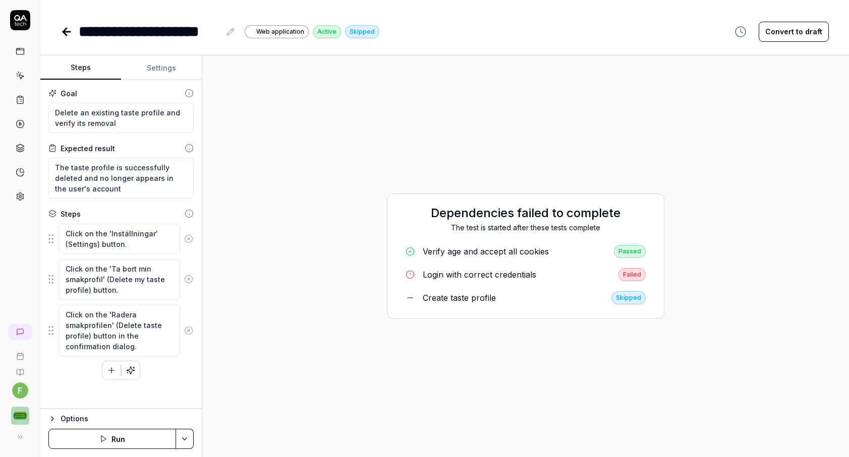
click at [516, 268] on link "Login with correct credentials Failed" at bounding box center [525, 274] width 256 height 21
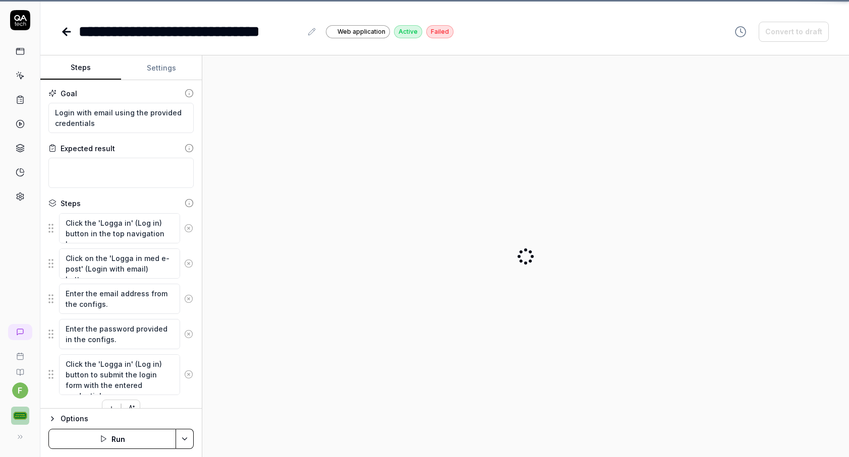
type textarea "*"
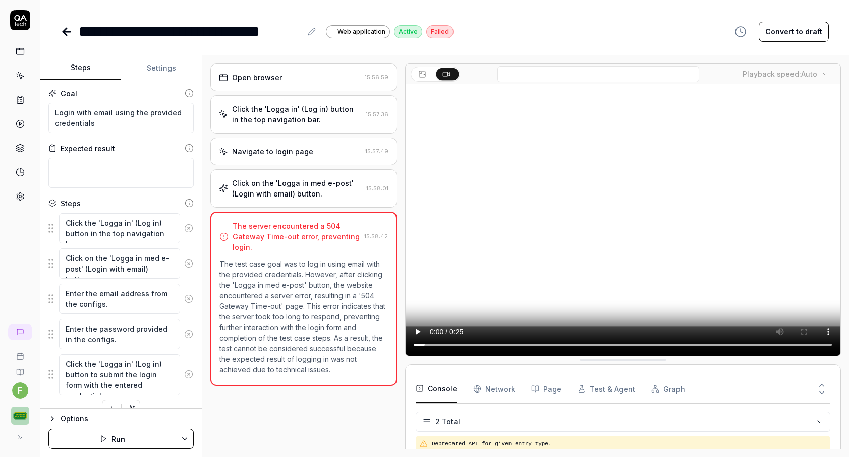
drag, startPoint x: 545, startPoint y: 345, endPoint x: 618, endPoint y: 348, distance: 72.7
click at [618, 348] on video at bounding box center [622, 220] width 435 height 272
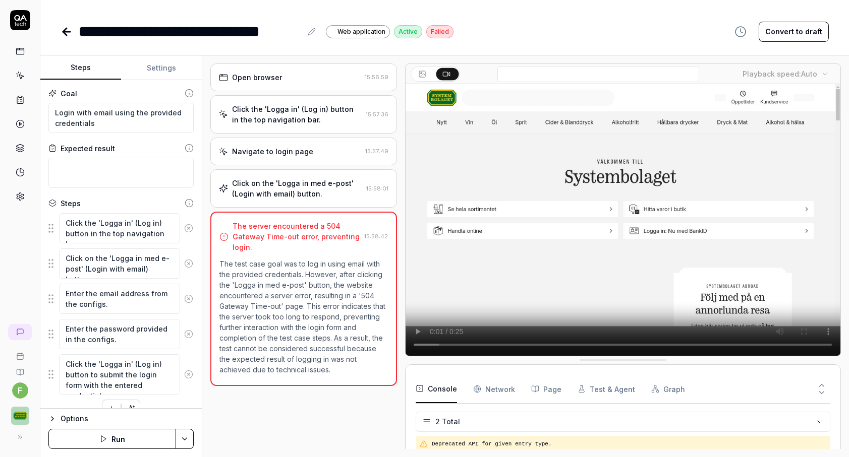
drag, startPoint x: 716, startPoint y: 344, endPoint x: 497, endPoint y: 322, distance: 219.6
click at [497, 322] on video at bounding box center [622, 220] width 435 height 272
click at [268, 414] on div "Open browser 15:56:59 Click the 'Logga in' (Log in) button in the top navigatio…" at bounding box center [303, 257] width 187 height 386
click at [67, 26] on icon at bounding box center [67, 32] width 12 height 12
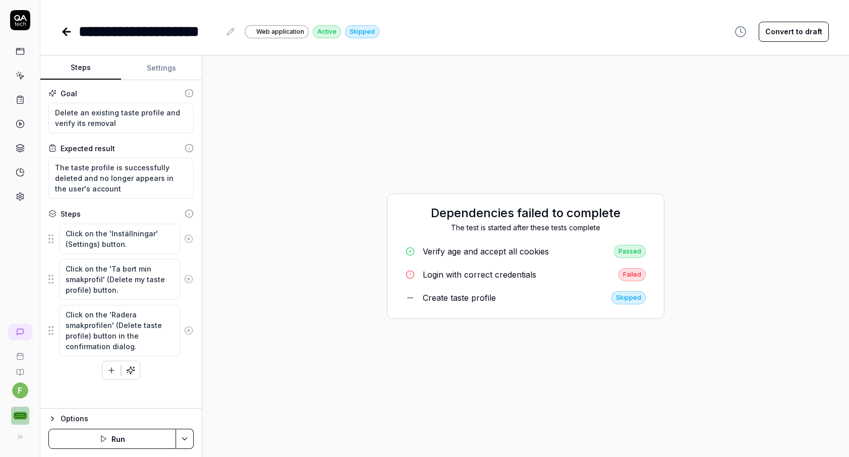
click at [463, 297] on div "Create taste profile" at bounding box center [459, 298] width 73 height 12
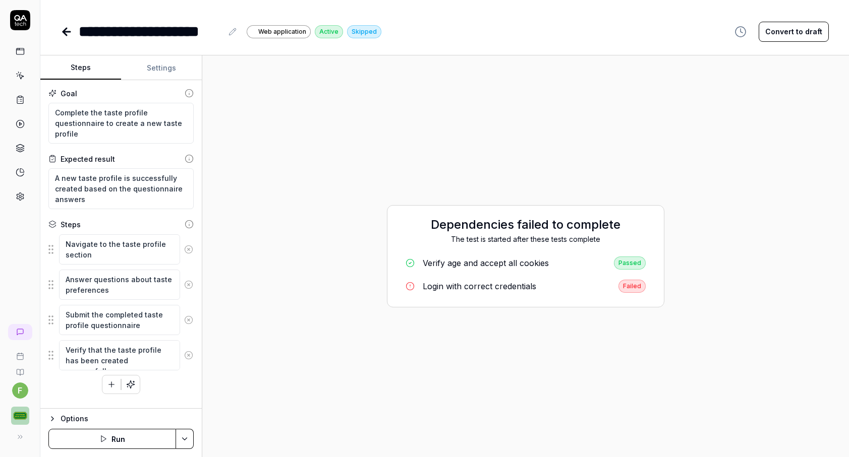
click at [60, 29] on div "**********" at bounding box center [444, 21] width 808 height 43
click at [17, 53] on icon at bounding box center [20, 51] width 9 height 9
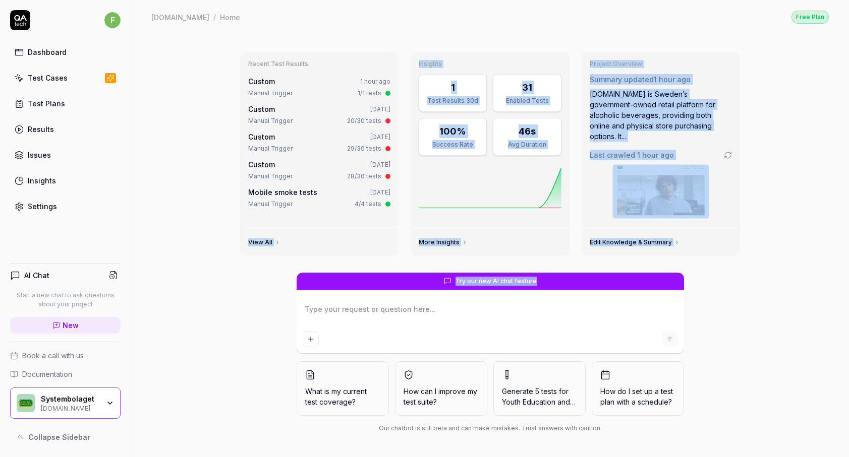
drag, startPoint x: 208, startPoint y: 295, endPoint x: 136, endPoint y: 203, distance: 116.4
click at [136, 203] on div "Recent Test Results Custom 1 hour ago Manual Trigger 1/1 tests Custom Jun 5, 20…" at bounding box center [490, 246] width 718 height 424
click at [149, 217] on div "Recent Test Results Custom 1 hour ago Manual Trigger 1/1 tests Custom Jun 5, 20…" at bounding box center [490, 246] width 718 height 424
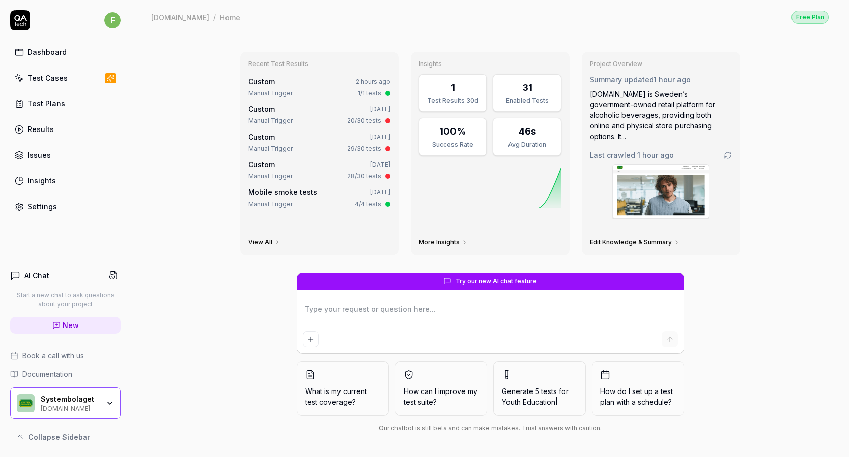
click at [47, 83] on link "Test Cases" at bounding box center [65, 78] width 110 height 20
type textarea "*"
